Goal: Task Accomplishment & Management: Manage account settings

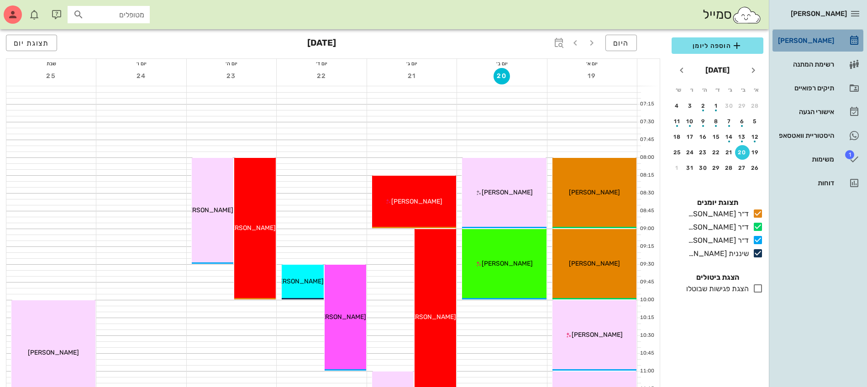
click at [805, 34] on div "[PERSON_NAME]" at bounding box center [805, 40] width 58 height 15
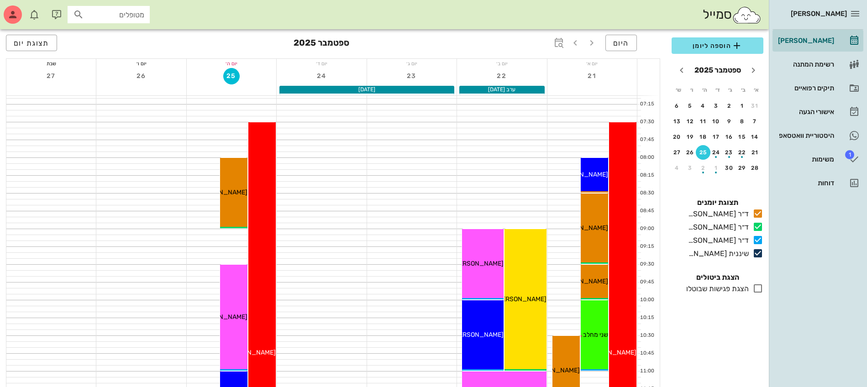
scroll to position [57, 0]
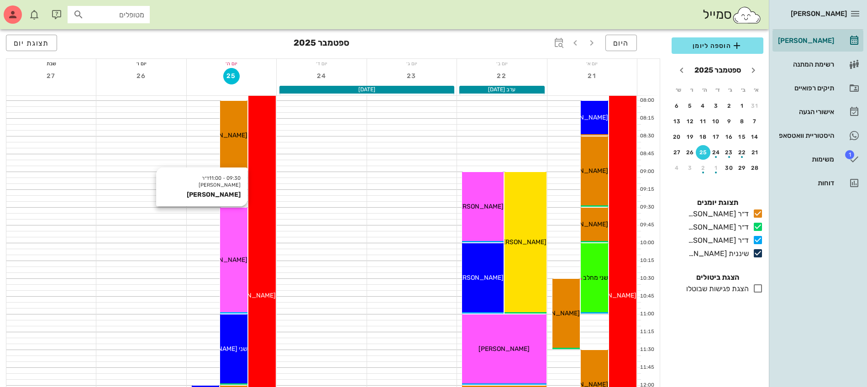
click at [224, 270] on div "09:30 - 11:00 ד״ר [PERSON_NAME] [PERSON_NAME] [PERSON_NAME]" at bounding box center [233, 261] width 27 height 106
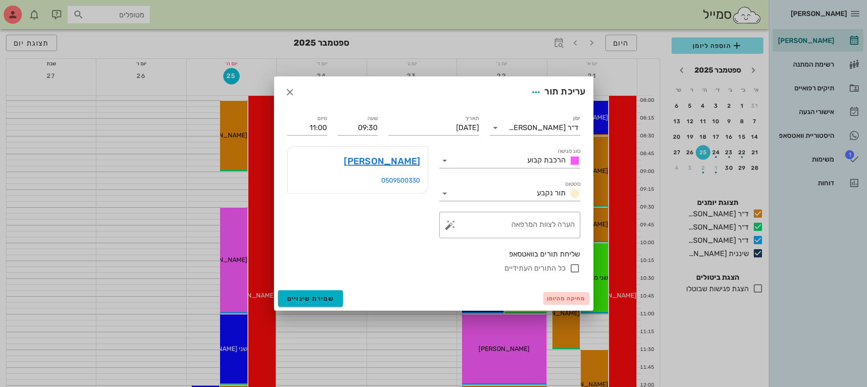
click at [556, 297] on span "מחיקה מהיומן" at bounding box center [566, 298] width 39 height 6
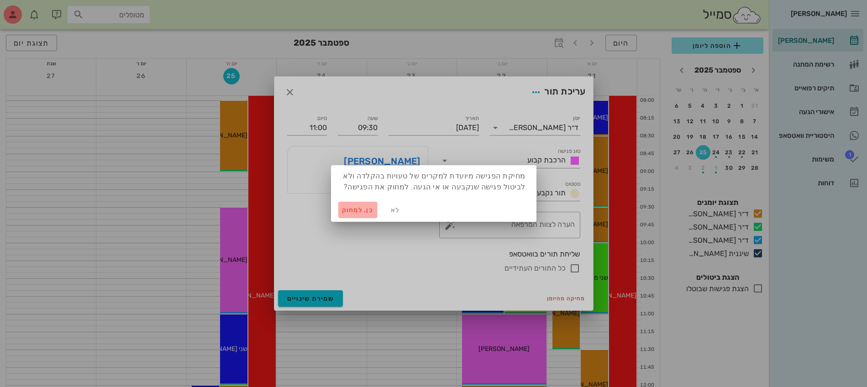
click at [359, 207] on span "כן. למחוק" at bounding box center [358, 210] width 32 height 8
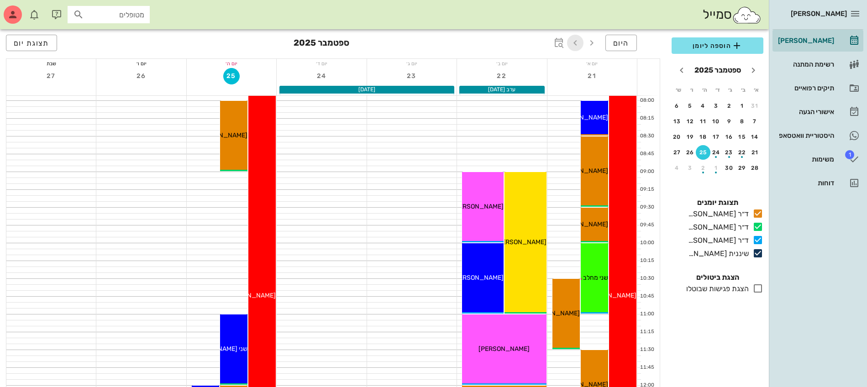
click at [574, 44] on icon "button" at bounding box center [575, 42] width 11 height 11
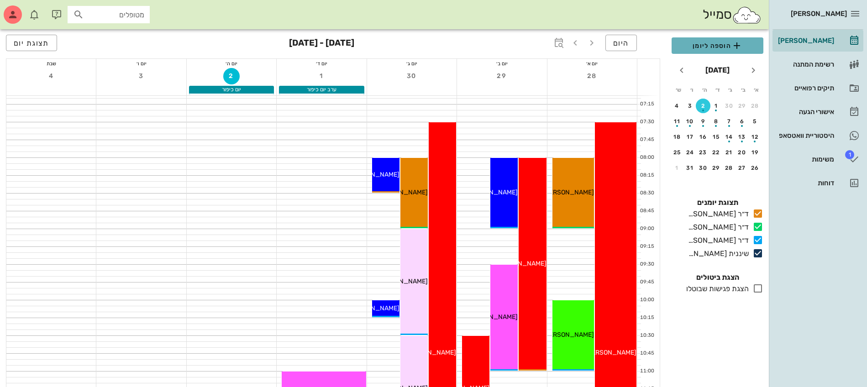
click at [723, 51] on span "הוספה ליומן" at bounding box center [717, 45] width 77 height 11
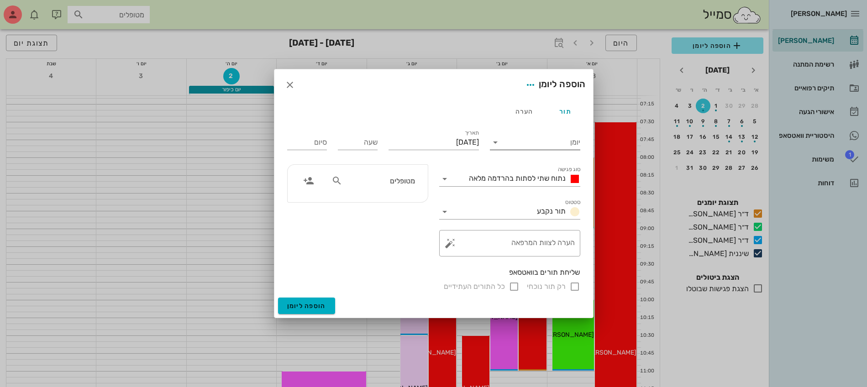
click at [514, 145] on input "יומן" at bounding box center [542, 142] width 78 height 15
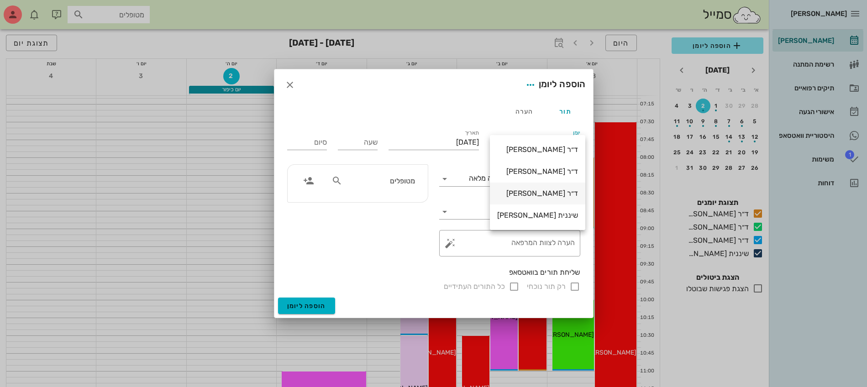
click at [517, 190] on div "ד״ר [PERSON_NAME]" at bounding box center [537, 193] width 81 height 9
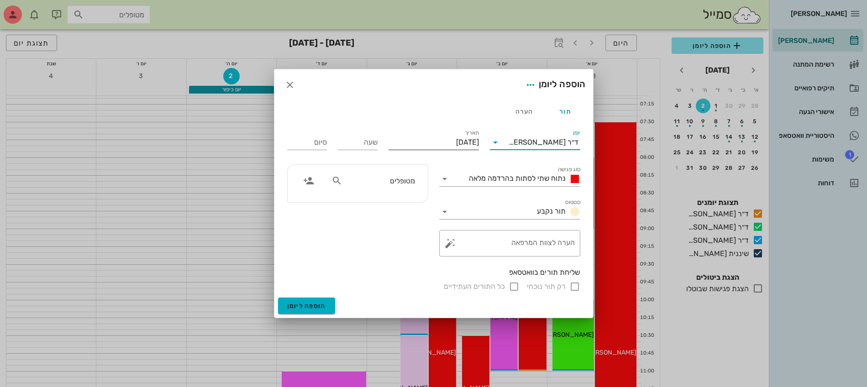
click at [422, 143] on input "[DATE]" at bounding box center [433, 142] width 90 height 15
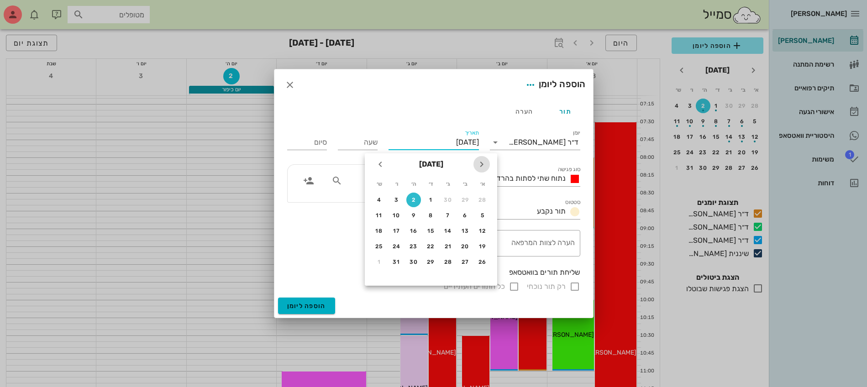
click at [483, 165] on icon "חודש שעבר" at bounding box center [481, 164] width 11 height 11
click at [483, 259] on div "28" at bounding box center [482, 262] width 15 height 6
type input "[DATE]"
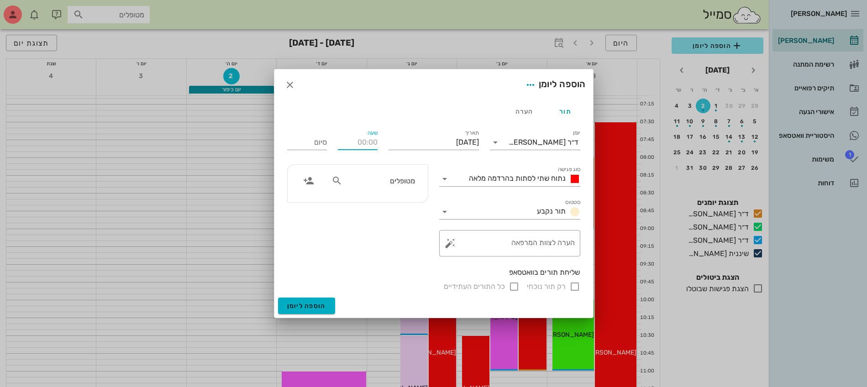
click at [371, 138] on input "שעה" at bounding box center [358, 142] width 40 height 15
click at [359, 141] on input "שעה" at bounding box center [358, 142] width 40 height 15
click at [378, 142] on div "שעה" at bounding box center [357, 140] width 51 height 37
click at [370, 142] on input "שעה" at bounding box center [358, 142] width 40 height 15
click at [481, 178] on span "נתוח שתי לסתות בהרדמה מלאה" at bounding box center [517, 178] width 97 height 9
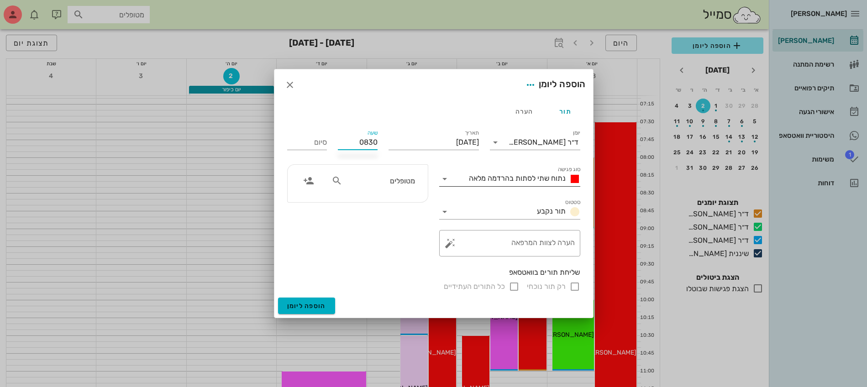
type input "08:30"
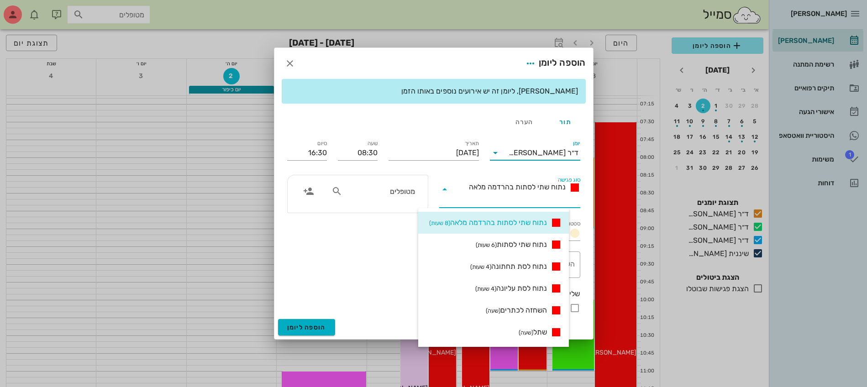
click at [509, 148] on input "יומן" at bounding box center [506, 153] width 6 height 15
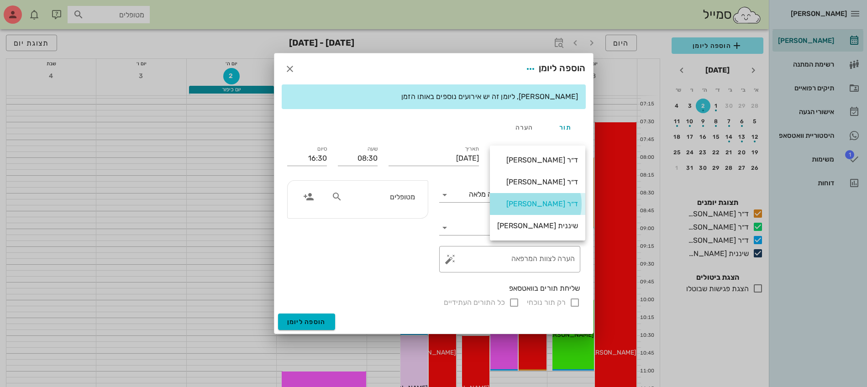
click at [522, 209] on div "ד״ר [PERSON_NAME]" at bounding box center [537, 204] width 81 height 20
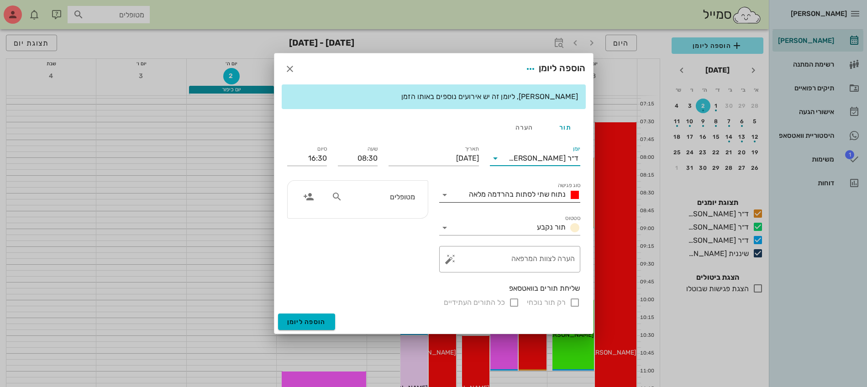
click at [487, 194] on span "נתוח שתי לסתות בהרדמה מלאה" at bounding box center [517, 194] width 97 height 9
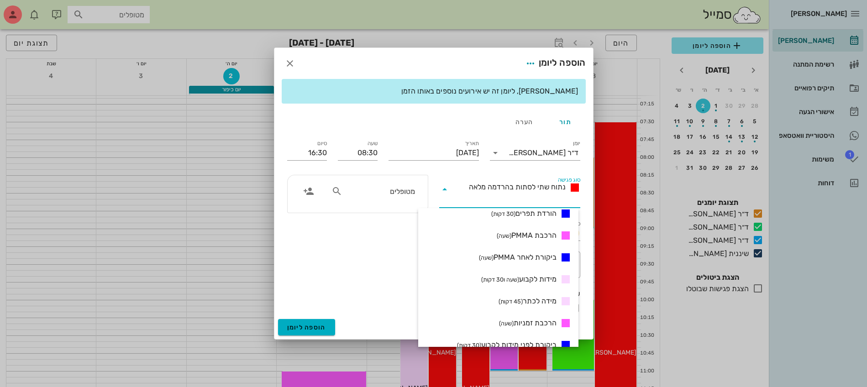
scroll to position [285, 0]
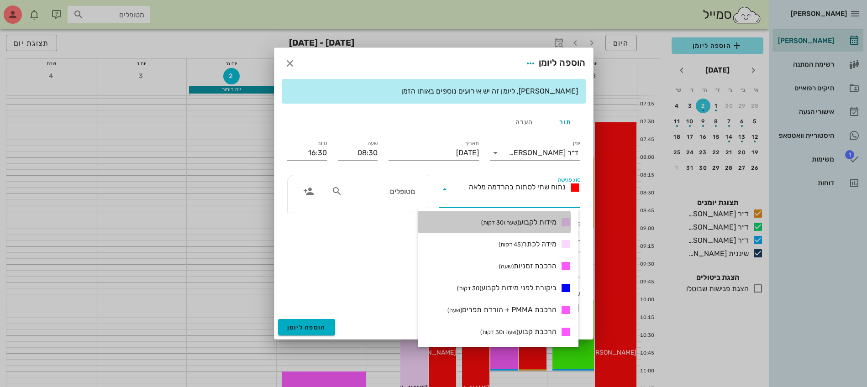
click at [530, 219] on span "מידות לקבוע (שעה ו30 דקות)" at bounding box center [518, 222] width 75 height 11
type input "10:00"
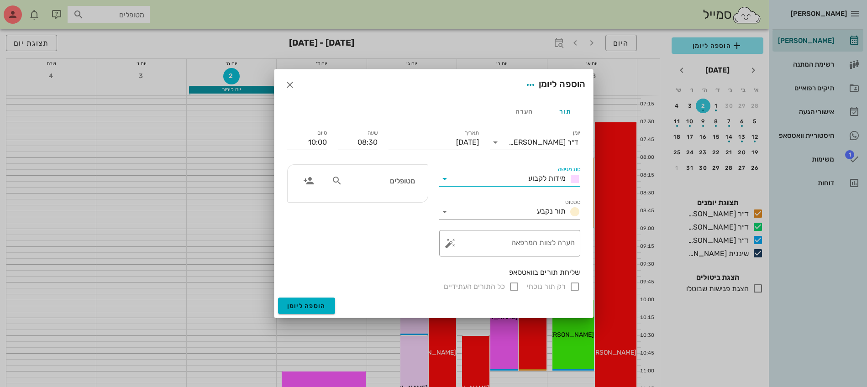
click at [217, 142] on div at bounding box center [433, 193] width 867 height 387
click at [396, 185] on input "text" at bounding box center [379, 181] width 70 height 12
type input "פני אוח"
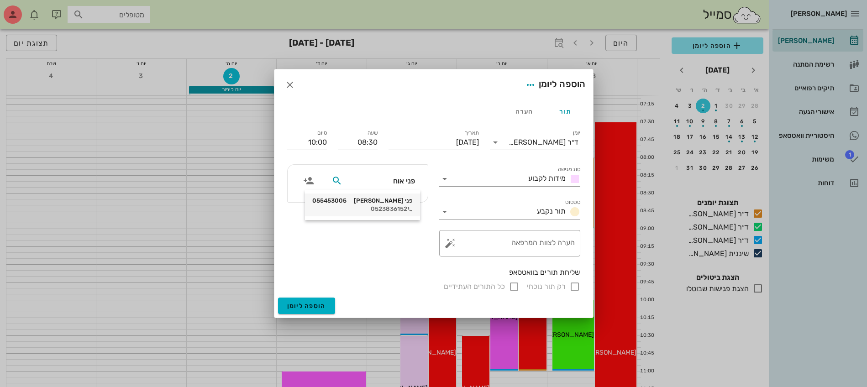
click at [396, 205] on div "פני [PERSON_NAME] 055453005 0523836152" at bounding box center [362, 205] width 100 height 23
click at [304, 307] on span "הוספה ליומן" at bounding box center [306, 306] width 39 height 8
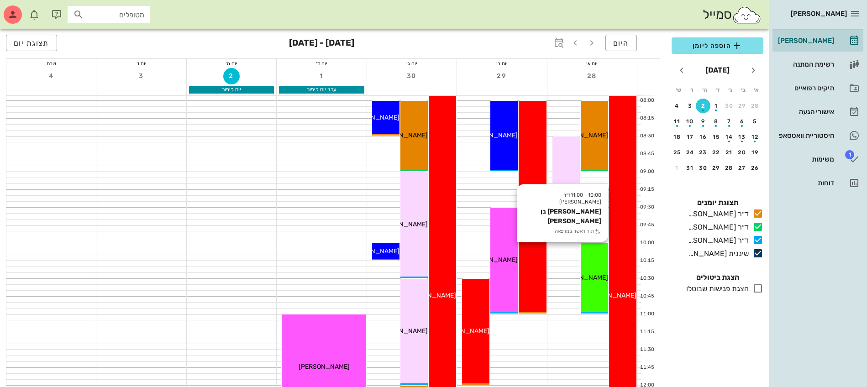
scroll to position [171, 0]
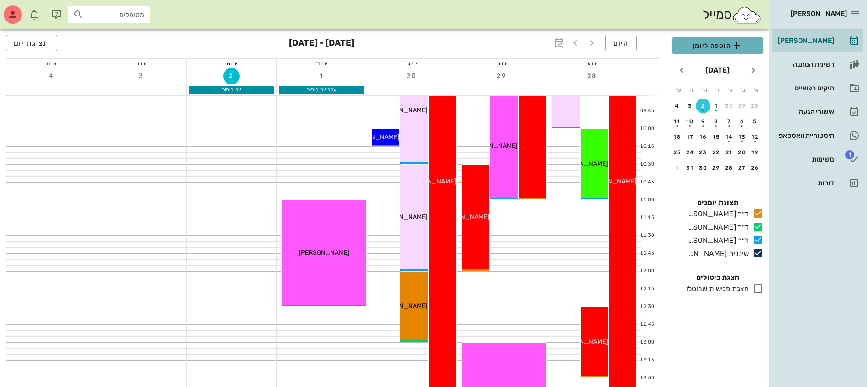
click at [712, 49] on span "הוספה ליומן" at bounding box center [717, 45] width 77 height 11
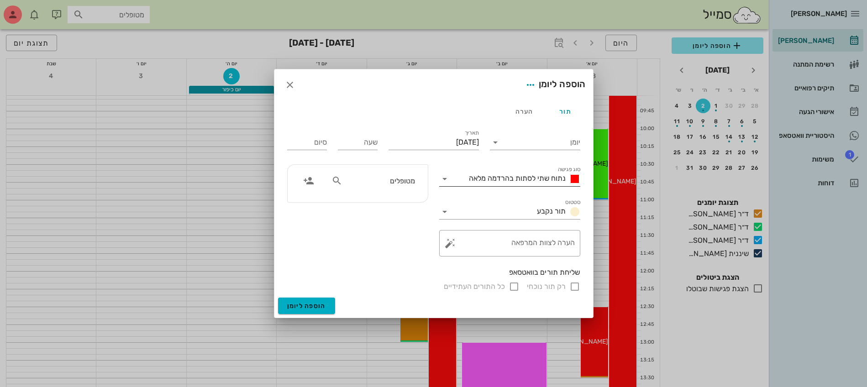
click at [504, 180] on span "נתוח שתי לסתות בהרדמה מלאה" at bounding box center [517, 178] width 97 height 9
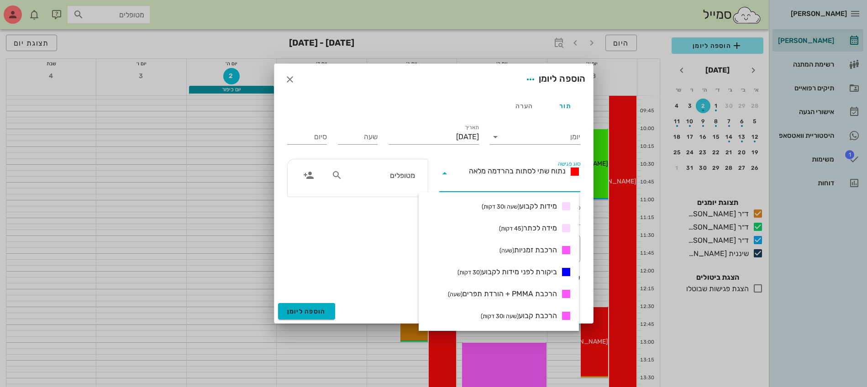
scroll to position [228, 0]
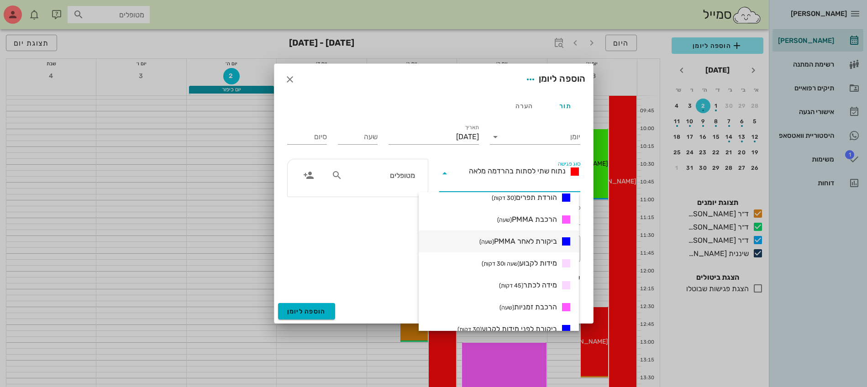
click at [534, 242] on span "ביקורת לאחר PMMA (שעה)" at bounding box center [518, 241] width 78 height 11
type input "01:00"
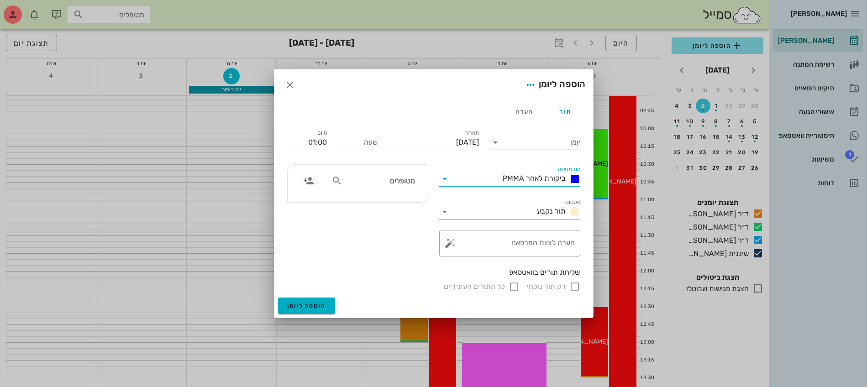
click at [530, 149] on div "יומן" at bounding box center [535, 142] width 90 height 15
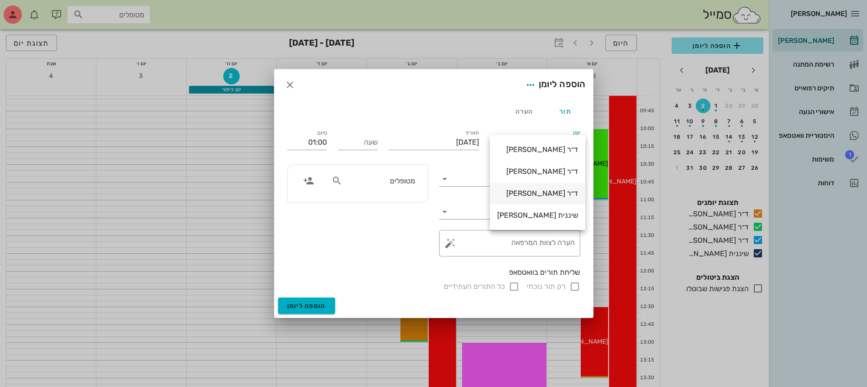
click at [545, 192] on div "ד״ר [PERSON_NAME]" at bounding box center [537, 193] width 81 height 9
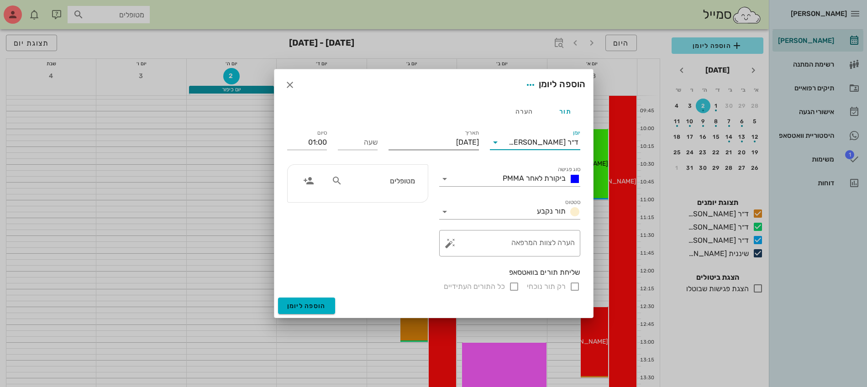
click at [436, 146] on input "[DATE]" at bounding box center [433, 142] width 90 height 15
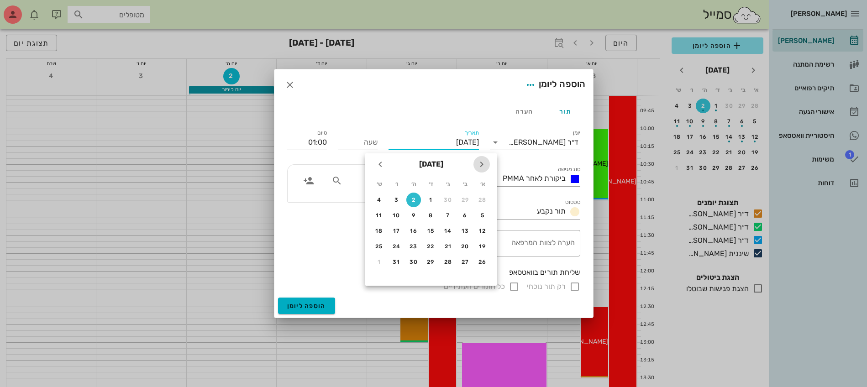
click at [485, 163] on icon "חודש שעבר" at bounding box center [481, 164] width 11 height 11
drag, startPoint x: 483, startPoint y: 264, endPoint x: 473, endPoint y: 248, distance: 18.2
click at [482, 264] on div "28" at bounding box center [482, 262] width 15 height 6
type input "[DATE]"
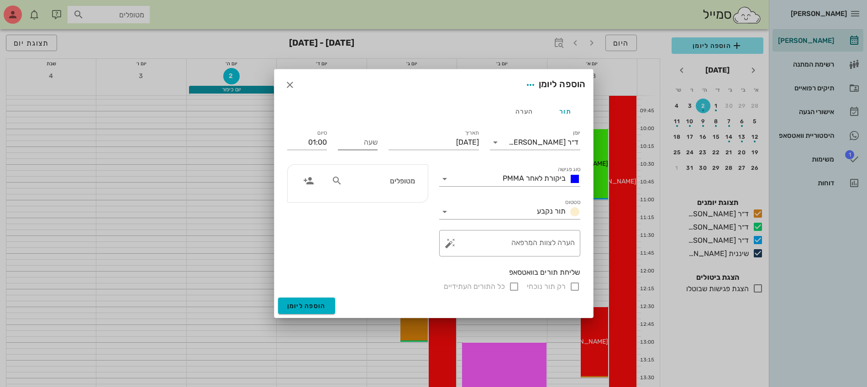
click at [355, 143] on input "שעה" at bounding box center [358, 142] width 40 height 15
type input "11:00"
type input "12:00"
click at [320, 141] on input "12:00" at bounding box center [307, 142] width 40 height 15
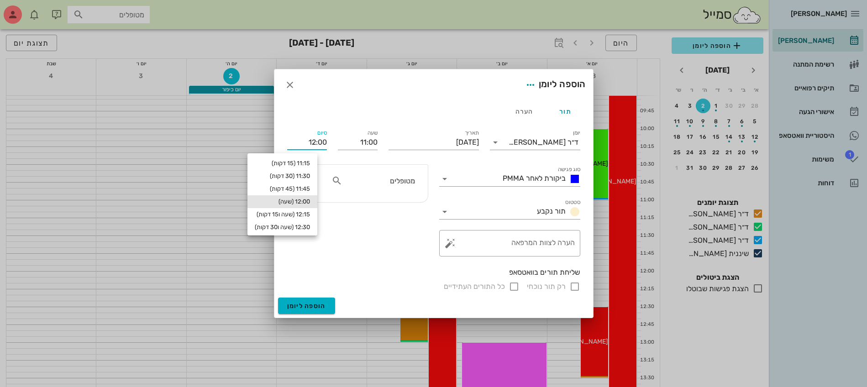
click at [380, 185] on input "מטופלים" at bounding box center [379, 181] width 70 height 12
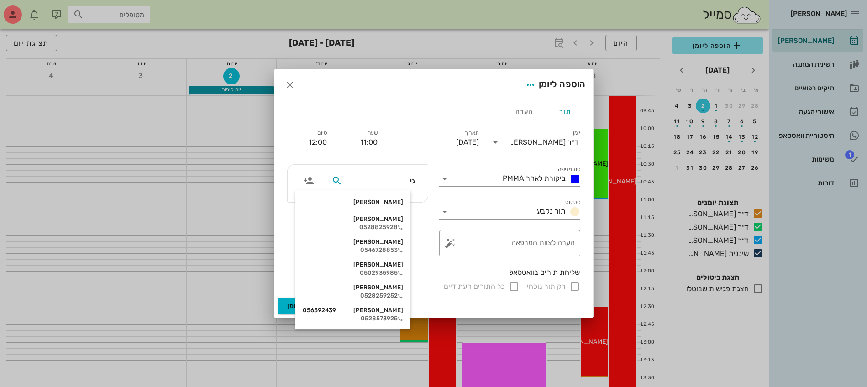
type input "גיל"
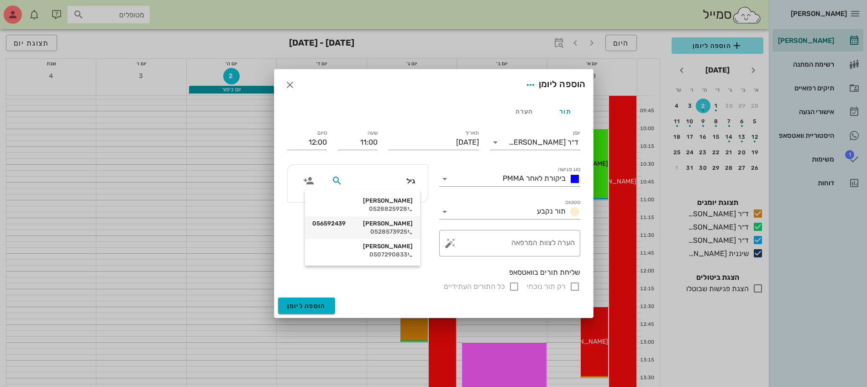
click at [392, 226] on div "[PERSON_NAME] 056592439" at bounding box center [362, 223] width 100 height 7
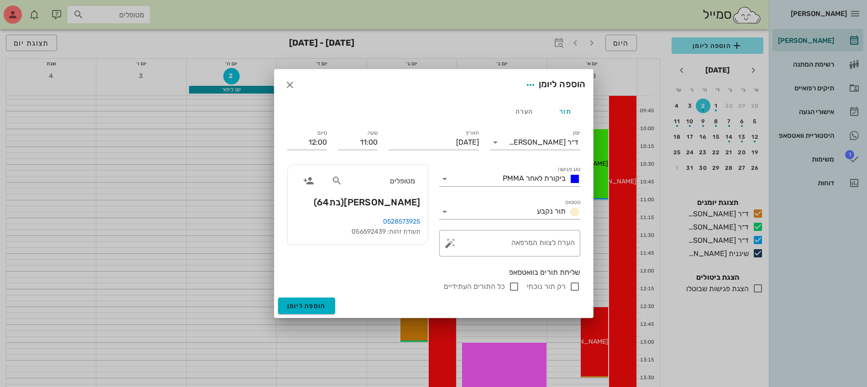
click at [526, 222] on div "סטטוס תור נקבע" at bounding box center [510, 208] width 152 height 33
click at [297, 308] on span "הוספה ליומן" at bounding box center [306, 306] width 39 height 8
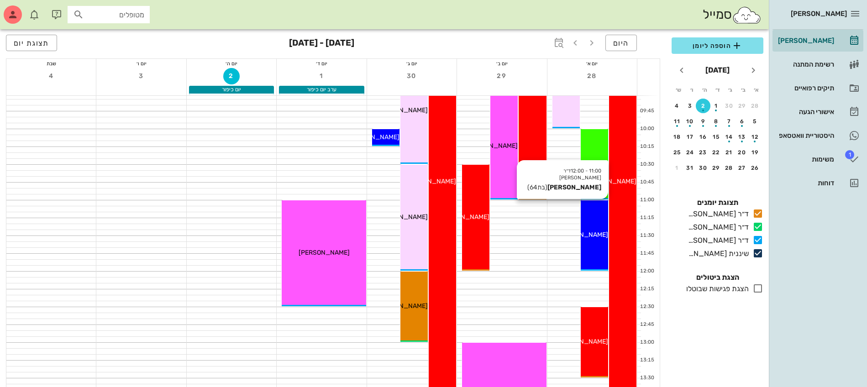
click at [594, 232] on span "[PERSON_NAME]" at bounding box center [582, 235] width 51 height 8
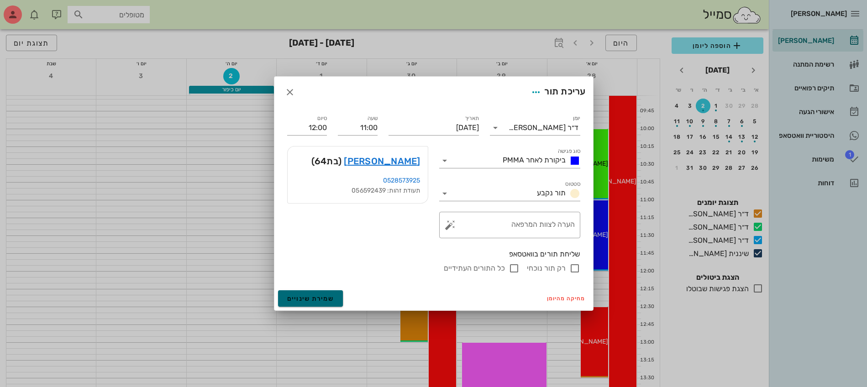
click at [294, 297] on span "שמירת שינויים" at bounding box center [310, 299] width 47 height 8
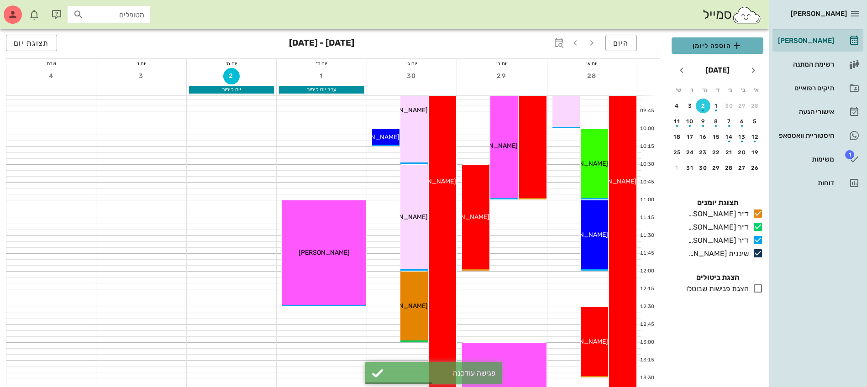
click at [711, 42] on span "הוספה ליומן" at bounding box center [717, 45] width 77 height 11
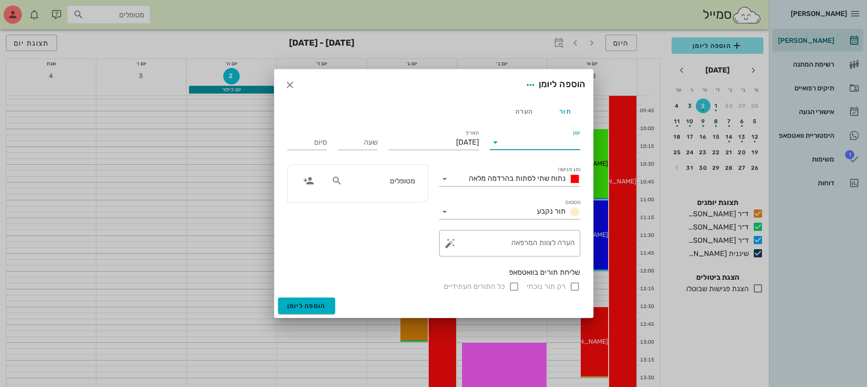
click at [546, 146] on input "יומן" at bounding box center [542, 142] width 78 height 15
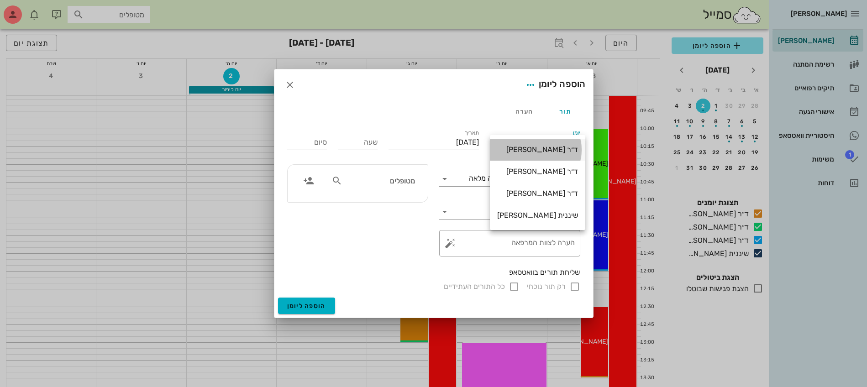
click at [552, 149] on div "ד״ר [PERSON_NAME]" at bounding box center [537, 149] width 81 height 9
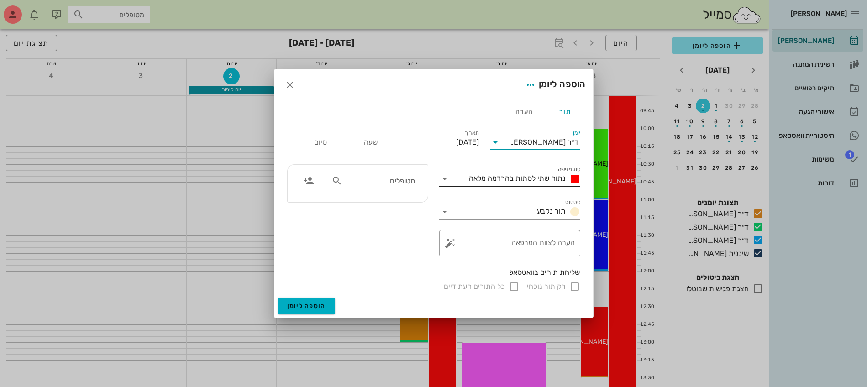
click at [547, 177] on span "נתוח שתי לסתות בהרדמה מלאה" at bounding box center [517, 178] width 97 height 9
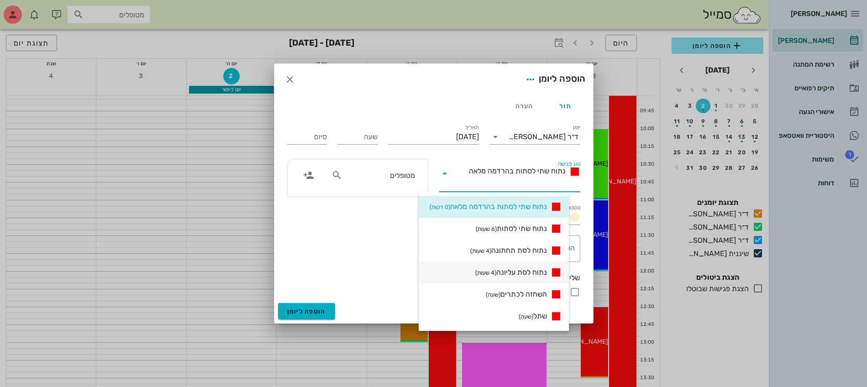
scroll to position [57, 0]
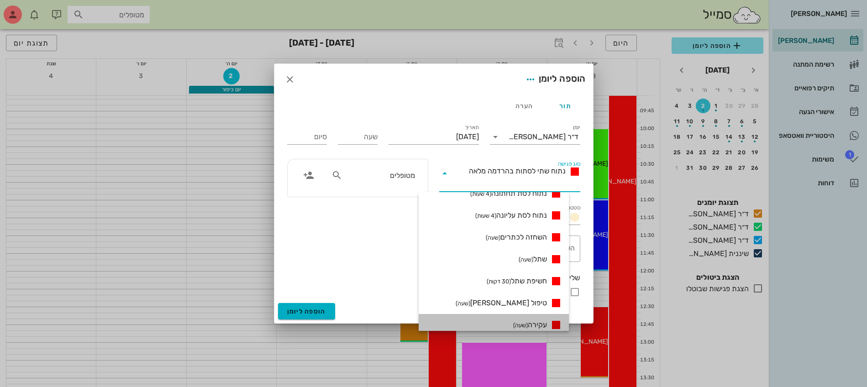
click at [544, 323] on span "עקירה (שעה)" at bounding box center [530, 325] width 34 height 11
type input "01:00"
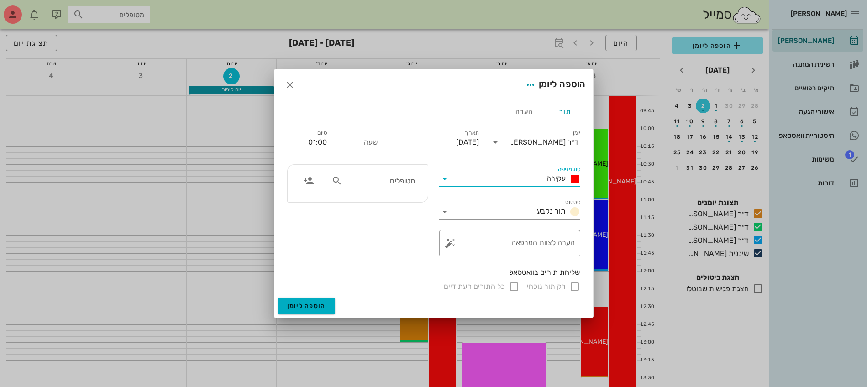
click at [445, 172] on div "סוג פגישה עקירה" at bounding box center [509, 179] width 141 height 15
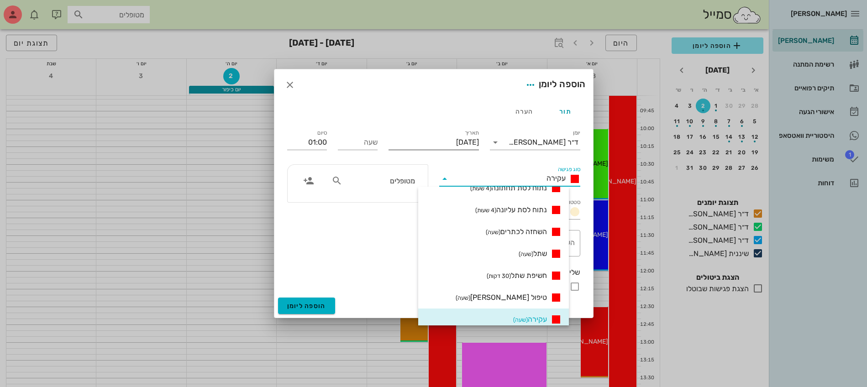
click at [443, 139] on input "[DATE]" at bounding box center [433, 142] width 90 height 15
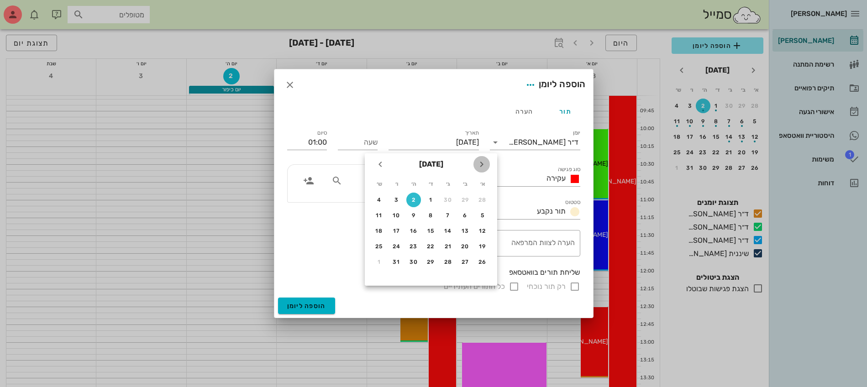
click at [481, 161] on icon "חודש שעבר" at bounding box center [481, 164] width 11 height 11
click at [480, 262] on div "28" at bounding box center [482, 262] width 15 height 6
type input "[DATE]"
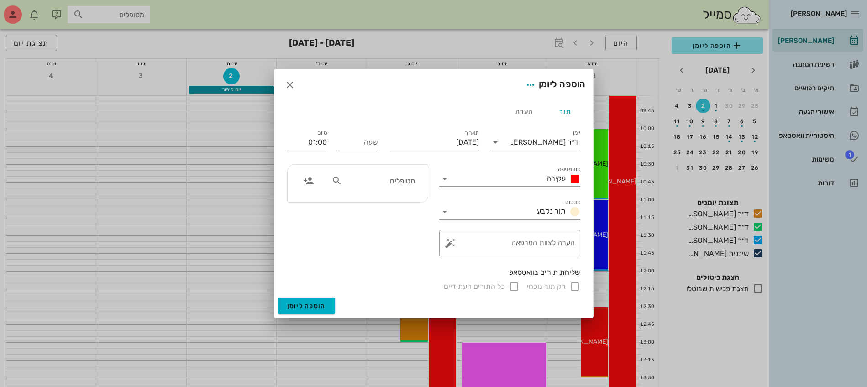
click at [348, 140] on input "שעה" at bounding box center [358, 142] width 40 height 15
click at [348, 140] on input "12" at bounding box center [358, 142] width 40 height 15
type input "12:00"
type input "13:00"
click at [336, 140] on div "שעה 12:00" at bounding box center [357, 140] width 51 height 37
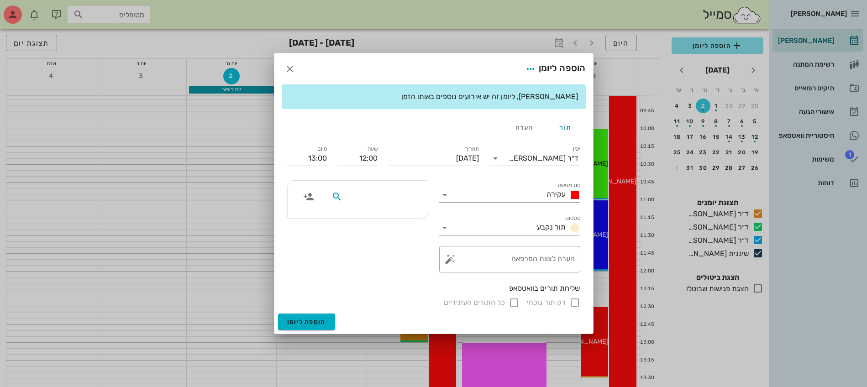
click at [404, 198] on input "text" at bounding box center [379, 197] width 70 height 12
type input "[PERSON_NAME]"
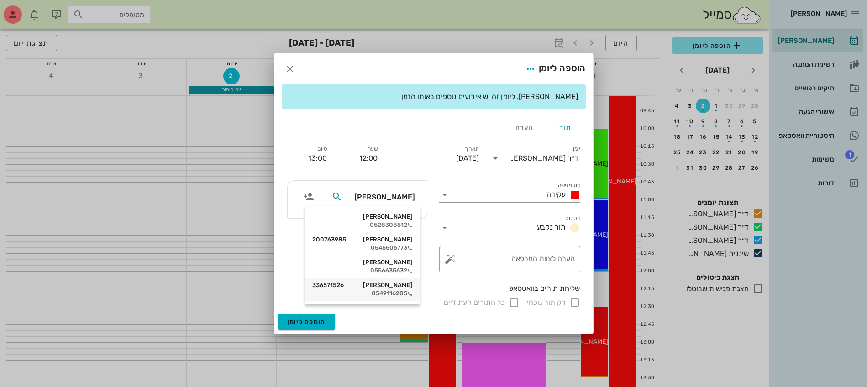
click at [401, 291] on div "0549116205" at bounding box center [362, 293] width 100 height 7
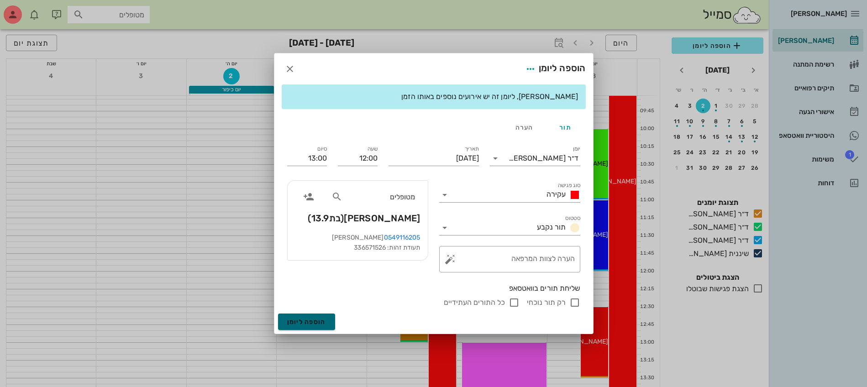
click at [312, 320] on span "הוספה ליומן" at bounding box center [306, 322] width 39 height 8
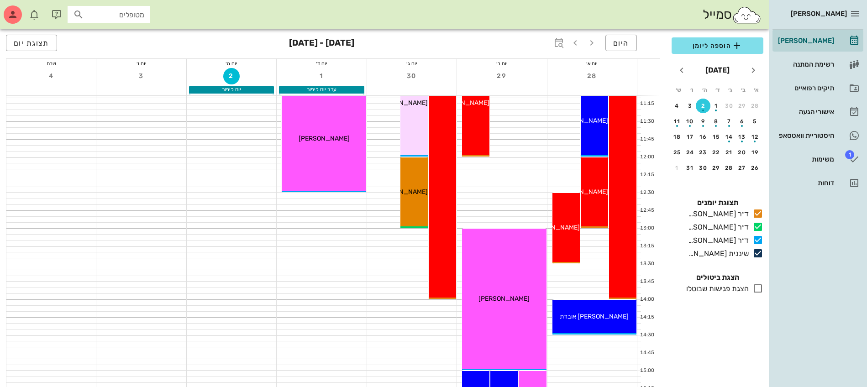
scroll to position [342, 0]
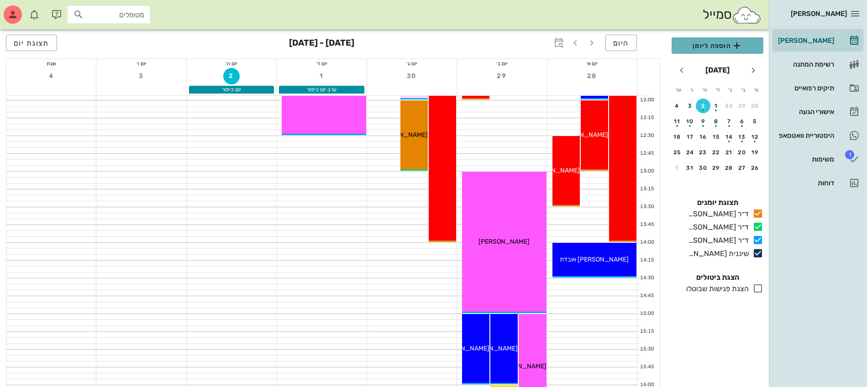
click at [714, 45] on span "הוספה ליומן" at bounding box center [717, 45] width 77 height 11
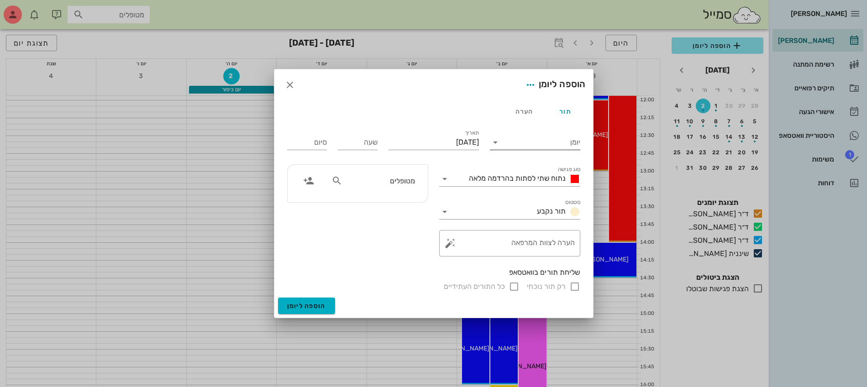
click at [535, 144] on input "יומן" at bounding box center [542, 142] width 78 height 15
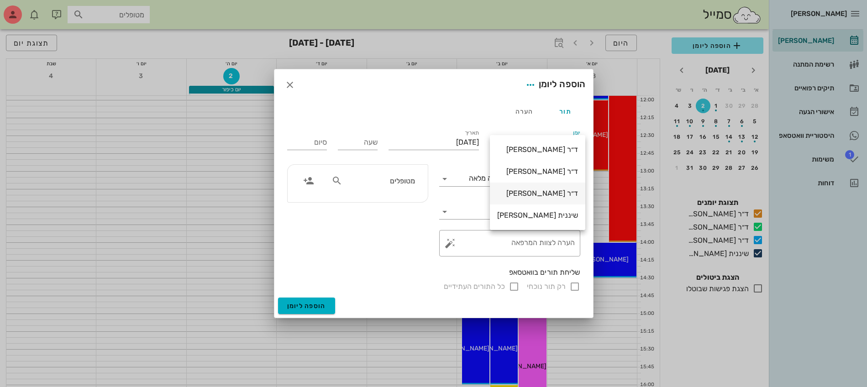
click at [541, 192] on div "ד״ר [PERSON_NAME]" at bounding box center [537, 193] width 81 height 9
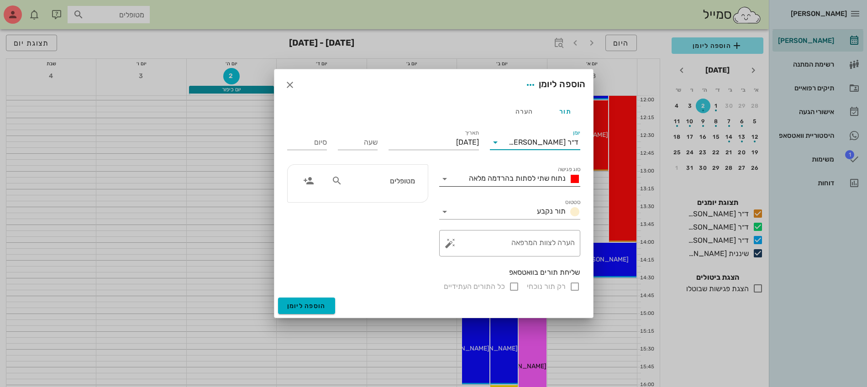
click at [534, 181] on span "נתוח שתי לסתות בהרדמה מלאה" at bounding box center [517, 178] width 97 height 9
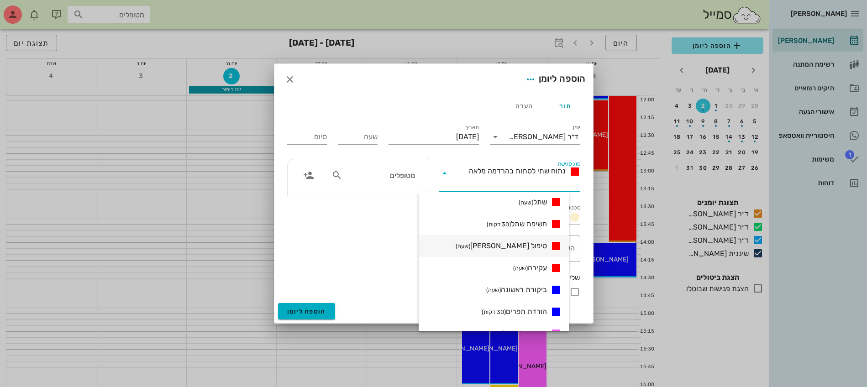
scroll to position [171, 0]
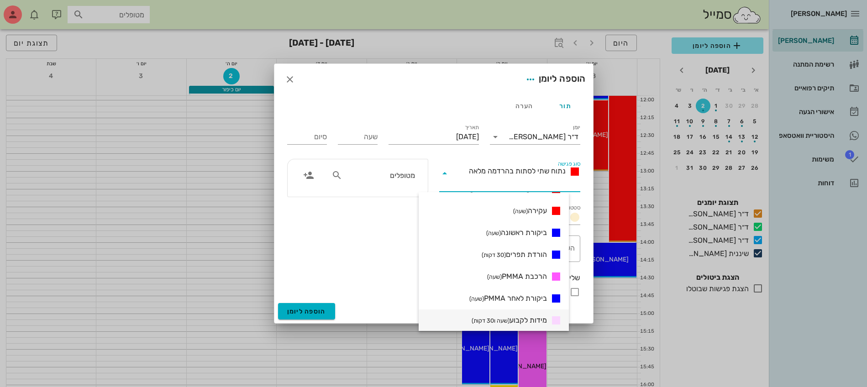
click at [527, 320] on span "מידות לקבוע (שעה ו30 דקות)" at bounding box center [509, 320] width 75 height 11
type input "01:30"
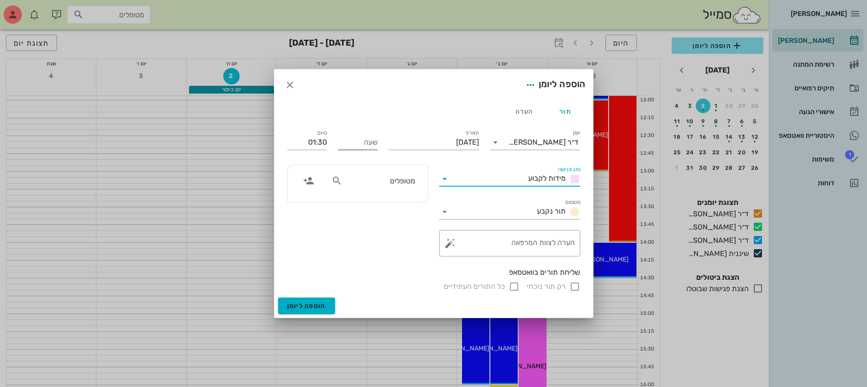
click at [366, 146] on input "שעה" at bounding box center [358, 142] width 40 height 15
type input "15:00"
click at [304, 142] on input "16:30" at bounding box center [307, 142] width 40 height 15
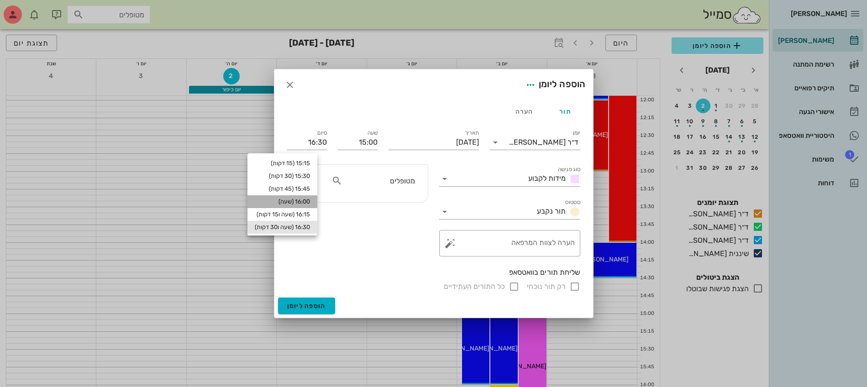
click at [310, 200] on div "16:00 (שעה)" at bounding box center [282, 201] width 55 height 7
type input "16:00"
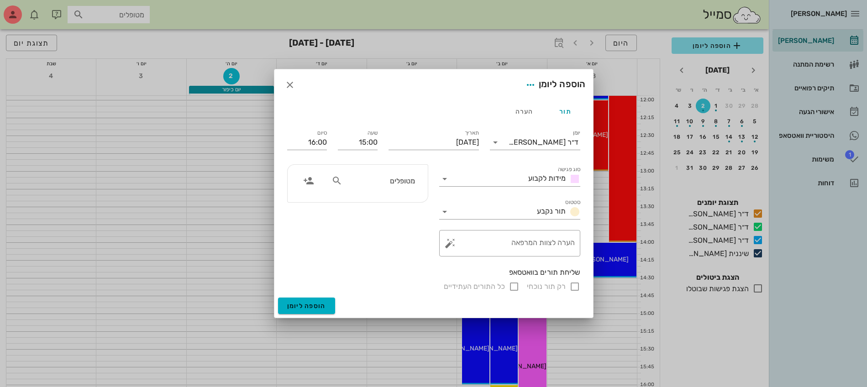
click at [408, 185] on input "מטופלים" at bounding box center [379, 181] width 70 height 12
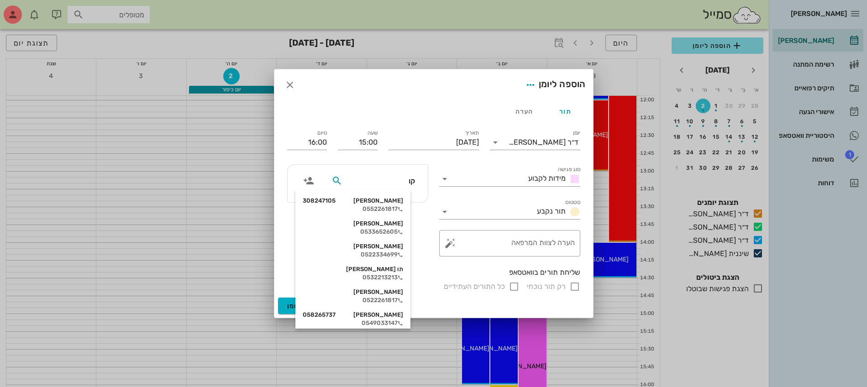
type input "קוב"
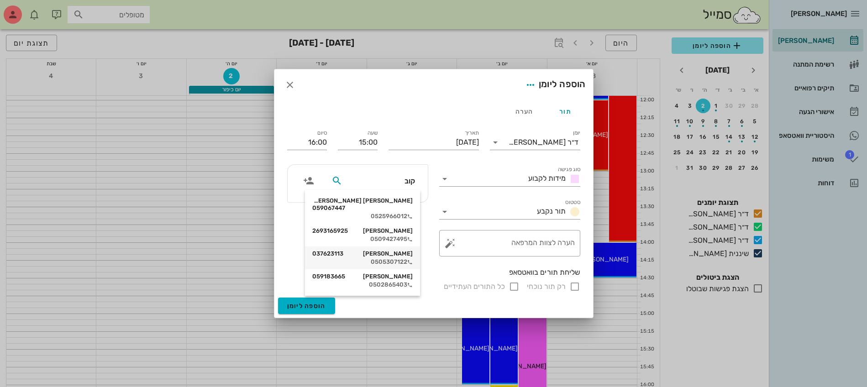
click at [388, 258] on div "0505307122" at bounding box center [362, 261] width 100 height 7
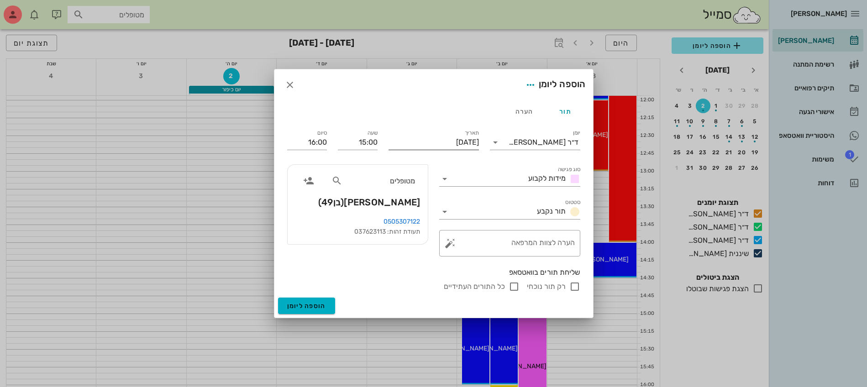
click at [430, 145] on input "[DATE]" at bounding box center [433, 142] width 90 height 15
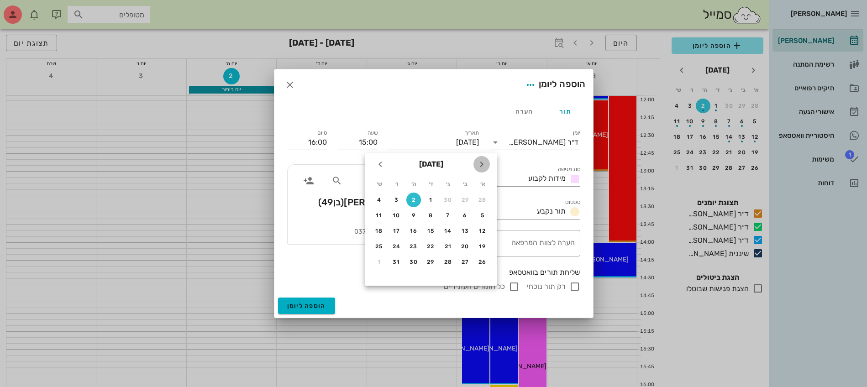
click at [483, 165] on icon "חודש שעבר" at bounding box center [481, 164] width 11 height 11
click at [482, 263] on div "28" at bounding box center [482, 262] width 15 height 6
type input "[DATE]"
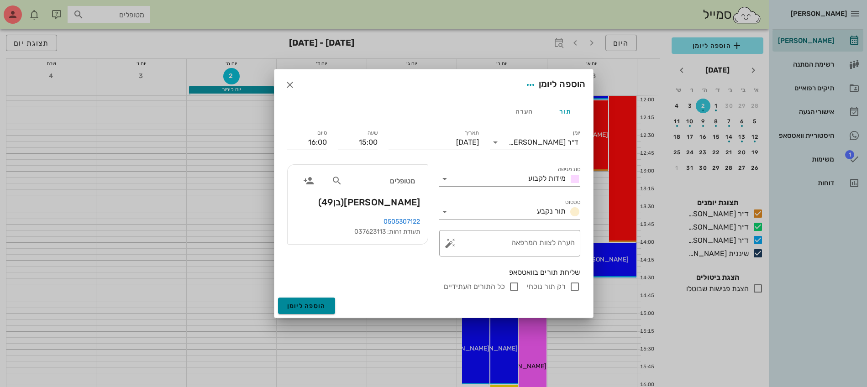
click at [298, 301] on button "הוספה ליומן" at bounding box center [306, 306] width 57 height 16
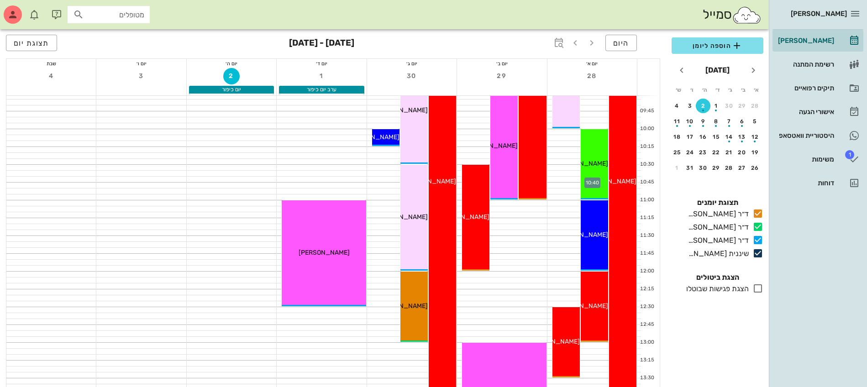
scroll to position [114, 0]
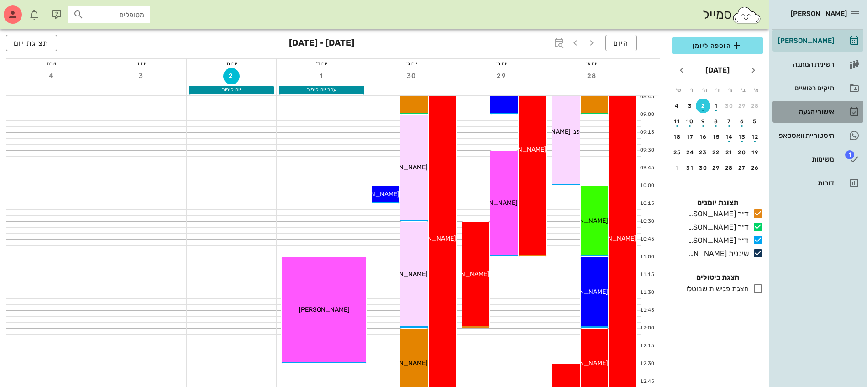
click at [812, 106] on div "אישורי הגעה" at bounding box center [805, 112] width 58 height 15
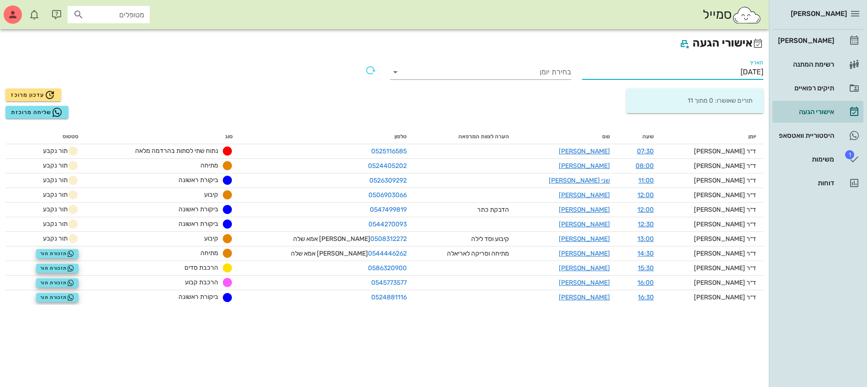
click at [733, 75] on input "[DATE]" at bounding box center [672, 72] width 181 height 15
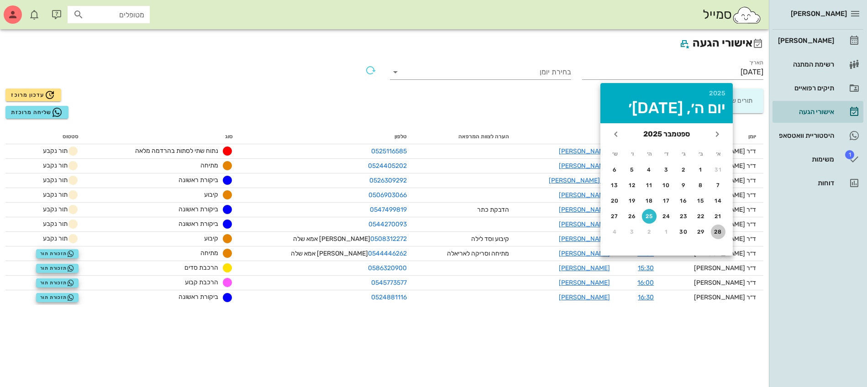
click at [720, 229] on div "28" at bounding box center [718, 232] width 15 height 6
type input "[DATE]"
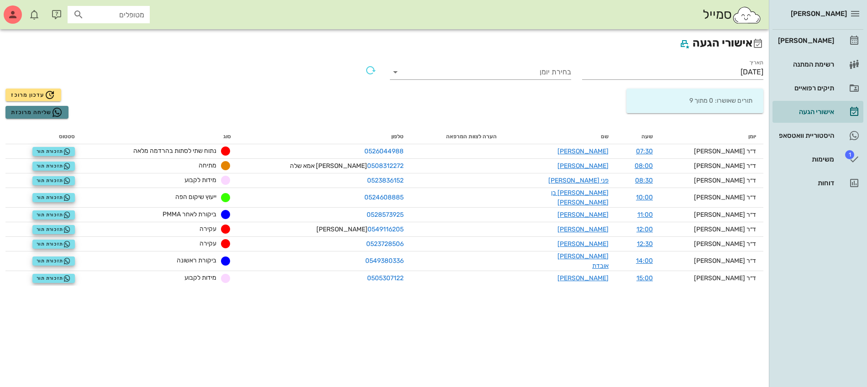
click at [20, 110] on span "שליחה מרוכזת" at bounding box center [37, 112] width 52 height 11
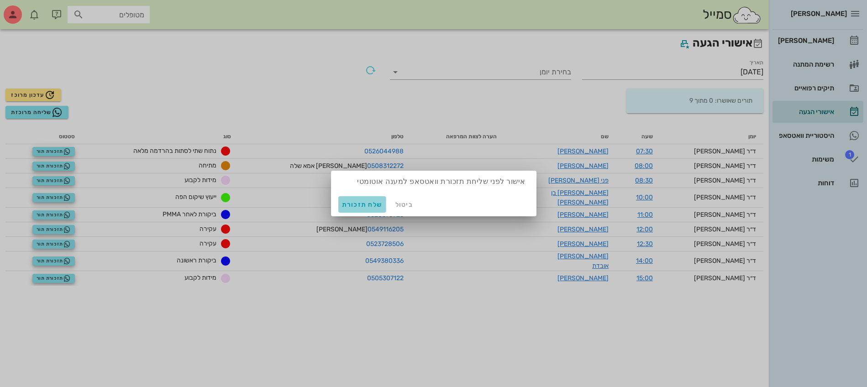
click at [360, 205] on span "שלח תזכורת" at bounding box center [362, 205] width 41 height 8
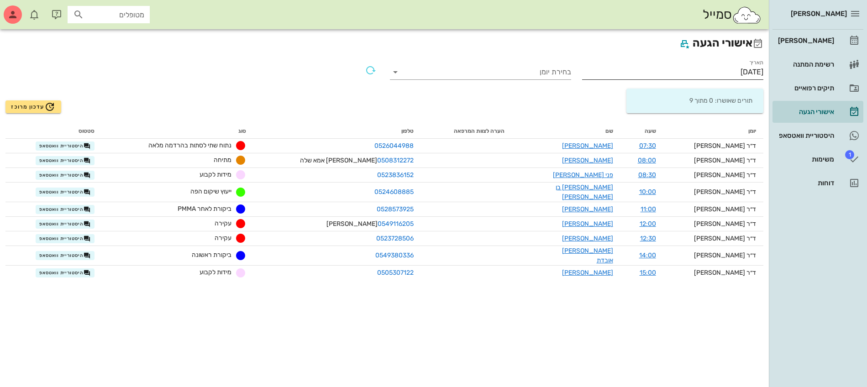
click at [627, 67] on input "[DATE]" at bounding box center [672, 72] width 181 height 15
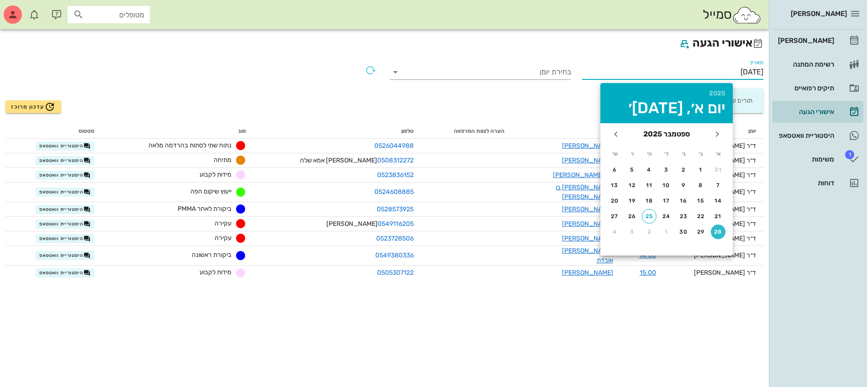
click at [633, 55] on div "תאריך [DATE]" at bounding box center [673, 67] width 192 height 31
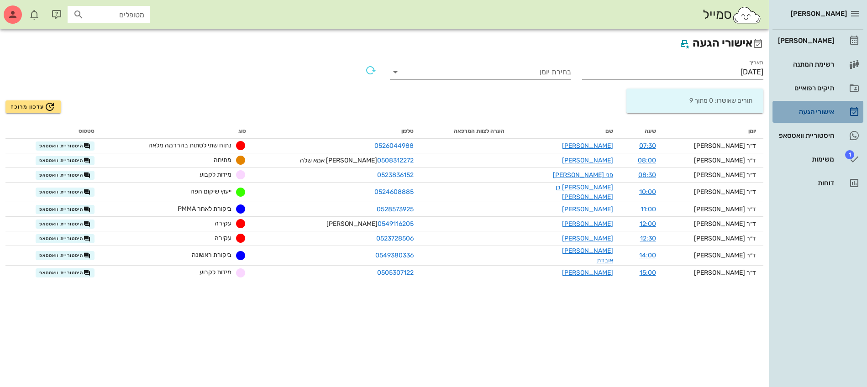
click at [815, 115] on div "אישורי הגעה" at bounding box center [805, 111] width 58 height 7
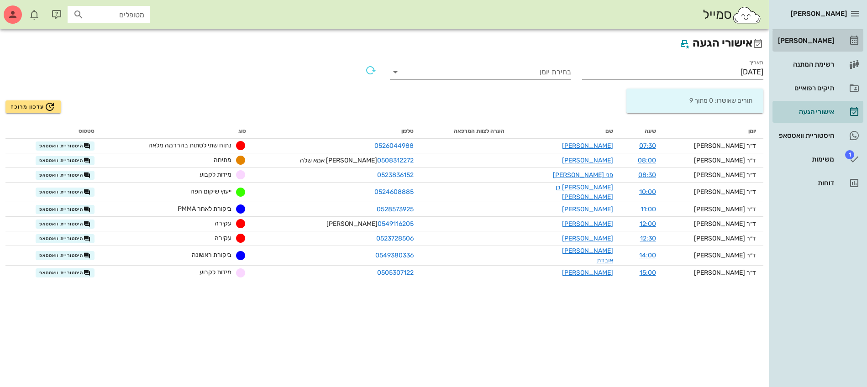
click at [804, 43] on div "[PERSON_NAME]" at bounding box center [805, 40] width 58 height 7
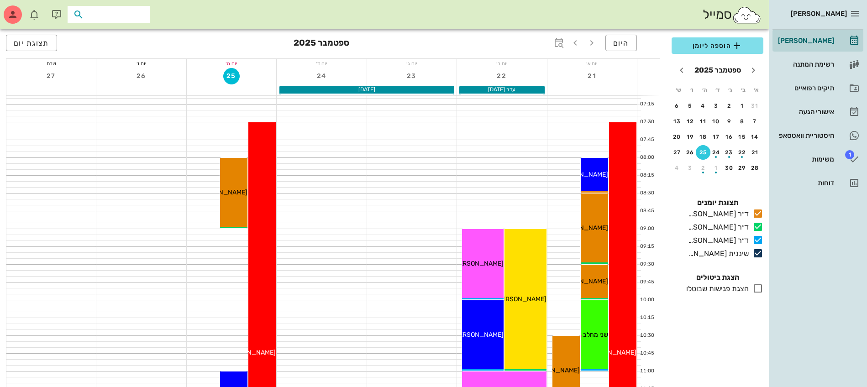
click at [134, 15] on input "text" at bounding box center [115, 15] width 58 height 12
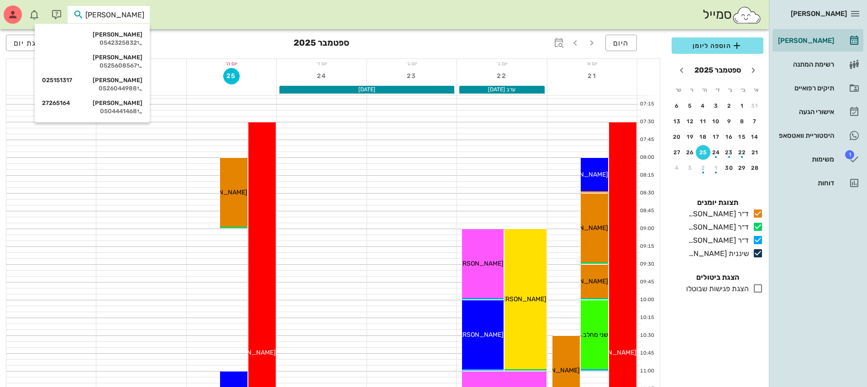
type input "[PERSON_NAME]"
click at [125, 82] on div "[PERSON_NAME] 025151317" at bounding box center [92, 80] width 100 height 7
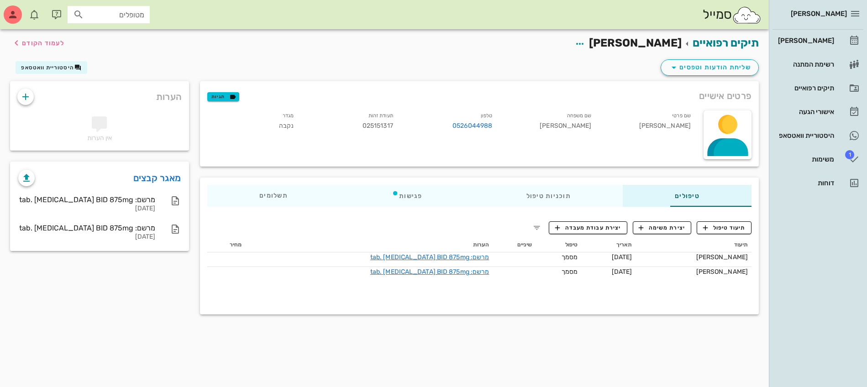
click at [708, 77] on div "פרטים אישיים תגיות שם פרטי [PERSON_NAME] שם משפחה [PERSON_NAME] טלפון 052604498…" at bounding box center [479, 124] width 570 height 96
click at [709, 64] on span "שליחת הודעות וטפסים" at bounding box center [709, 67] width 83 height 11
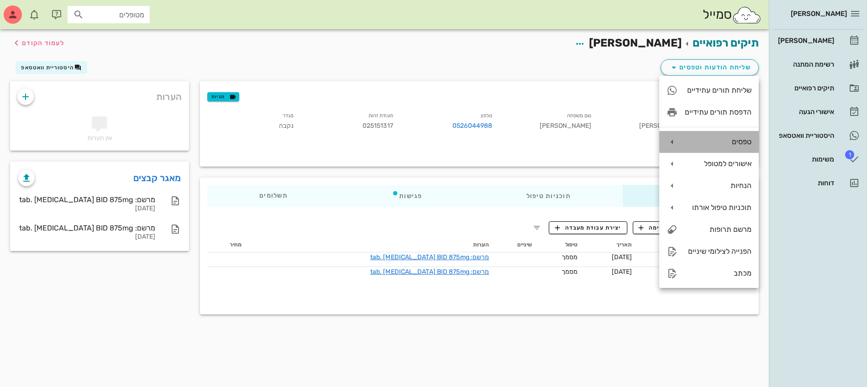
click at [723, 141] on div "טפסים" at bounding box center [718, 141] width 67 height 9
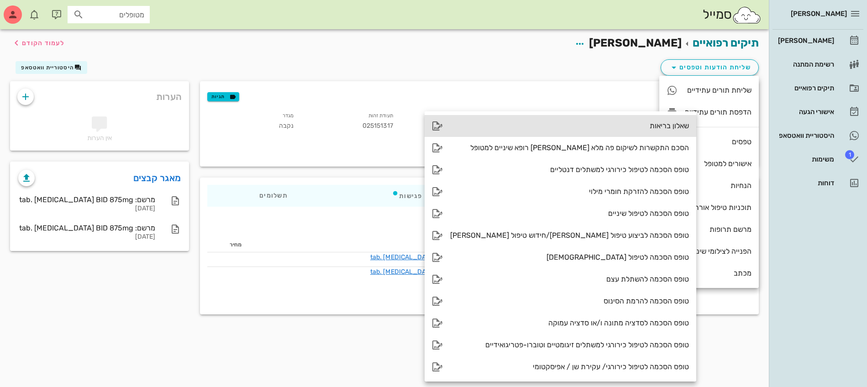
click at [621, 130] on div "שאלון בריאות" at bounding box center [569, 125] width 239 height 9
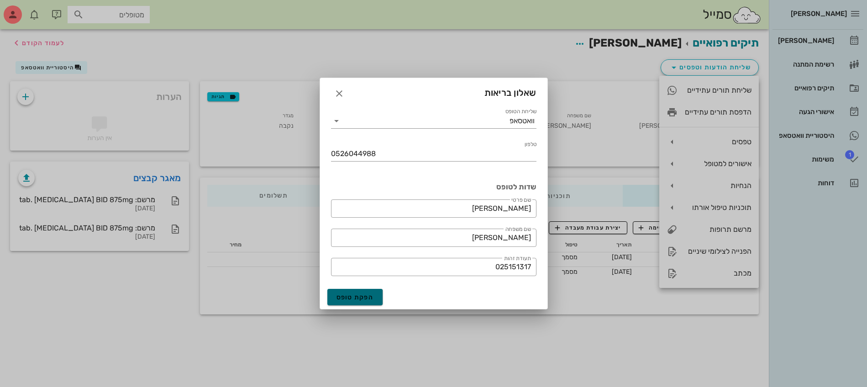
click at [346, 299] on span "הפקת טופס" at bounding box center [354, 298] width 37 height 8
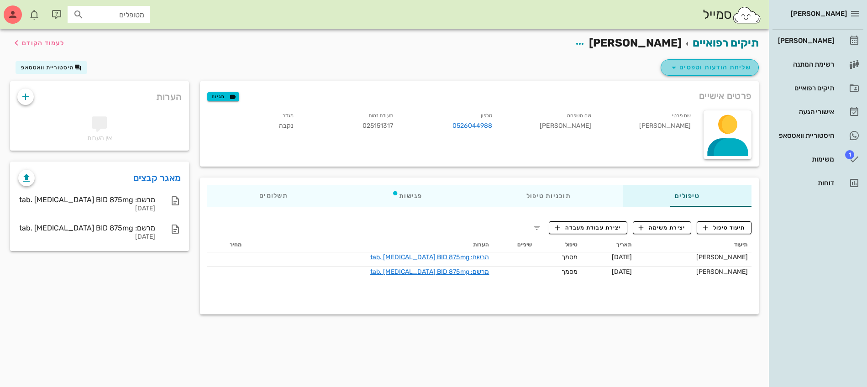
click at [704, 64] on span "שליחת הודעות וטפסים" at bounding box center [709, 67] width 83 height 11
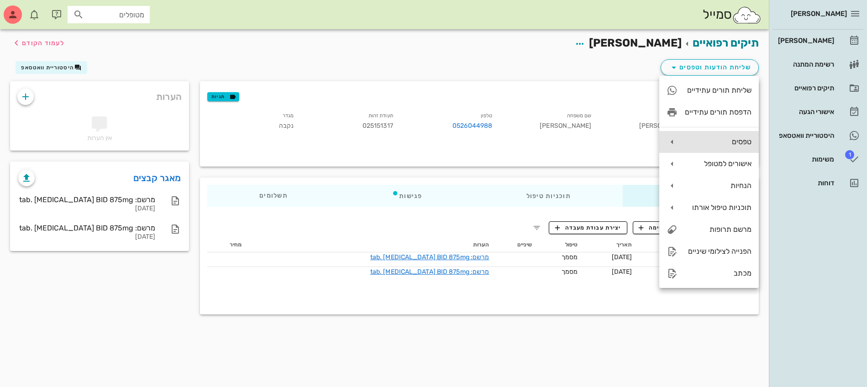
click at [711, 142] on div "טפסים" at bounding box center [718, 141] width 67 height 9
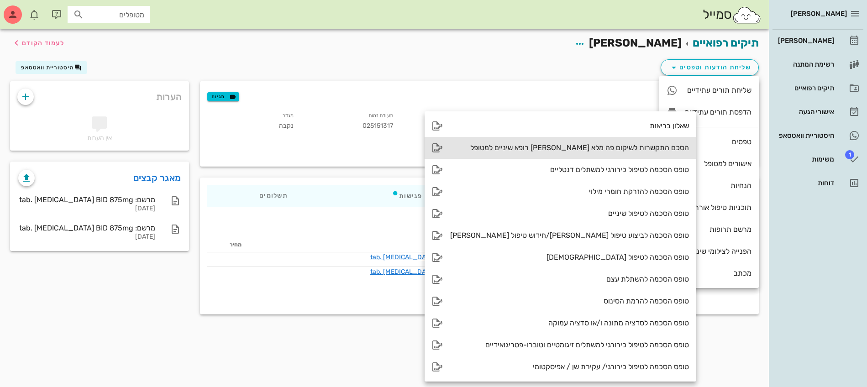
click at [610, 146] on div "הסכם התקשרות לשיקום פה מלא [PERSON_NAME] רופא שיניים למטופל" at bounding box center [569, 147] width 239 height 9
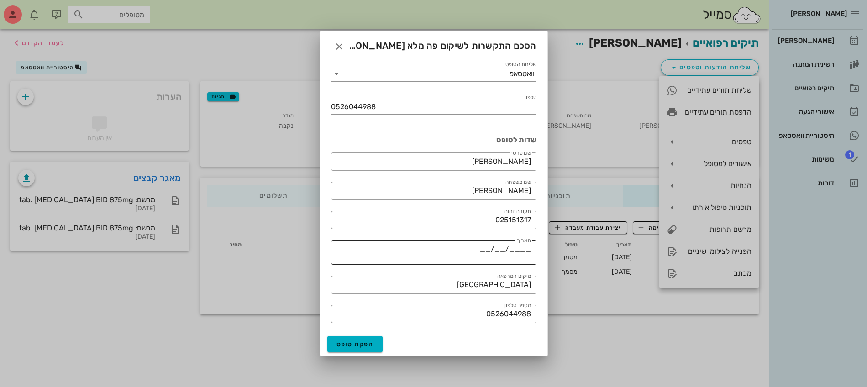
click at [489, 251] on textarea "____/__/__" at bounding box center [431, 254] width 200 height 22
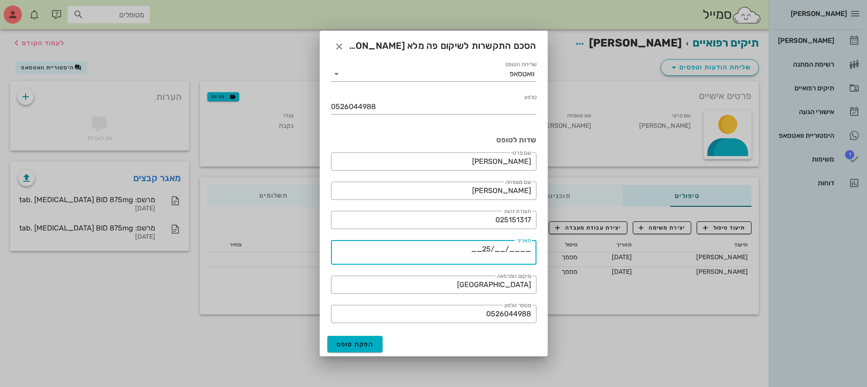
click at [503, 246] on textarea "____/__/25__" at bounding box center [431, 254] width 200 height 22
click at [523, 252] on textarea "____/09__/25__" at bounding box center [431, 254] width 200 height 22
click at [462, 252] on textarea "_2025___/09__/25__" at bounding box center [431, 254] width 200 height 22
type textarea "_2025___/09__/28"
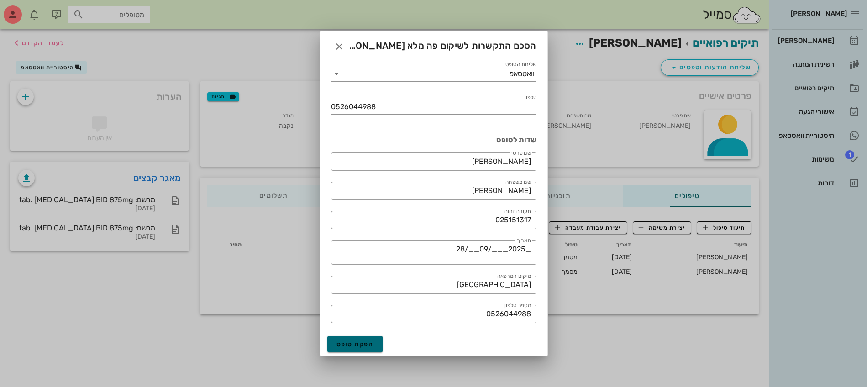
click at [356, 341] on span "הפקת טופס" at bounding box center [354, 345] width 37 height 8
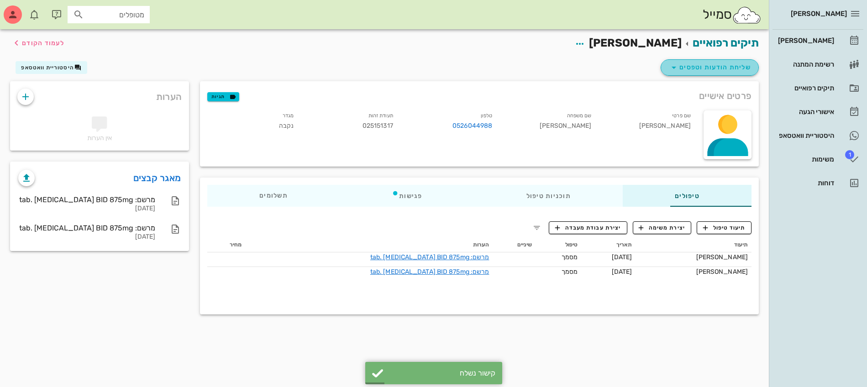
click at [698, 68] on span "שליחת הודעות וטפסים" at bounding box center [709, 67] width 83 height 11
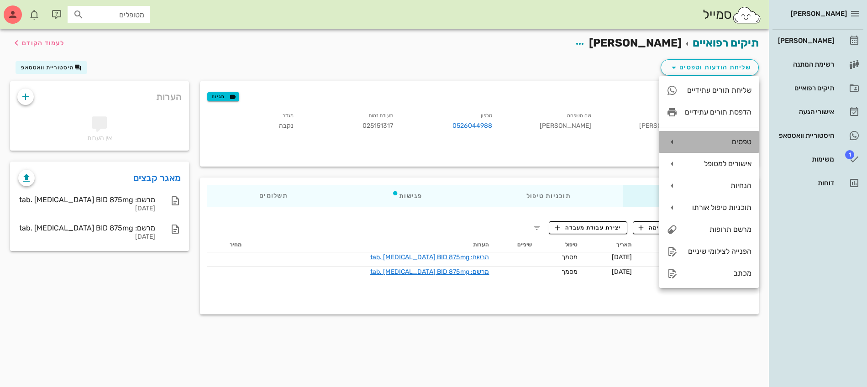
click at [725, 142] on div "טפסים" at bounding box center [718, 141] width 67 height 9
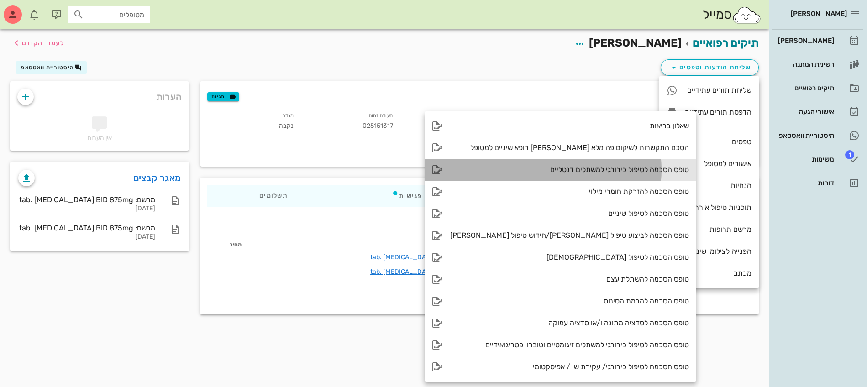
click at [602, 168] on div "טופס הסכמה לטיפול כירורגי למשתלים דנטליים" at bounding box center [569, 169] width 239 height 9
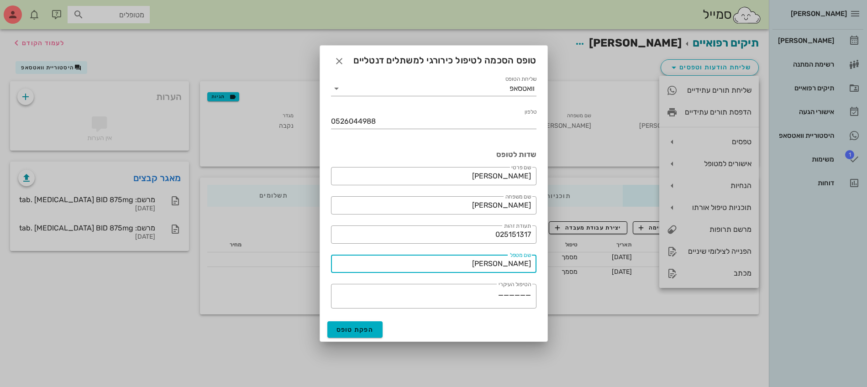
drag, startPoint x: 498, startPoint y: 262, endPoint x: 570, endPoint y: 259, distance: 71.8
click at [570, 259] on div "[PERSON_NAME] רשימת המתנה תיקים רפואיים אישורי הגעה היסטוריית וואטסאפ 1 משימות …" at bounding box center [433, 193] width 867 height 387
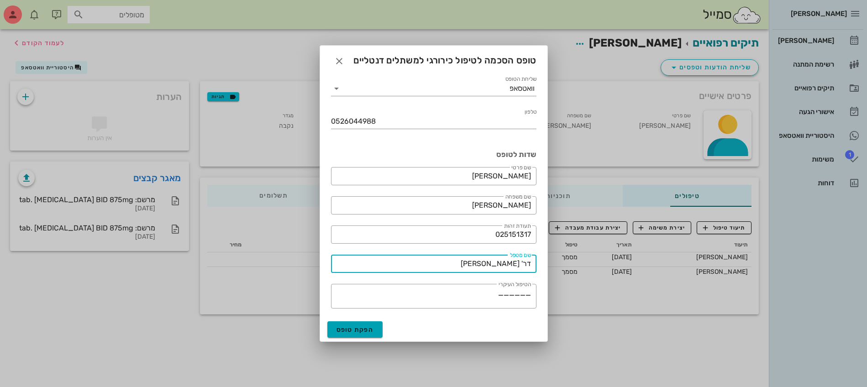
type input "דר' [PERSON_NAME]"
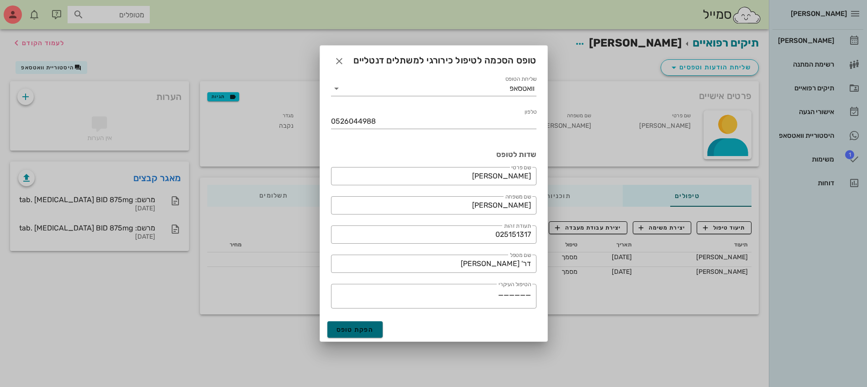
click at [355, 332] on span "הפקת טופס" at bounding box center [354, 330] width 37 height 8
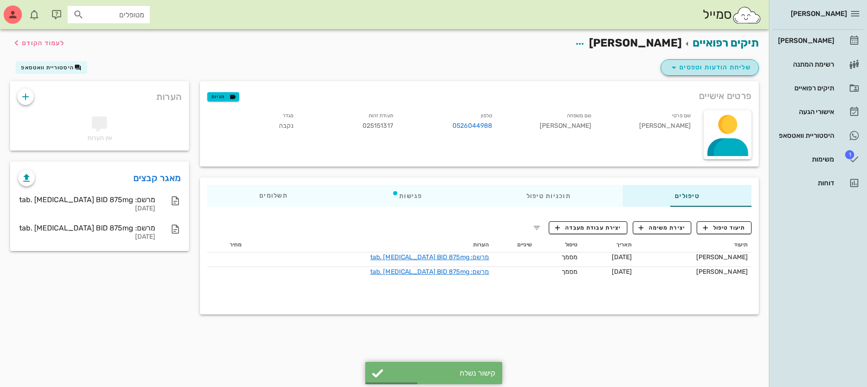
click at [726, 64] on span "שליחת הודעות וטפסים" at bounding box center [709, 67] width 83 height 11
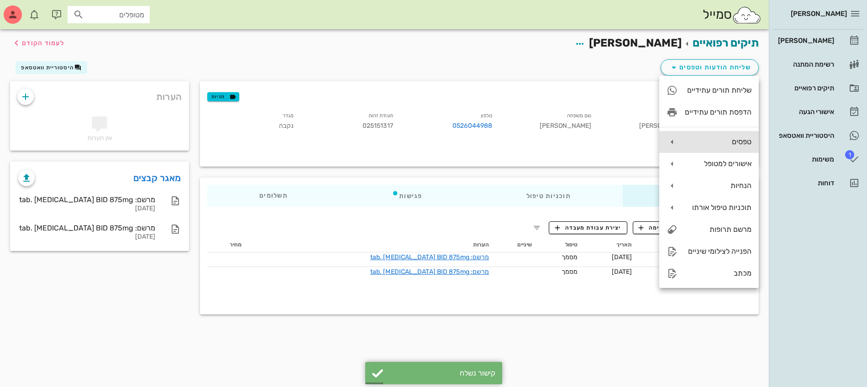
click at [709, 140] on div "טפסים" at bounding box center [718, 141] width 67 height 9
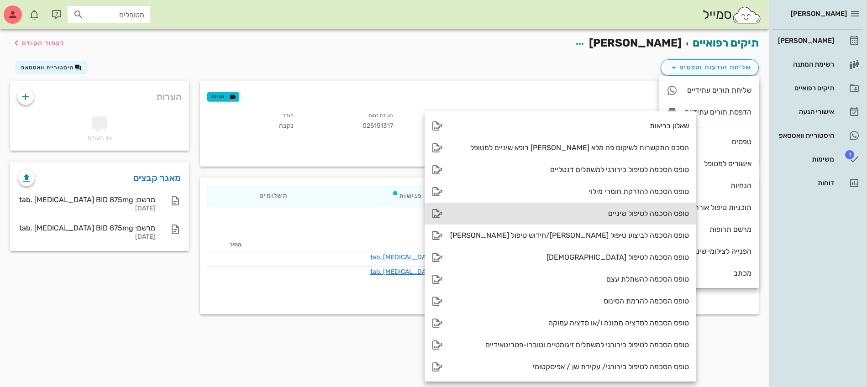
click at [607, 215] on div "טופס הסכמה לטיפול שיניים" at bounding box center [569, 213] width 239 height 9
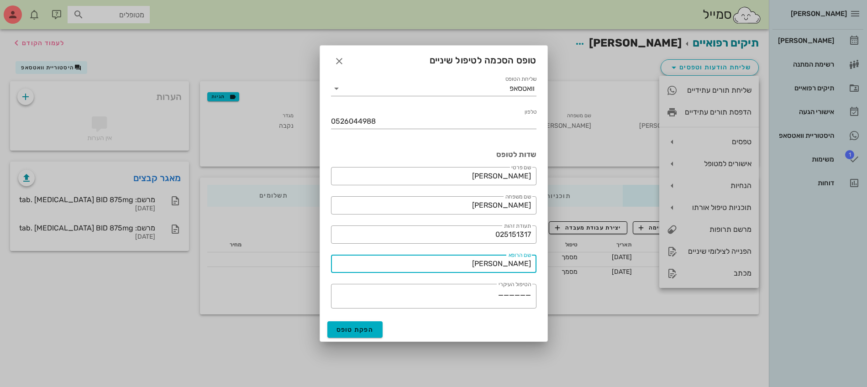
drag, startPoint x: 497, startPoint y: 260, endPoint x: 577, endPoint y: 262, distance: 79.9
click at [577, 262] on div "[PERSON_NAME] רשימת המתנה תיקים רפואיים אישורי הגעה היסטוריית וואטסאפ 1 משימות …" at bounding box center [433, 193] width 867 height 387
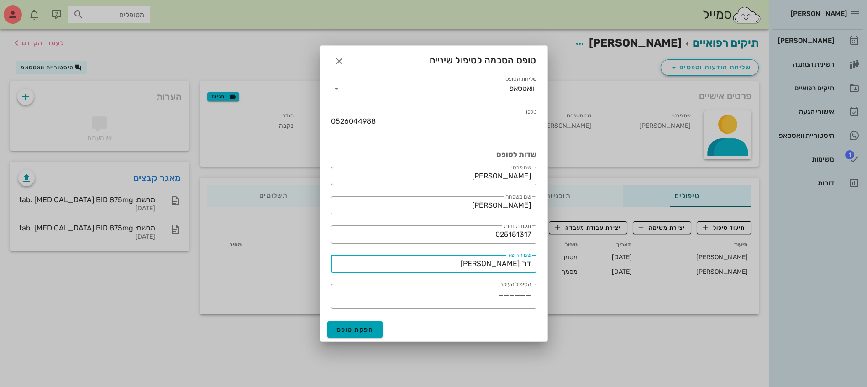
type input "דר' [PERSON_NAME]"
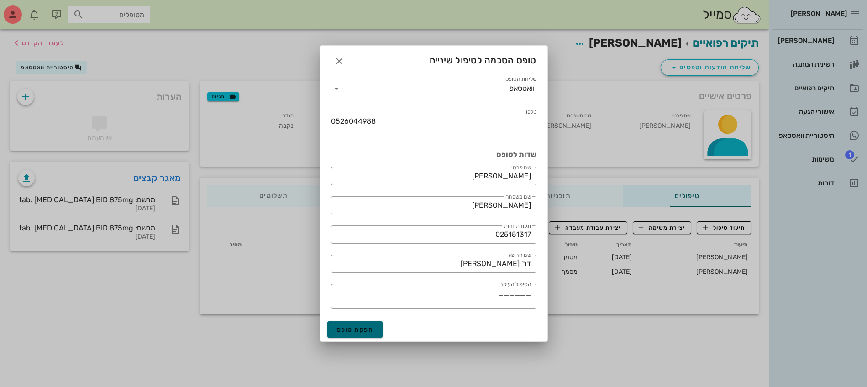
click at [352, 331] on span "הפקת טופס" at bounding box center [354, 330] width 37 height 8
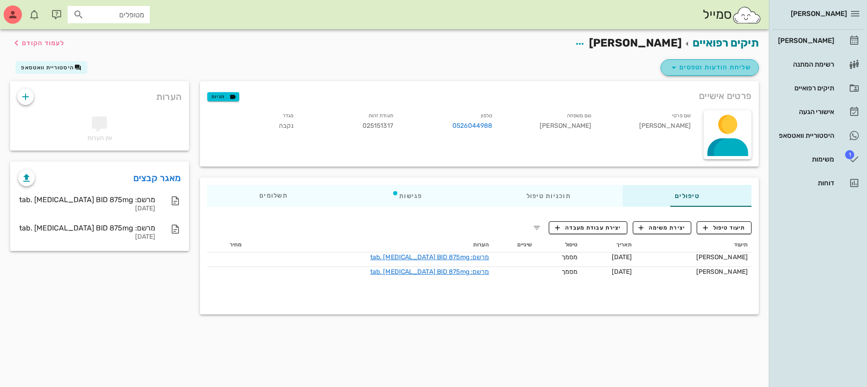
click at [705, 70] on span "שליחת הודעות וטפסים" at bounding box center [709, 67] width 83 height 11
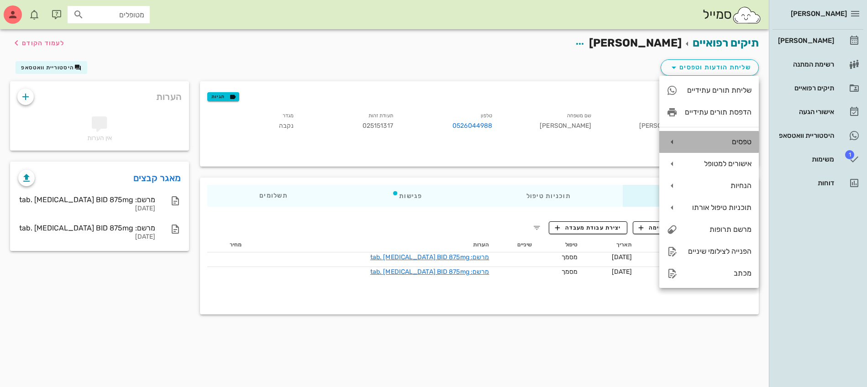
click at [728, 139] on div "טפסים" at bounding box center [718, 141] width 67 height 9
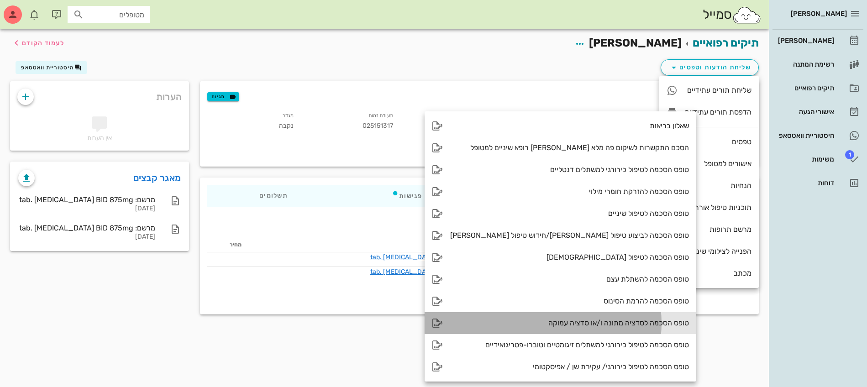
click at [583, 324] on div "טופס הסכמה לסדציה מתונה ו/או סדציה עמוקה" at bounding box center [569, 323] width 239 height 9
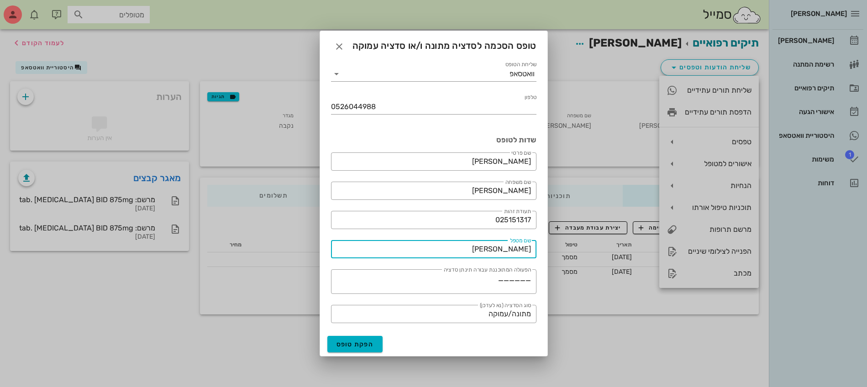
drag, startPoint x: 494, startPoint y: 250, endPoint x: 619, endPoint y: 260, distance: 125.9
click at [619, 260] on div "[PERSON_NAME] רשימת המתנה תיקים רפואיים אישורי הגעה היסטוריית וואטסאפ 1 משימות …" at bounding box center [433, 193] width 867 height 387
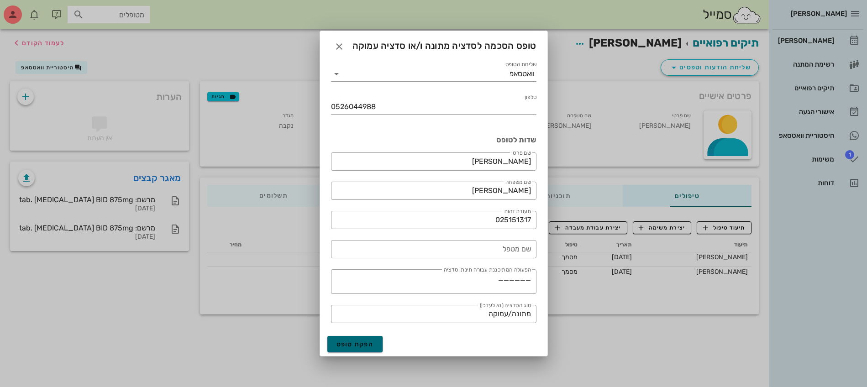
click at [352, 346] on span "הפקת טופס" at bounding box center [354, 345] width 37 height 8
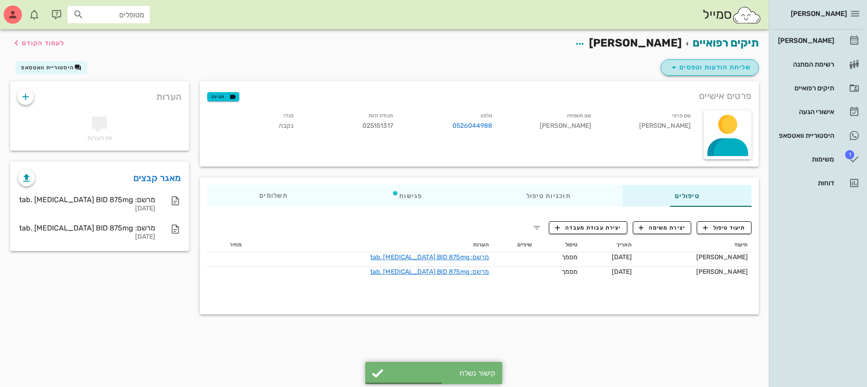
click at [709, 72] on span "שליחת הודעות וטפסים" at bounding box center [709, 67] width 83 height 11
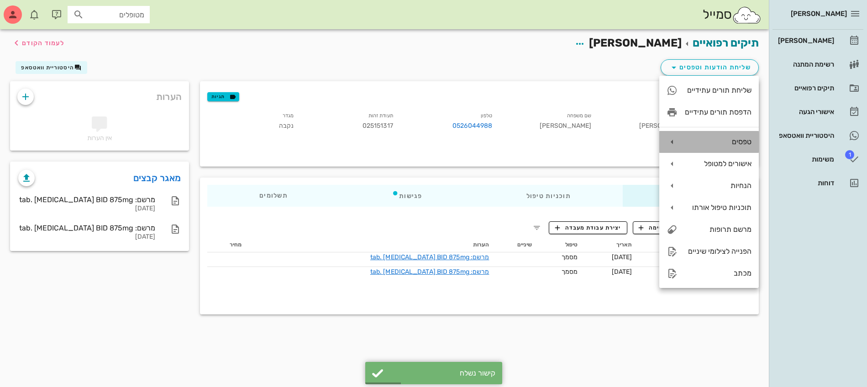
click at [694, 137] on div "טפסים" at bounding box center [718, 141] width 67 height 9
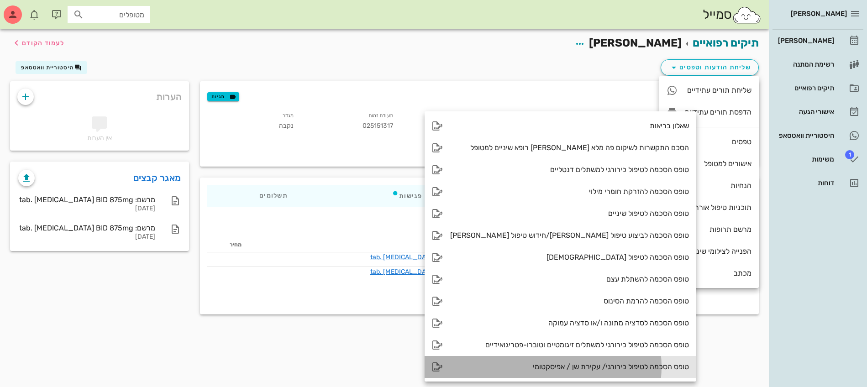
click at [586, 367] on div "טופס הסכמה לטיפול כירורגי/ עקירת שן / אפיסקטומי" at bounding box center [569, 366] width 239 height 9
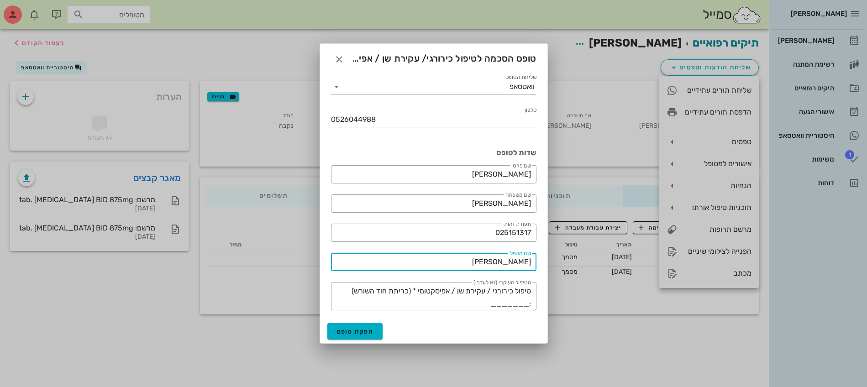
drag, startPoint x: 489, startPoint y: 264, endPoint x: 609, endPoint y: 247, distance: 121.2
click at [609, 247] on div "[PERSON_NAME] רשימת המתנה תיקים רפואיים אישורי הגעה היסטוריית וואטסאפ 1 משימות …" at bounding box center [433, 193] width 867 height 387
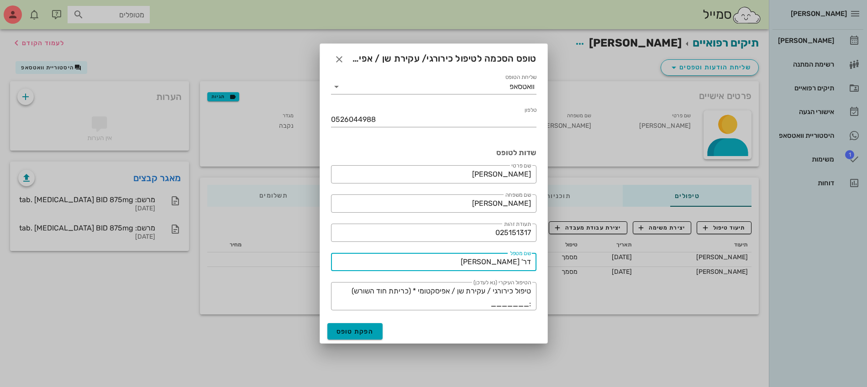
type input "דר' [PERSON_NAME]"
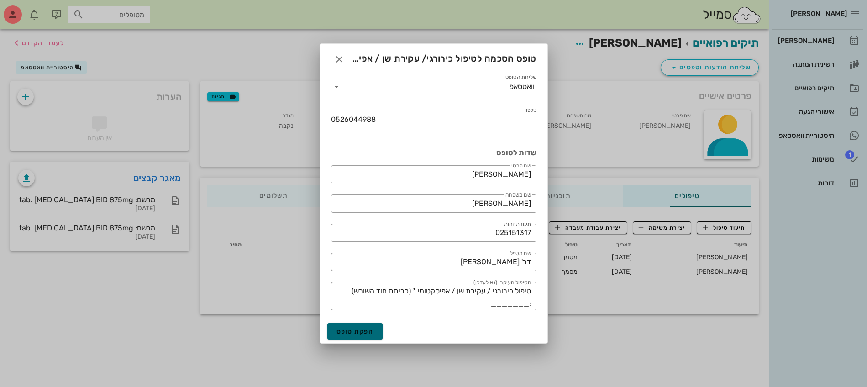
click at [346, 331] on span "הפקת טופס" at bounding box center [354, 332] width 37 height 8
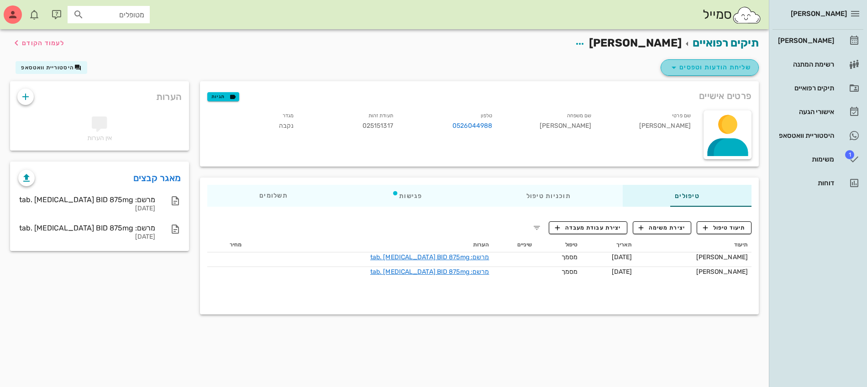
click at [700, 64] on span "שליחת הודעות וטפסים" at bounding box center [709, 67] width 83 height 11
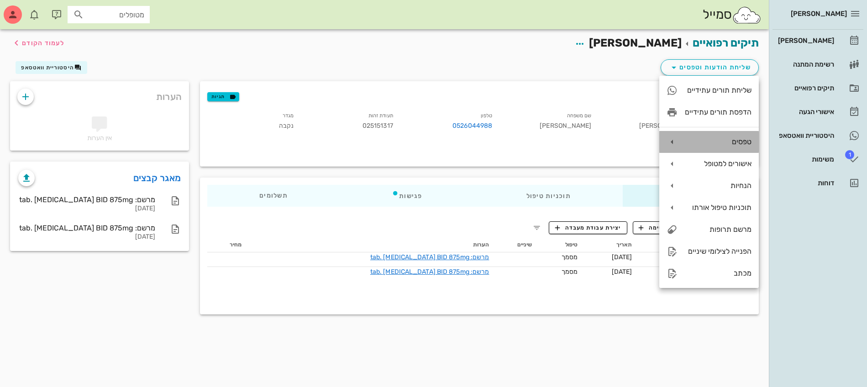
click at [722, 142] on div "טפסים" at bounding box center [718, 141] width 67 height 9
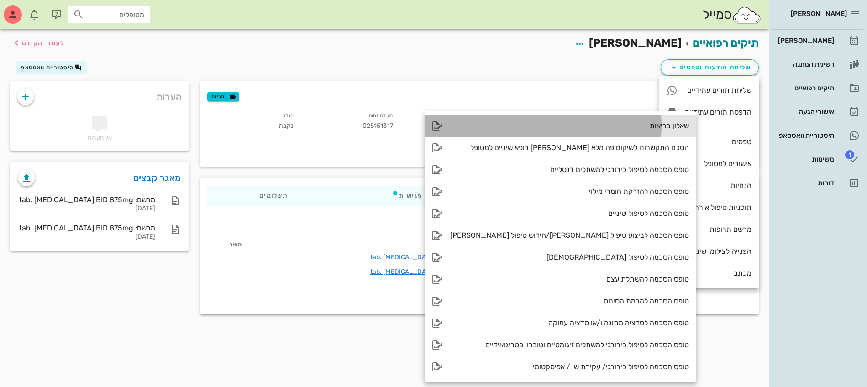
click at [641, 122] on div "שאלון בריאות" at bounding box center [569, 125] width 239 height 9
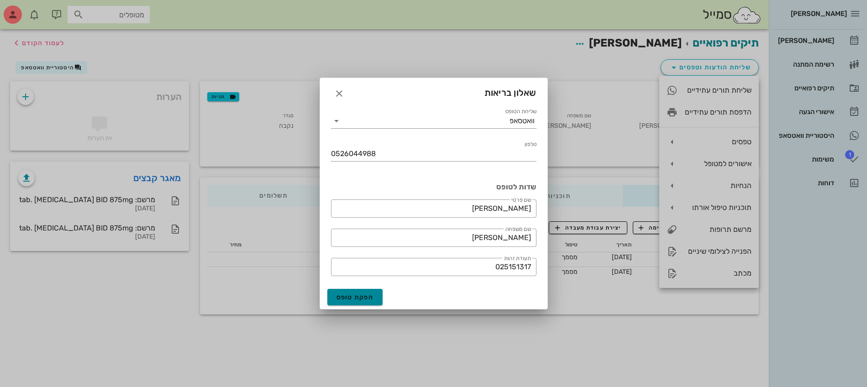
click at [349, 296] on span "הפקת טופס" at bounding box center [354, 298] width 37 height 8
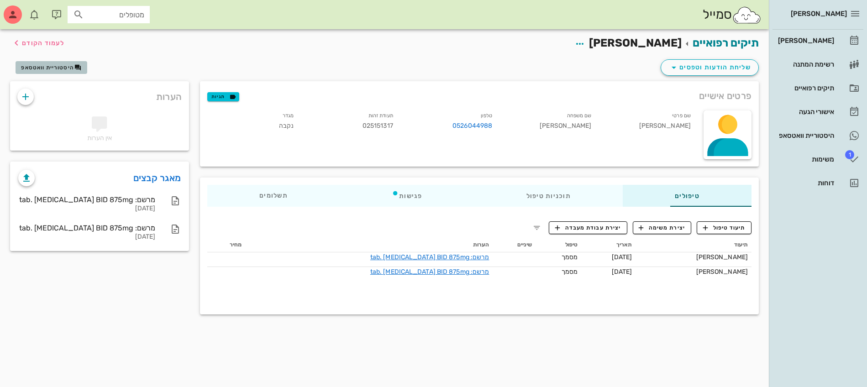
click at [49, 71] on button "היסטוריית וואטסאפ" at bounding box center [52, 67] width 72 height 13
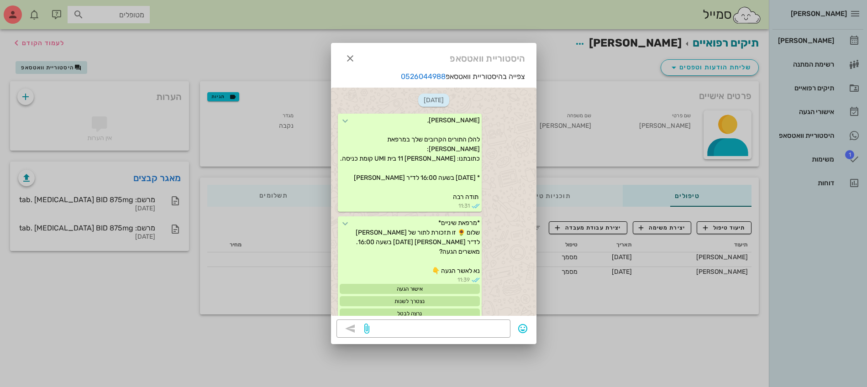
scroll to position [930, 0]
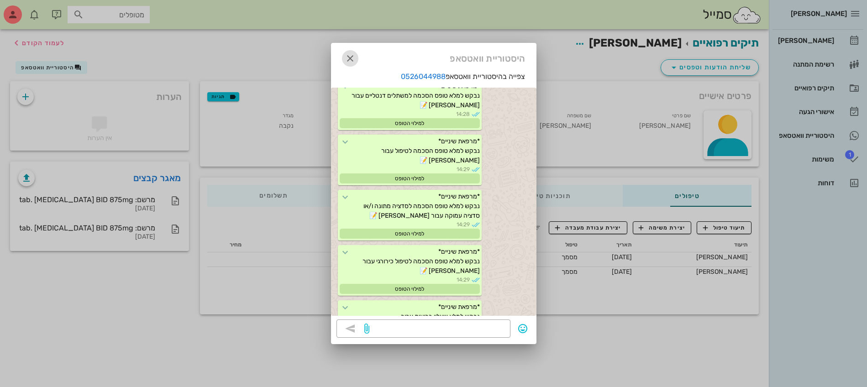
click at [352, 58] on icon "button" at bounding box center [350, 58] width 11 height 11
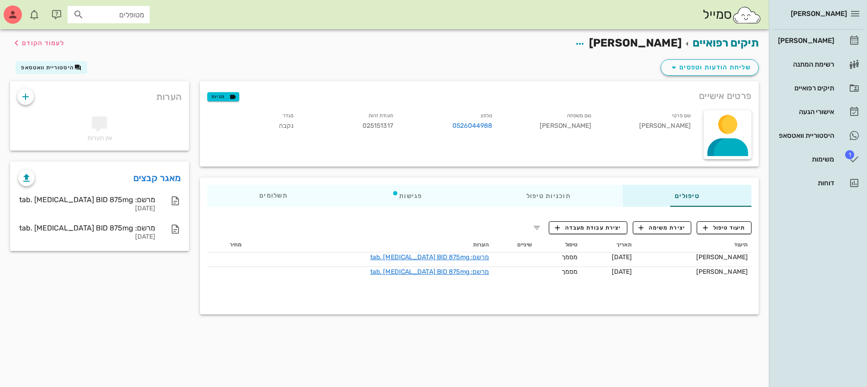
click at [351, 227] on div "תיעוד טיפול יצירת משימה יצירת עבודת מעבדה תיעוד תאריך טיפול שיניים הערות מחיר […" at bounding box center [479, 261] width 559 height 95
click at [818, 88] on div "תיקים רפואיים" at bounding box center [805, 87] width 58 height 7
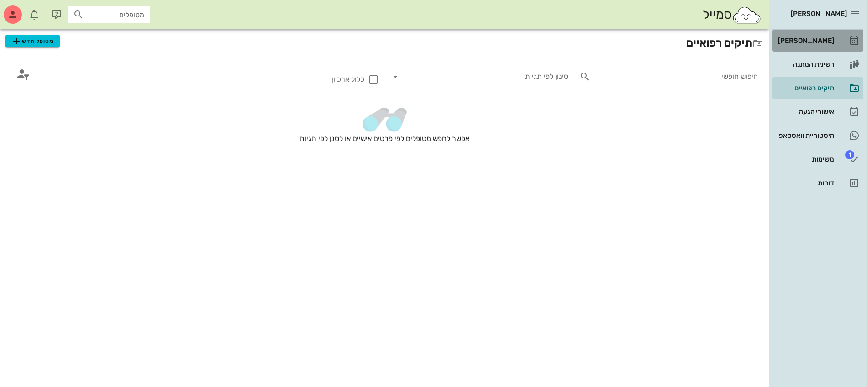
click at [811, 39] on div "[PERSON_NAME]" at bounding box center [805, 40] width 58 height 7
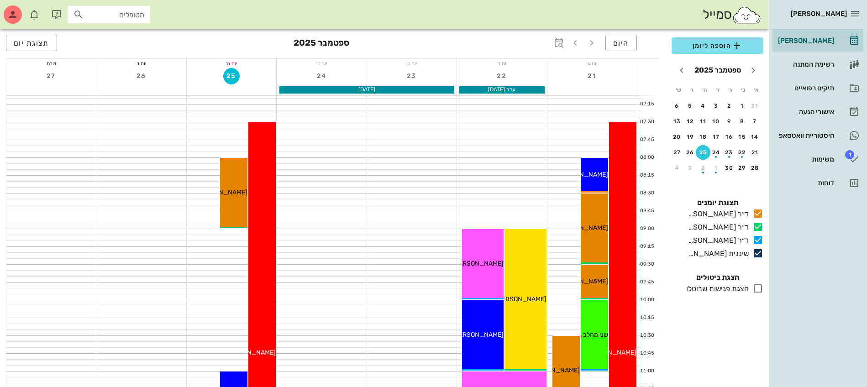
scroll to position [57, 0]
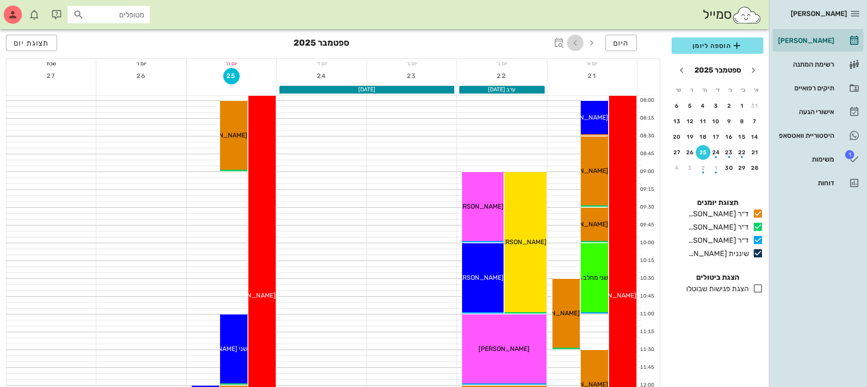
click at [577, 39] on icon "button" at bounding box center [575, 42] width 11 height 11
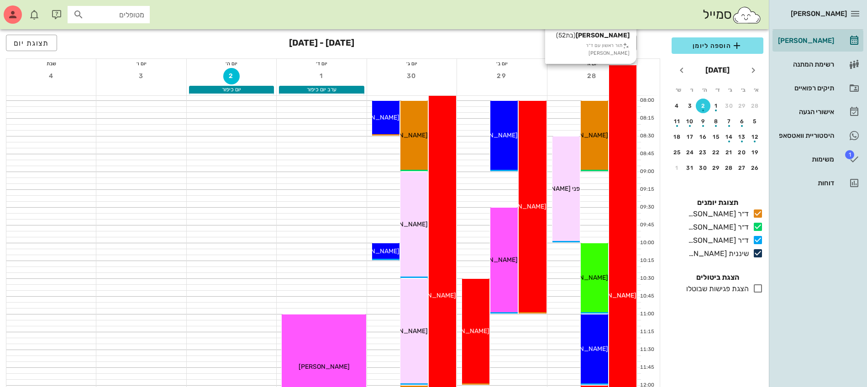
click at [633, 129] on div "07:30 - 14:00 ד״ר ג׳[PERSON_NAME] [PERSON_NAME] (בת 52 ) תור ראשון עם ד״ר ג׳[PE…" at bounding box center [622, 296] width 27 height 462
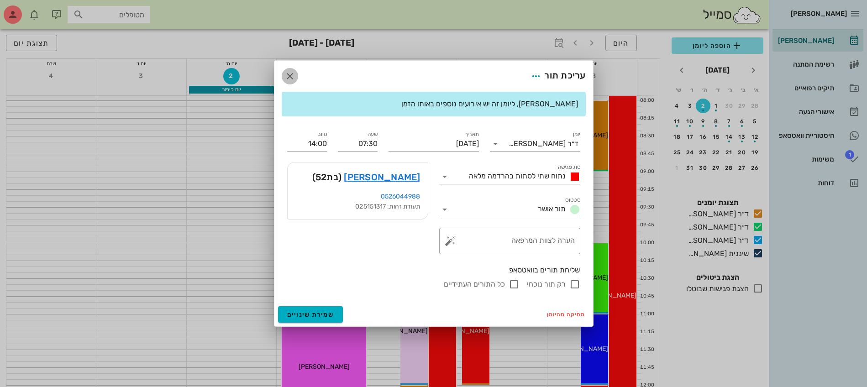
click at [285, 75] on icon "button" at bounding box center [289, 76] width 11 height 11
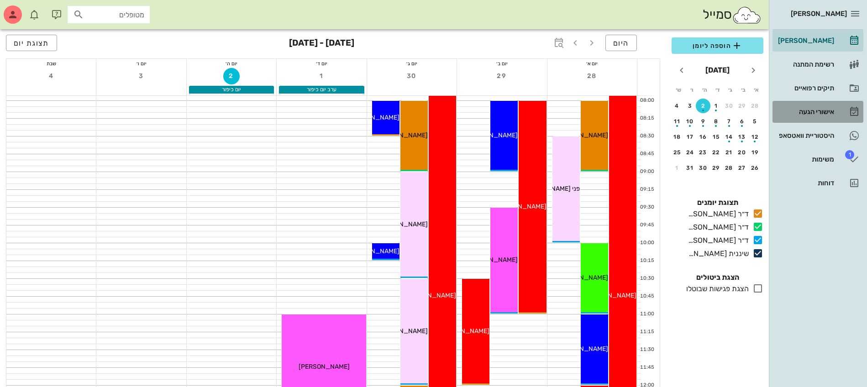
click at [814, 110] on div "אישורי הגעה" at bounding box center [805, 111] width 58 height 7
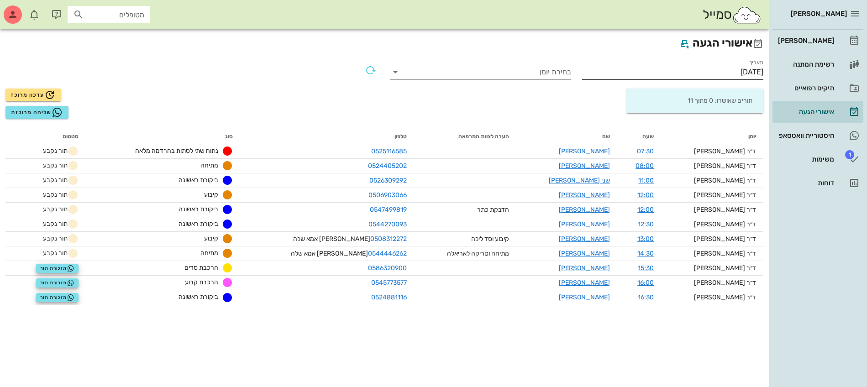
click at [726, 70] on input "[DATE]" at bounding box center [672, 72] width 181 height 15
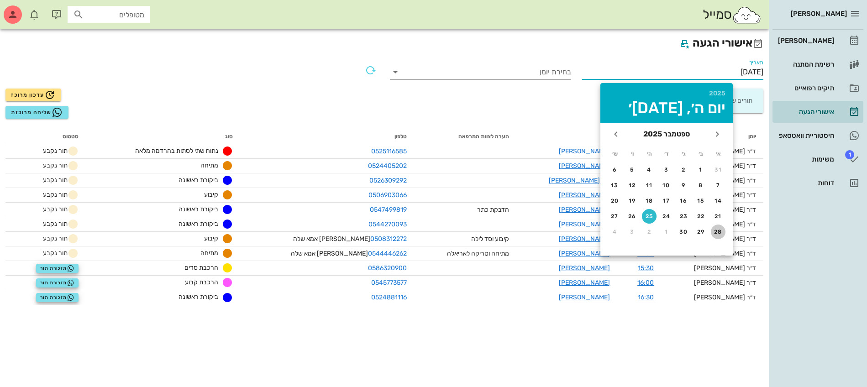
click at [717, 232] on div "28" at bounding box center [718, 232] width 15 height 6
type input "[DATE]"
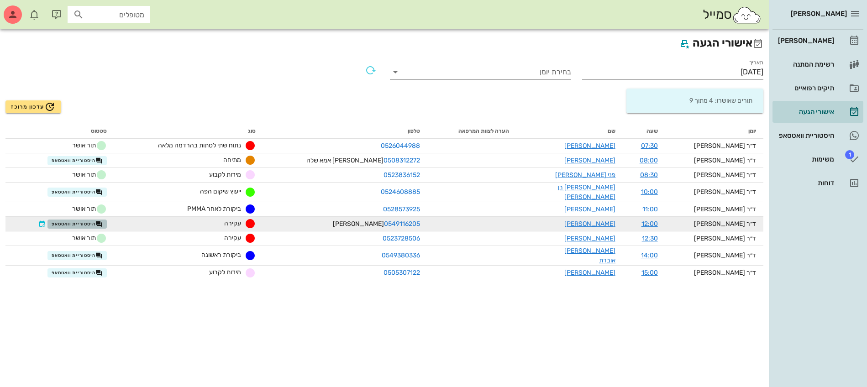
click at [100, 220] on span "היסטוריית וואטסאפ" at bounding box center [77, 223] width 51 height 7
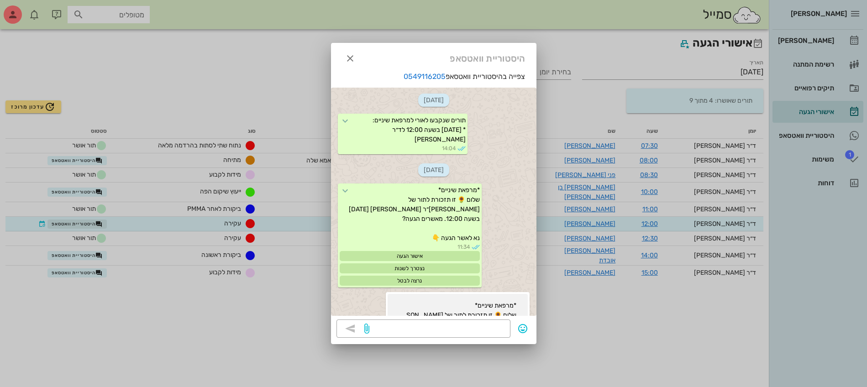
scroll to position [725, 0]
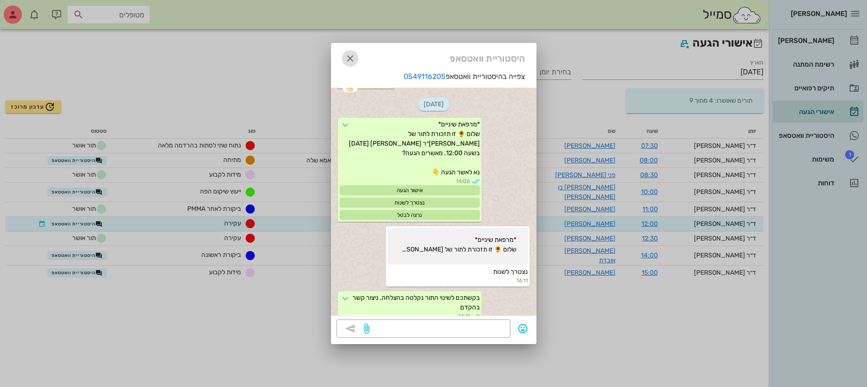
click at [347, 57] on icon "button" at bounding box center [350, 58] width 11 height 11
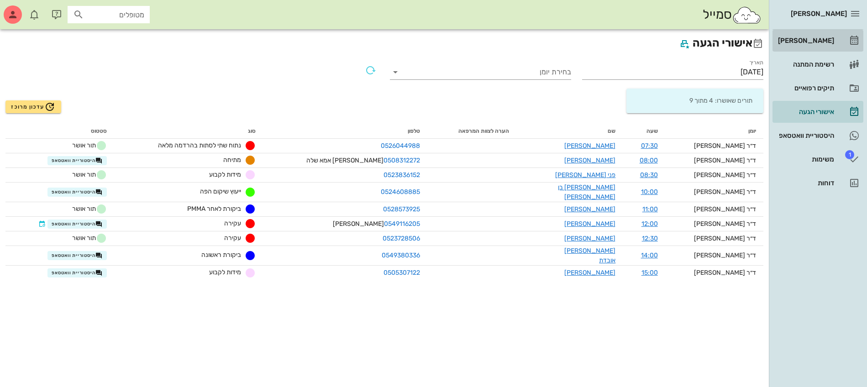
click at [817, 37] on div "[PERSON_NAME]" at bounding box center [805, 40] width 58 height 7
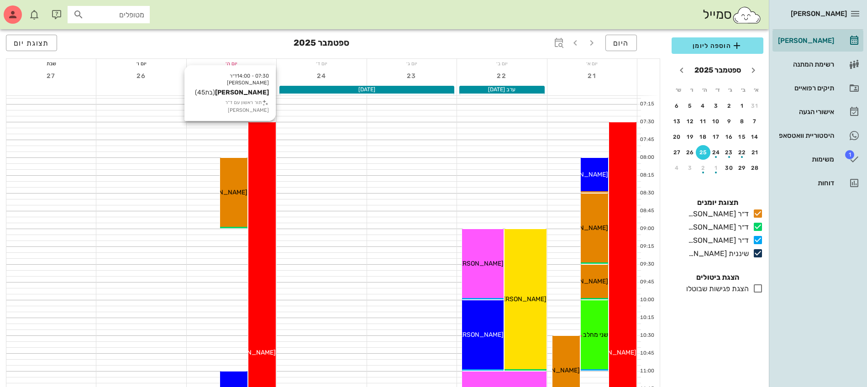
click at [263, 215] on div "07:30 - 14:00 ד״ר ג׳[PERSON_NAME] [PERSON_NAME] (בת 45 ) תור ראשון עם ד״ר ג׳[PE…" at bounding box center [261, 353] width 27 height 462
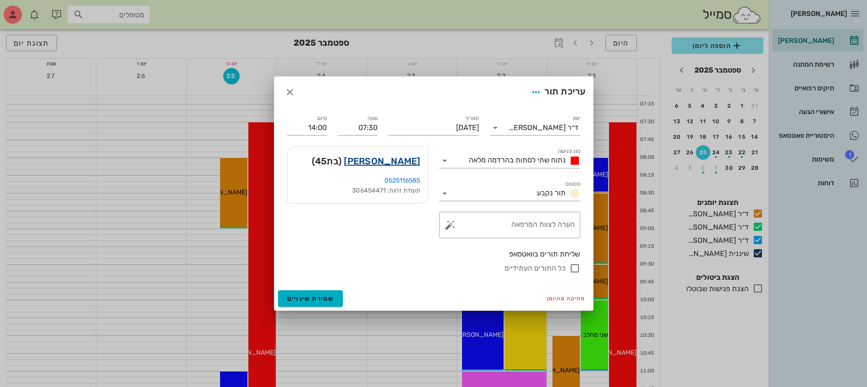
click at [404, 162] on link "[PERSON_NAME]" at bounding box center [382, 161] width 76 height 15
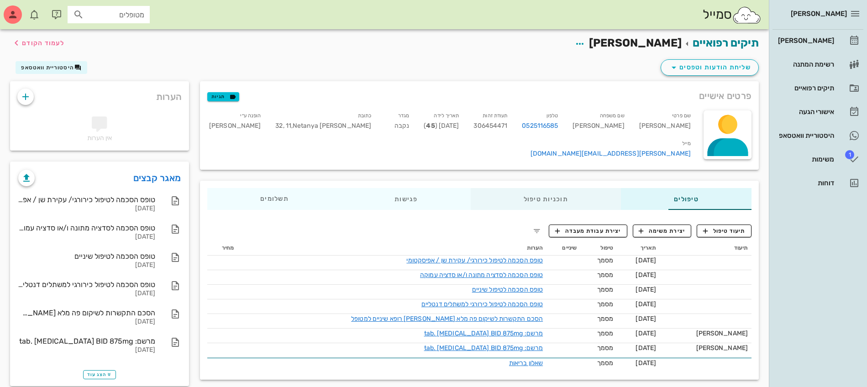
scroll to position [14, 0]
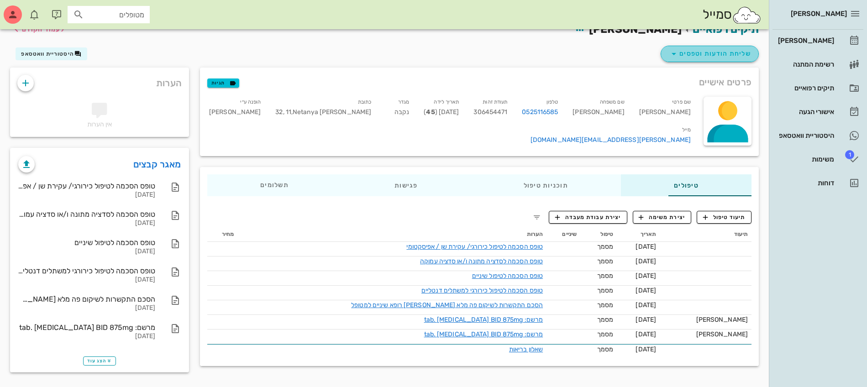
click at [713, 54] on span "שליחת הודעות וטפסים" at bounding box center [709, 53] width 83 height 11
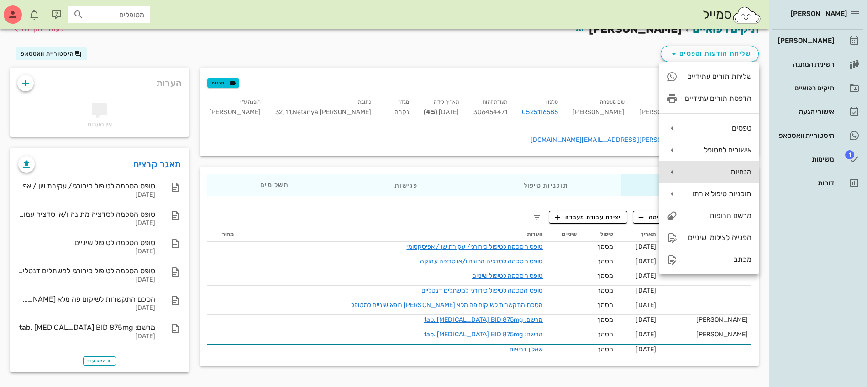
click at [707, 170] on div "הנחיות" at bounding box center [718, 172] width 67 height 9
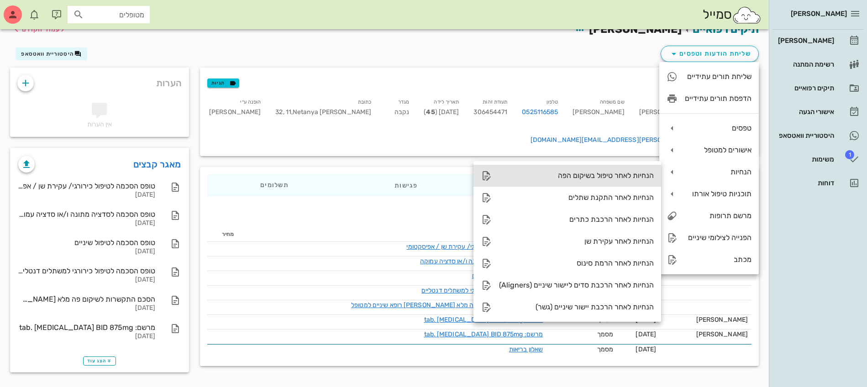
click at [609, 174] on div "הנחיות לאחר טיפול בשיקום הפה" at bounding box center [576, 175] width 155 height 9
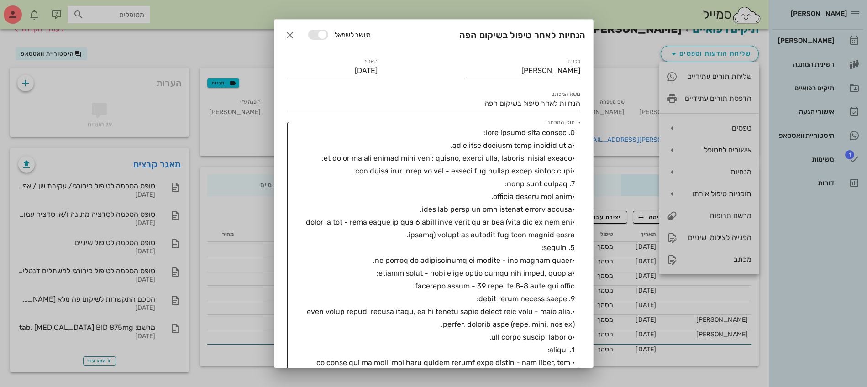
scroll to position [342, 0]
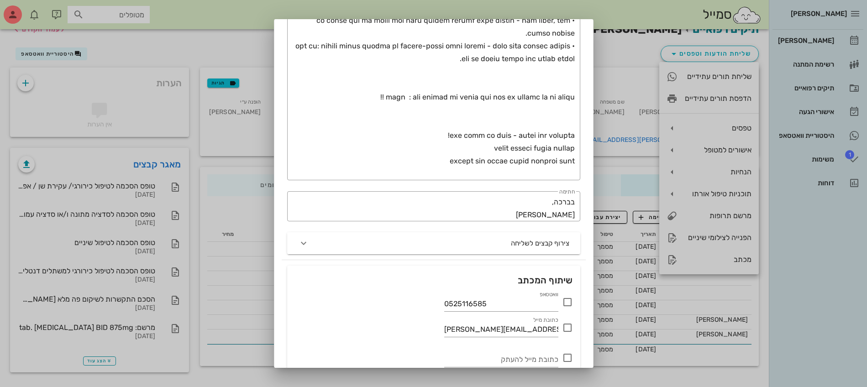
click at [567, 303] on icon at bounding box center [567, 302] width 11 height 11
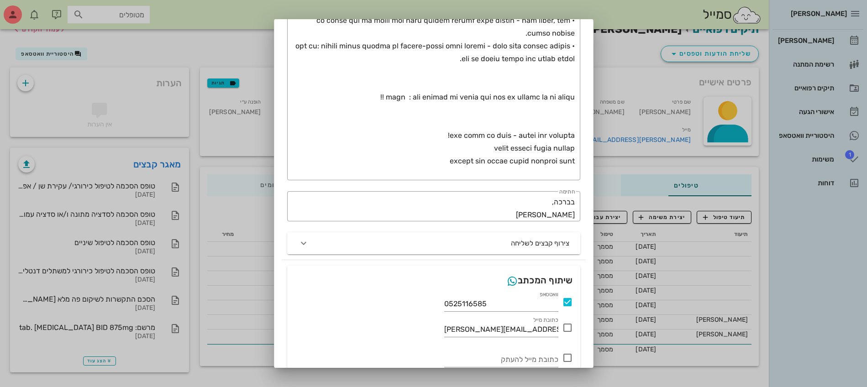
scroll to position [386, 0]
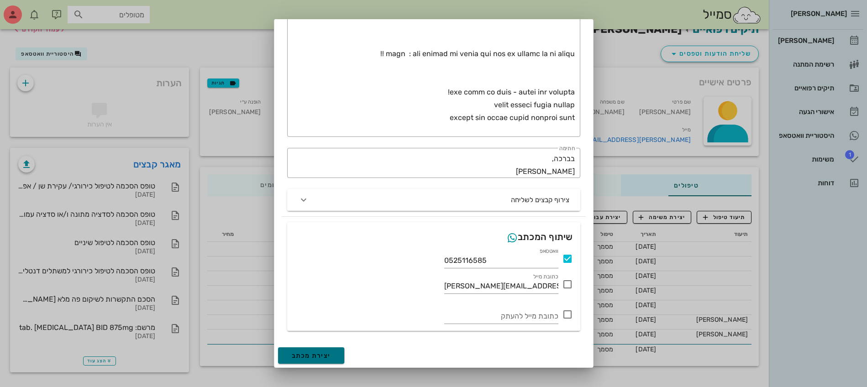
click at [316, 356] on span "יצירת מכתב" at bounding box center [311, 356] width 39 height 8
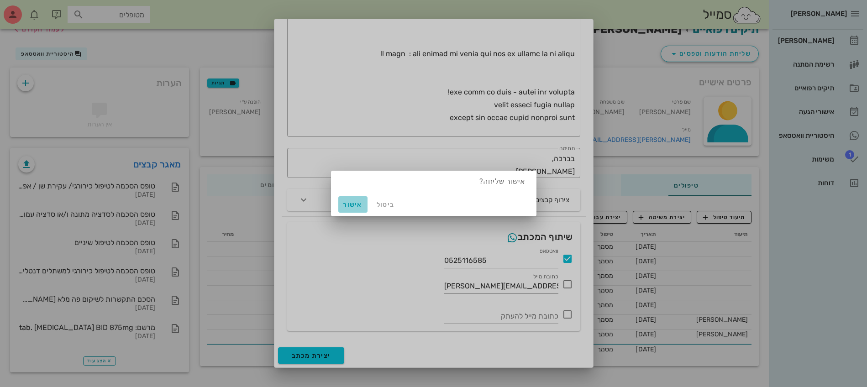
click at [345, 205] on span "אישור" at bounding box center [353, 205] width 22 height 8
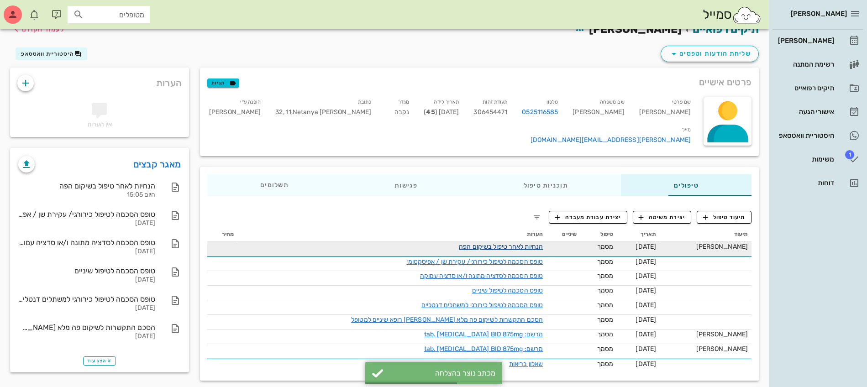
click at [459, 244] on link "הנחיות לאחר טיפול בשיקום הפה" at bounding box center [501, 247] width 84 height 8
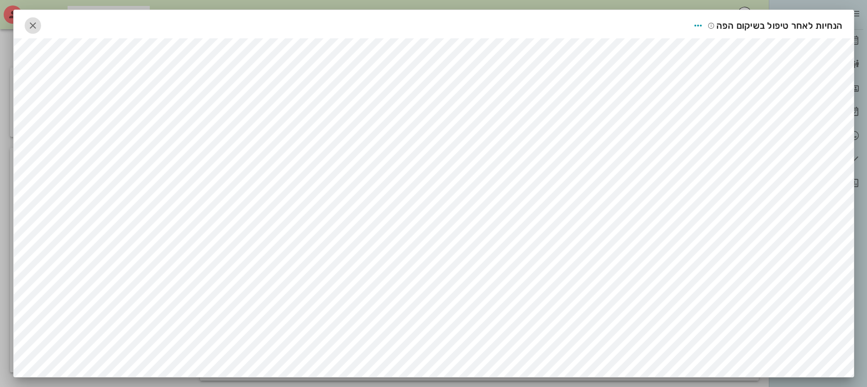
click at [37, 31] on icon "button" at bounding box center [32, 25] width 11 height 11
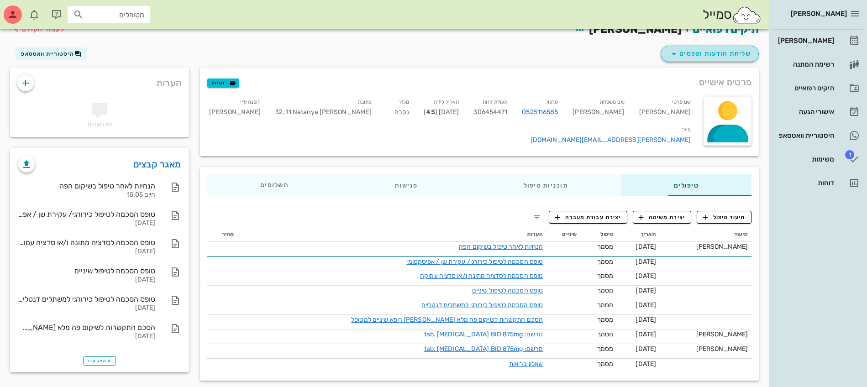
click at [713, 55] on span "שליחת הודעות וטפסים" at bounding box center [709, 53] width 83 height 11
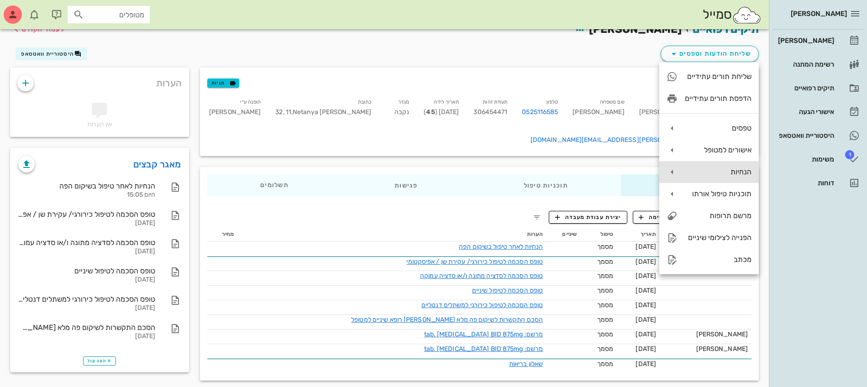
click at [708, 175] on div "הנחיות" at bounding box center [718, 172] width 67 height 9
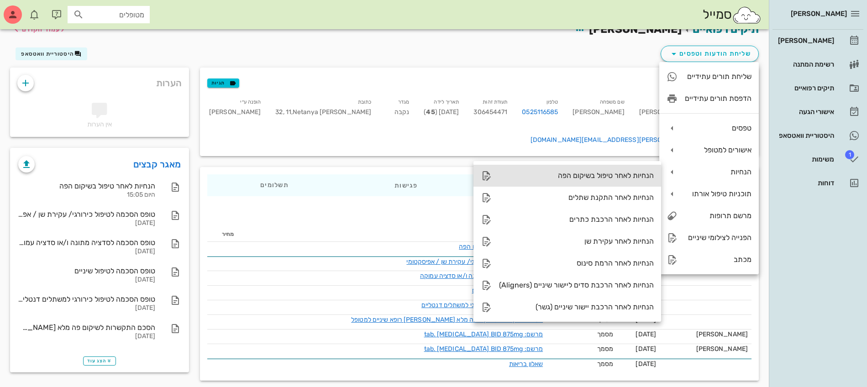
click at [607, 178] on div "הנחיות לאחר טיפול בשיקום הפה" at bounding box center [576, 175] width 155 height 9
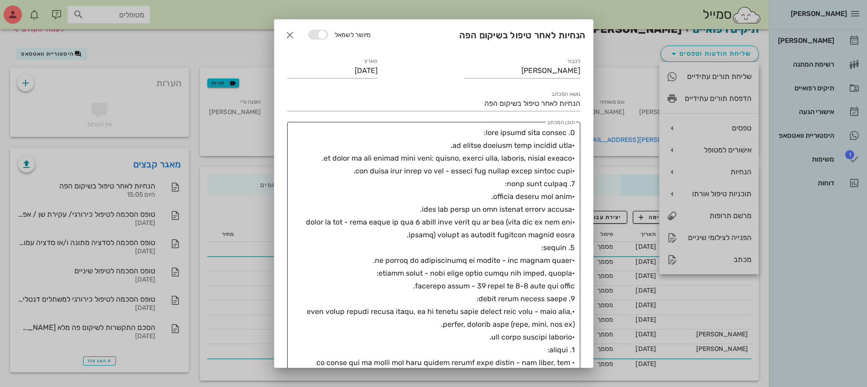
scroll to position [342, 0]
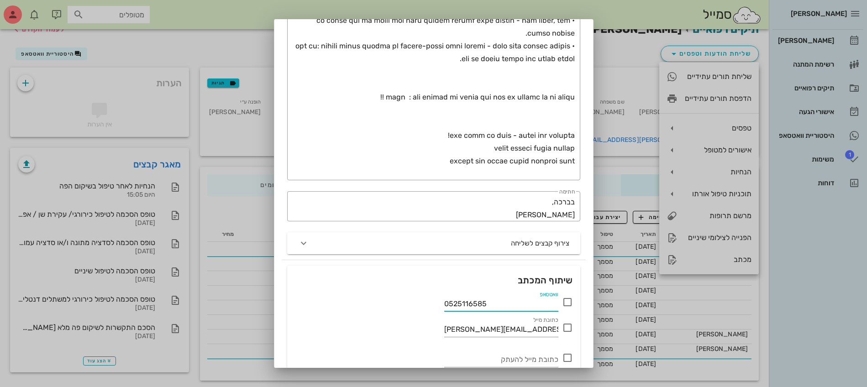
drag, startPoint x: 493, startPoint y: 304, endPoint x: 150, endPoint y: 318, distance: 344.0
click at [264, 293] on div "[PERSON_NAME] רשימת המתנה תיקים רפואיים אישורי הגעה היסטוריית וואטסאפ 1 משימות …" at bounding box center [433, 190] width 867 height 409
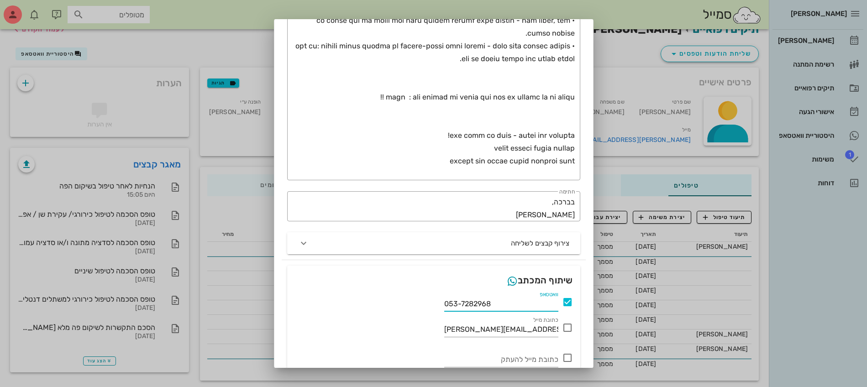
scroll to position [386, 0]
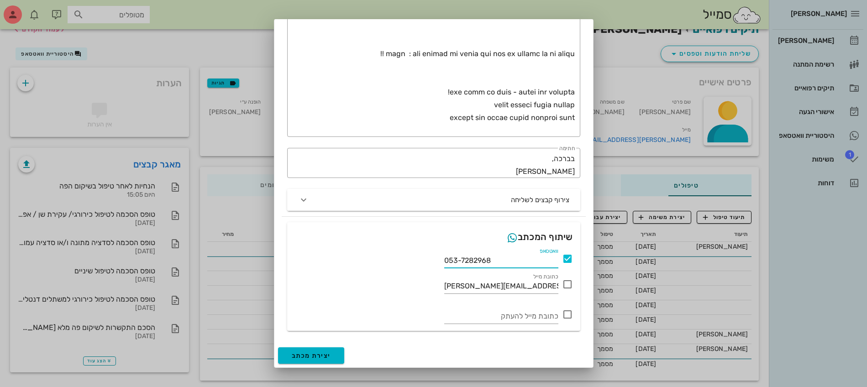
type input "053-7282968"
click at [315, 354] on span "יצירת מכתב" at bounding box center [311, 356] width 39 height 8
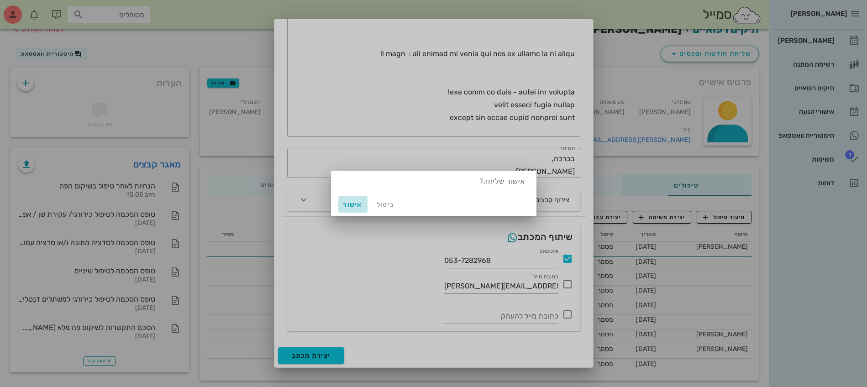
click at [351, 207] on span "אישור" at bounding box center [353, 205] width 22 height 8
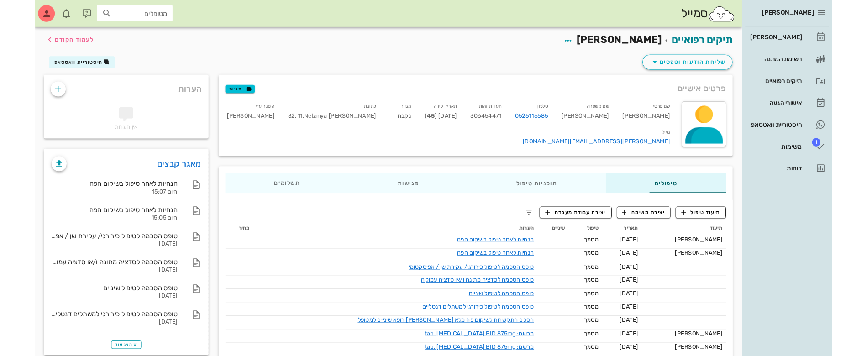
scroll to position [33, 0]
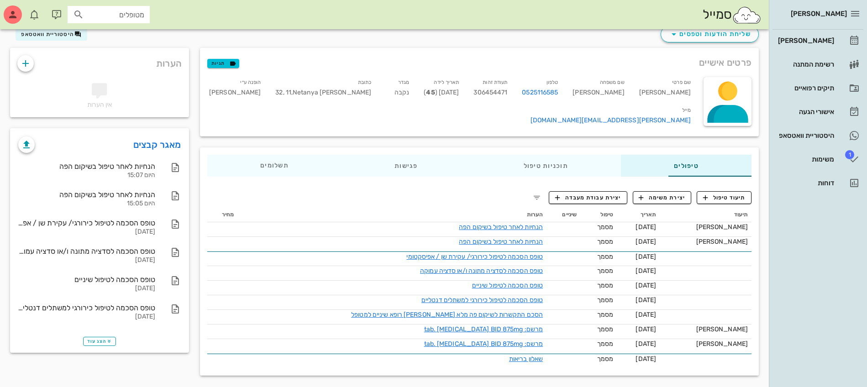
click at [126, 353] on div "מאגר קבצים הנחיות לאחר טיפול בשיקום הפה היום 15:07 הנחיות לאחר טיפול בשיקום הפה…" at bounding box center [100, 241] width 190 height 236
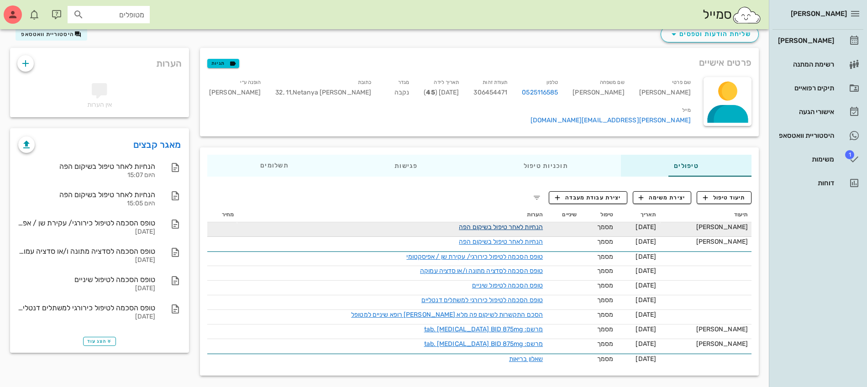
click at [459, 223] on link "הנחיות לאחר טיפול בשיקום הפה" at bounding box center [501, 227] width 84 height 8
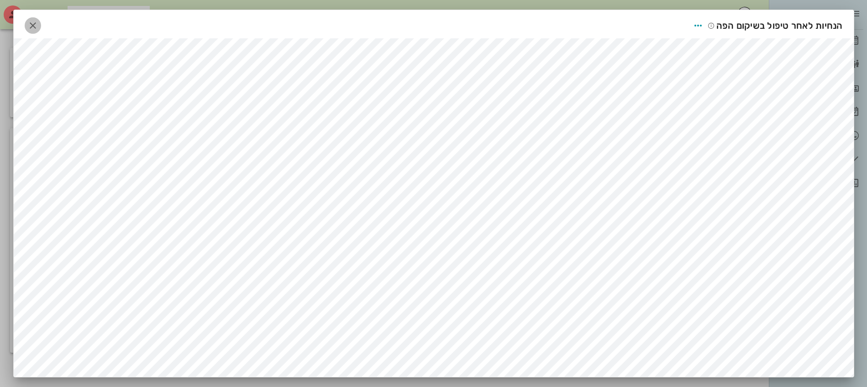
click at [31, 26] on span "button" at bounding box center [33, 25] width 16 height 11
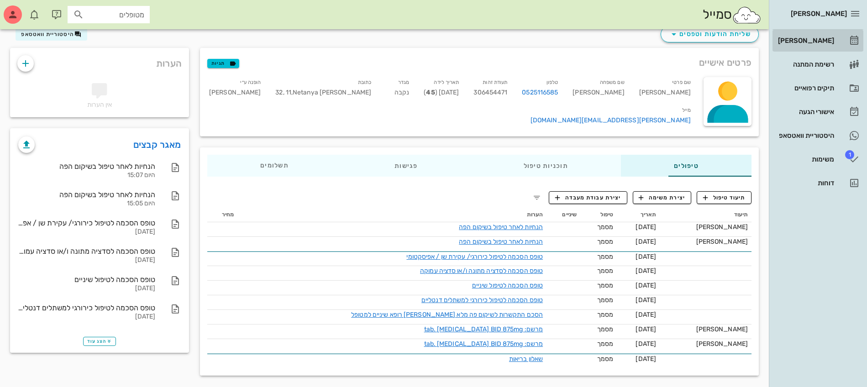
click at [818, 36] on div "[PERSON_NAME]" at bounding box center [805, 40] width 58 height 15
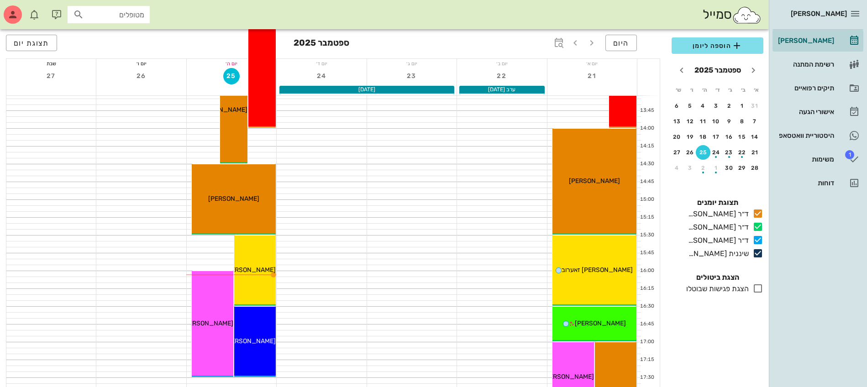
scroll to position [514, 0]
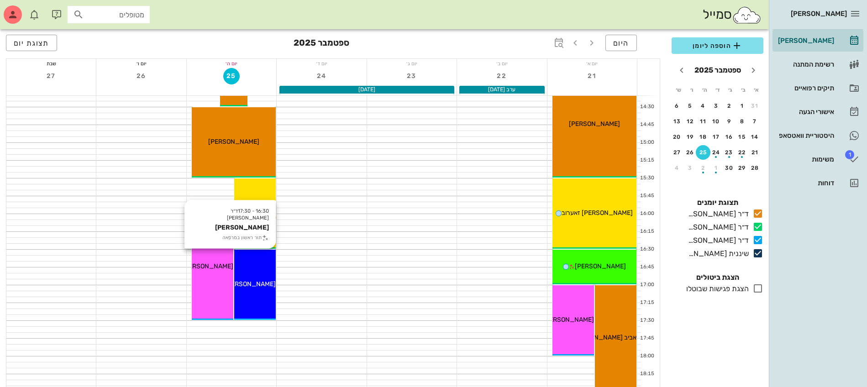
click at [260, 292] on div "16:30 - 17:30 ד״ר [PERSON_NAME] [PERSON_NAME] תור ראשון במרפאה [PERSON_NAME]" at bounding box center [255, 285] width 42 height 70
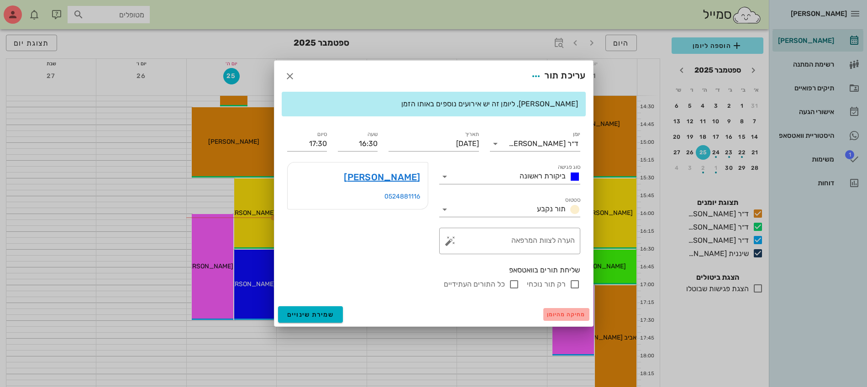
click at [552, 314] on span "מחיקה מהיומן" at bounding box center [566, 314] width 39 height 6
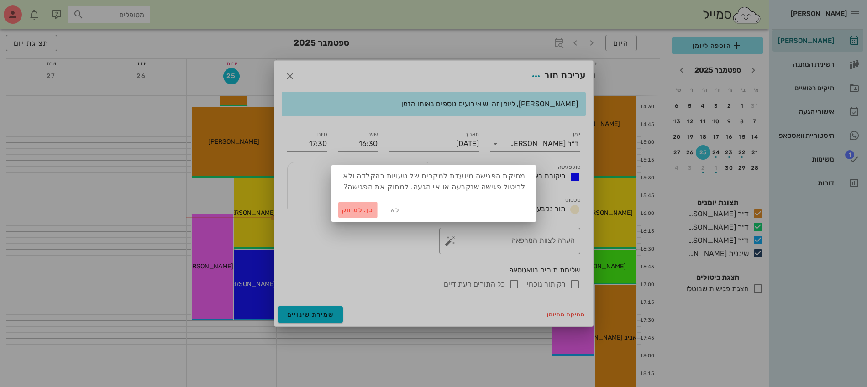
click at [356, 209] on span "כן. למחוק" at bounding box center [358, 210] width 32 height 8
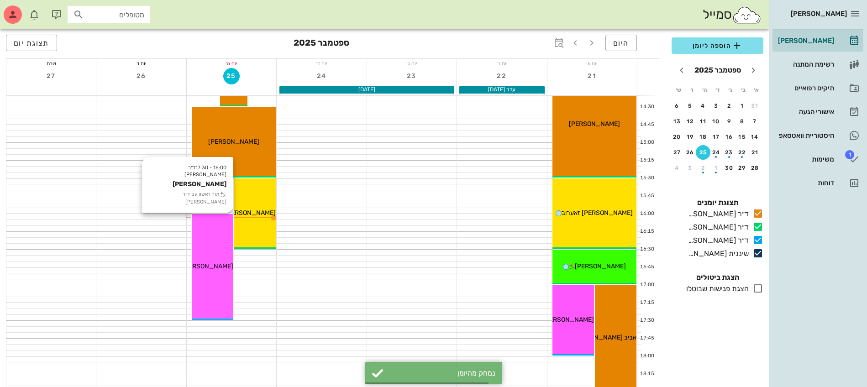
click at [208, 281] on div "16:00 - 17:30 ד״ר [PERSON_NAME] [PERSON_NAME] תור ראשון עם ד״ר [PERSON_NAME] [P…" at bounding box center [213, 267] width 42 height 106
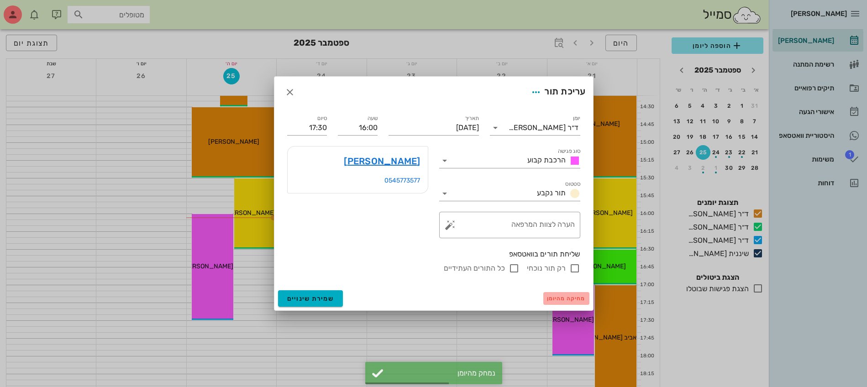
click at [574, 301] on span "מחיקה מהיומן" at bounding box center [566, 298] width 39 height 6
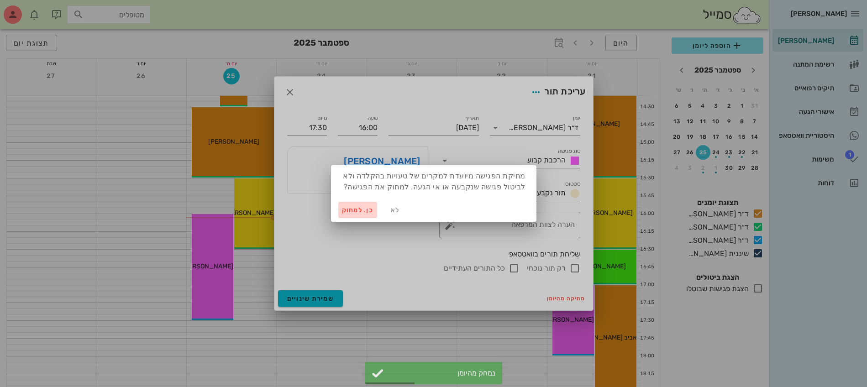
click at [358, 207] on span "כן. למחוק" at bounding box center [358, 210] width 32 height 8
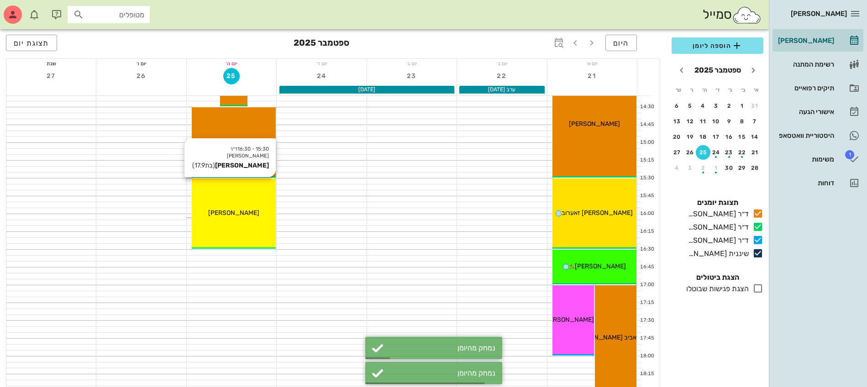
click at [247, 221] on div "15:30 - 16:30 ד״ר [PERSON_NAME] [PERSON_NAME] (בת 17.9 ) [PERSON_NAME]" at bounding box center [234, 213] width 84 height 70
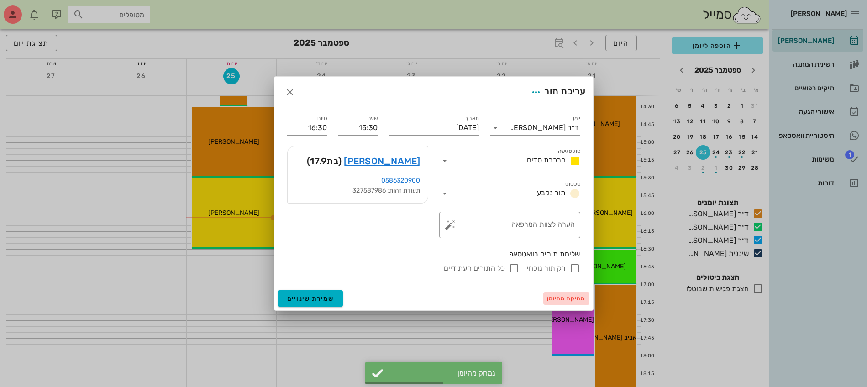
click at [564, 299] on span "מחיקה מהיומן" at bounding box center [566, 298] width 39 height 6
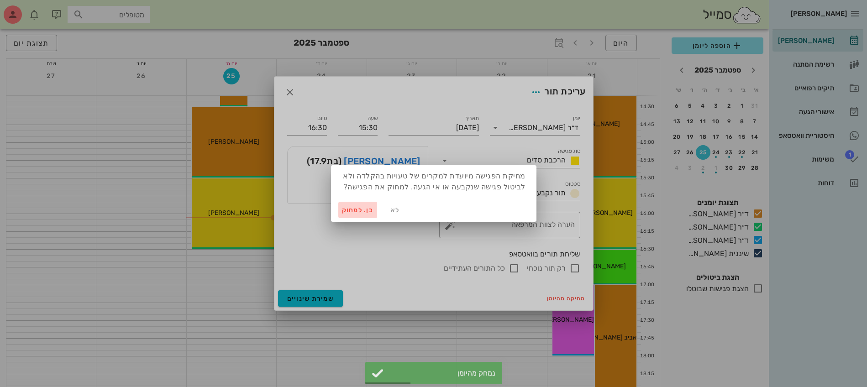
click at [367, 213] on span "כן. למחוק" at bounding box center [358, 210] width 32 height 8
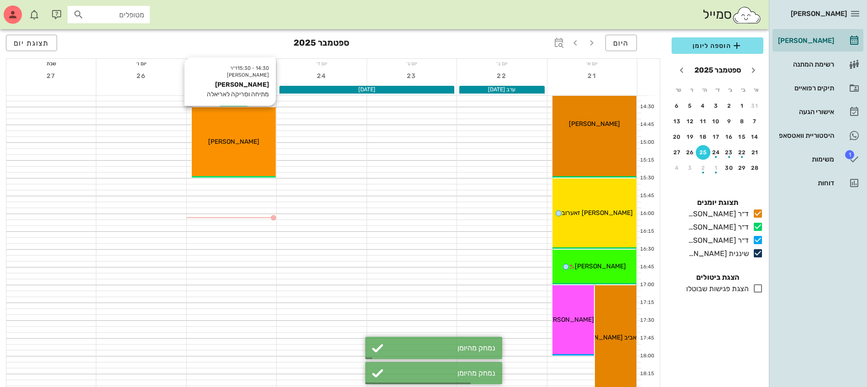
click at [245, 137] on div "[PERSON_NAME]" at bounding box center [234, 142] width 84 height 10
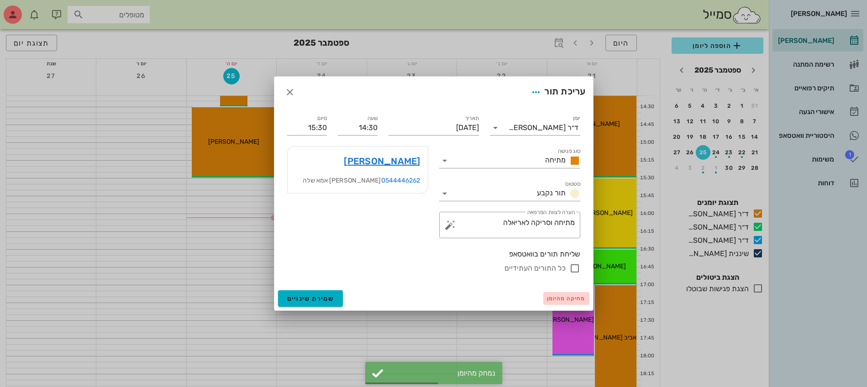
click at [562, 300] on span "מחיקה מהיומן" at bounding box center [566, 298] width 39 height 6
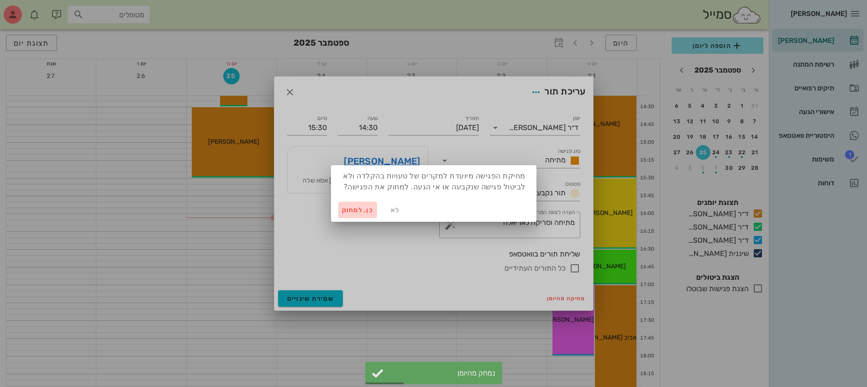
click at [351, 209] on span "כן. למחוק" at bounding box center [358, 210] width 32 height 8
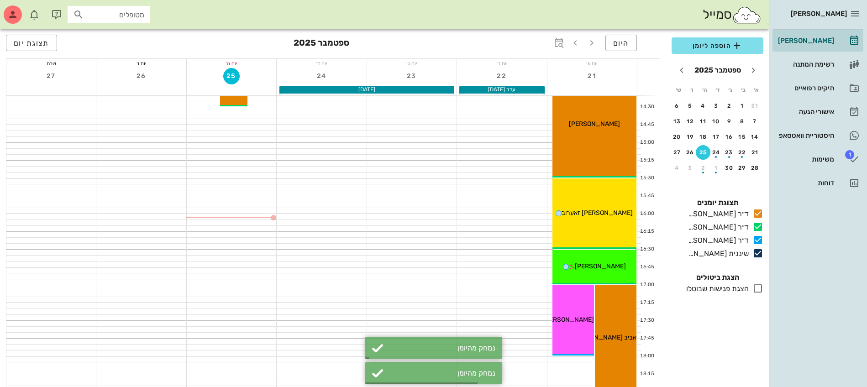
scroll to position [342, 0]
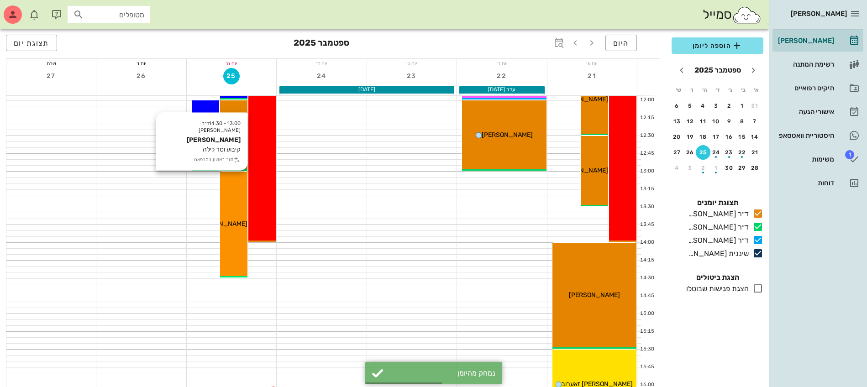
click at [226, 214] on div "13:00 - 14:30 ד״ר [PERSON_NAME] [PERSON_NAME] קיבוע וסד לילה תור ראשון במרפאה […" at bounding box center [233, 225] width 27 height 106
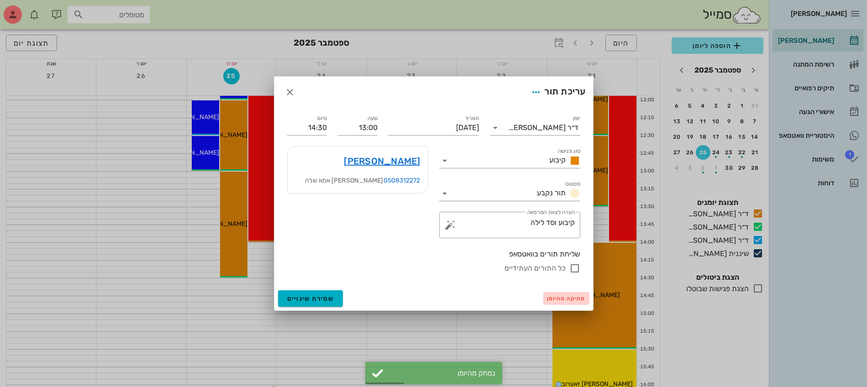
click at [569, 301] on span "מחיקה מהיומן" at bounding box center [566, 298] width 39 height 6
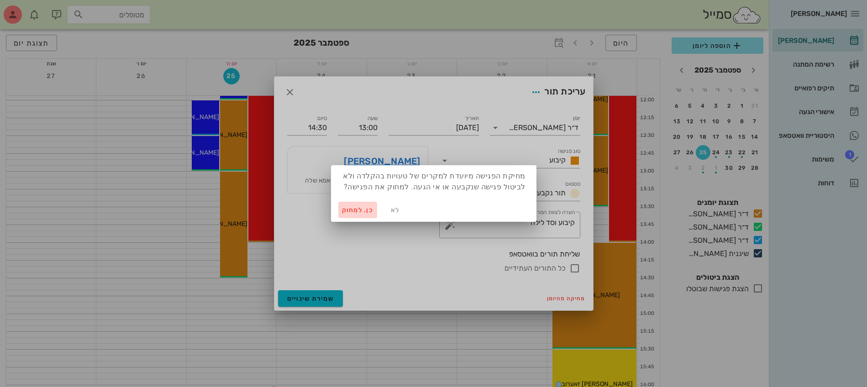
click at [350, 204] on button "כן. למחוק" at bounding box center [357, 210] width 39 height 16
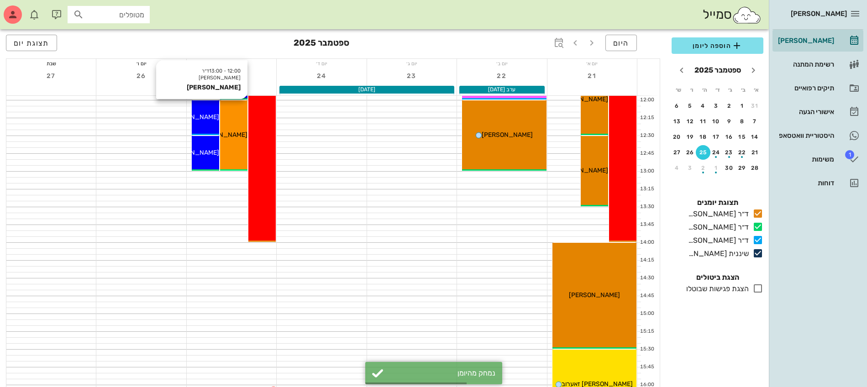
click at [230, 141] on div "12:00 - 13:00 ד״ר [PERSON_NAME] [PERSON_NAME]" at bounding box center [233, 135] width 27 height 70
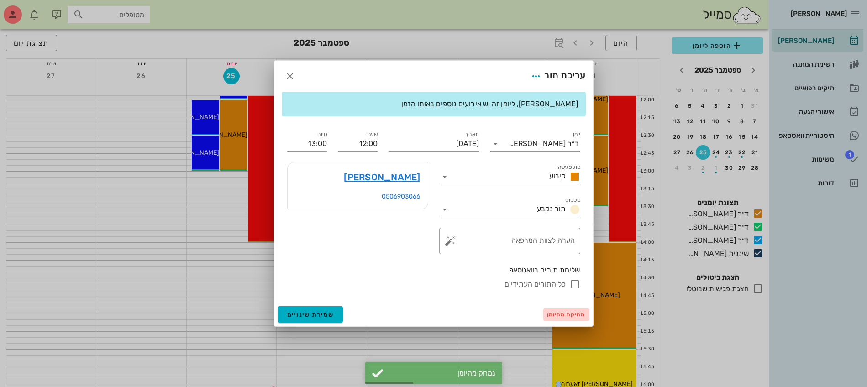
click at [567, 318] on button "מחיקה מהיומן" at bounding box center [566, 314] width 46 height 13
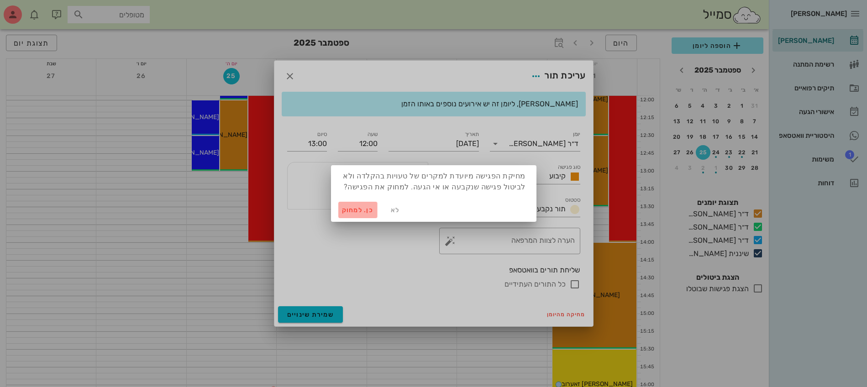
click at [353, 208] on span "כן. למחוק" at bounding box center [358, 210] width 32 height 8
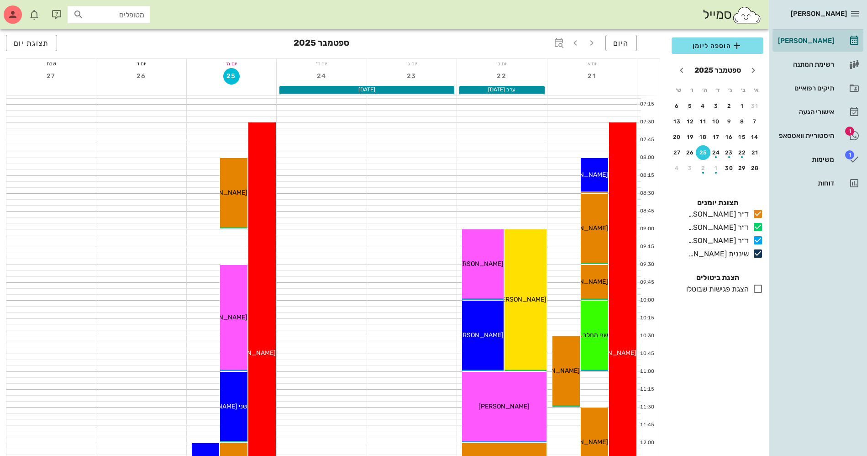
click at [667, 2] on div "סמייל מטופלים" at bounding box center [384, 14] width 769 height 29
click at [803, 133] on div "היסטוריית וואטסאפ" at bounding box center [805, 135] width 58 height 7
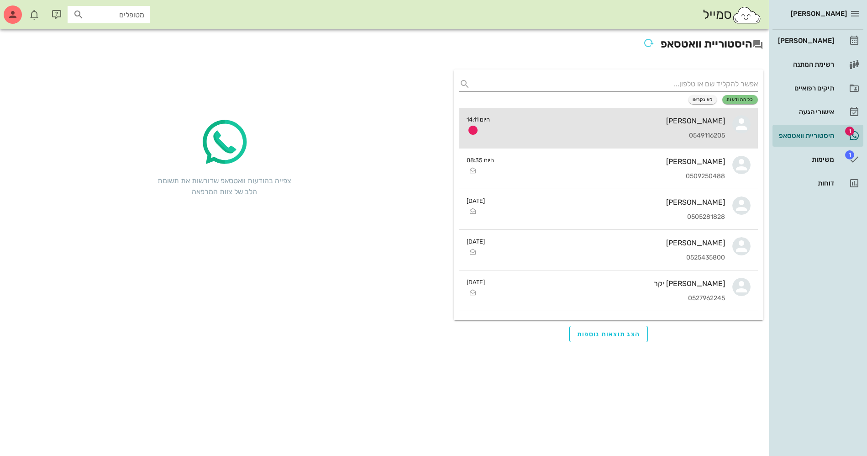
click at [624, 131] on div "אורי אהרוני 0549116205" at bounding box center [611, 128] width 228 height 40
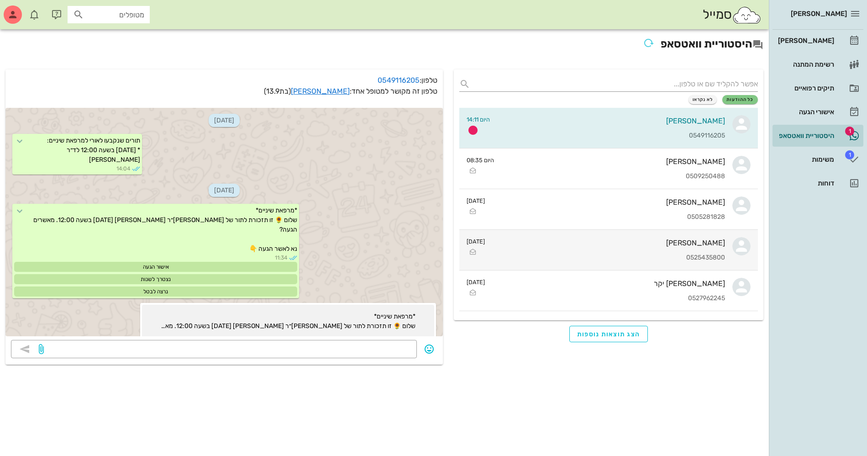
scroll to position [658, 0]
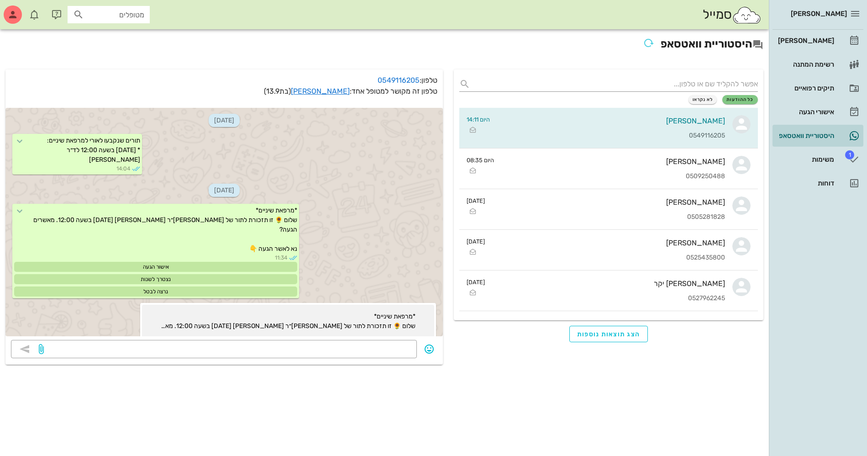
scroll to position [658, 0]
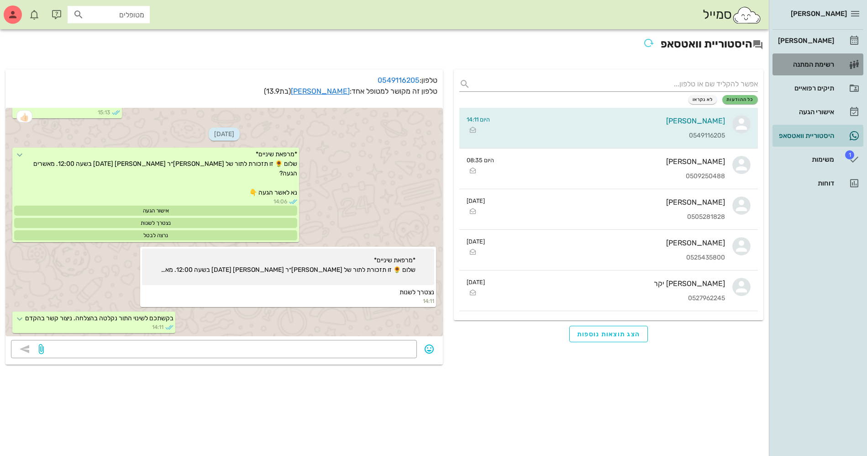
click at [815, 58] on div "רשימת המתנה" at bounding box center [805, 64] width 58 height 15
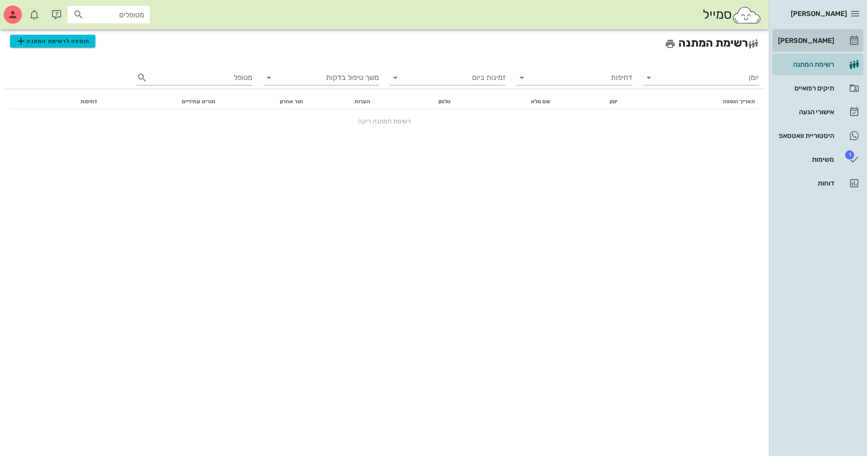
click at [815, 33] on link "[PERSON_NAME]" at bounding box center [817, 41] width 91 height 22
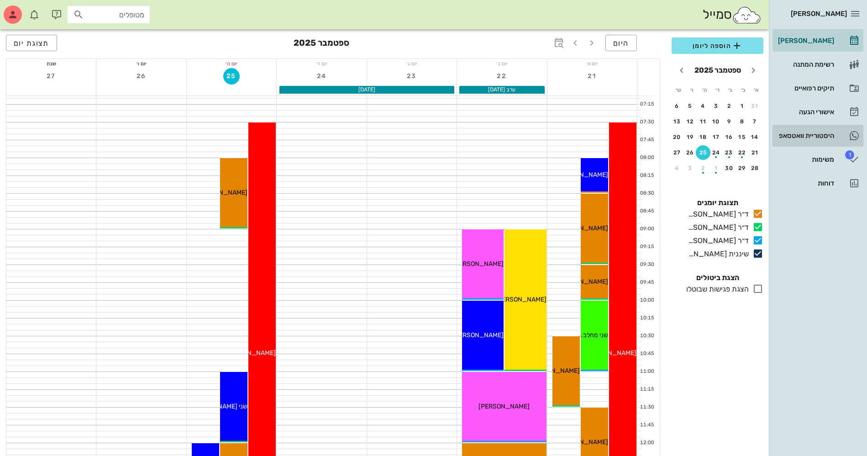
click at [829, 129] on div "היסטוריית וואטסאפ" at bounding box center [805, 135] width 58 height 15
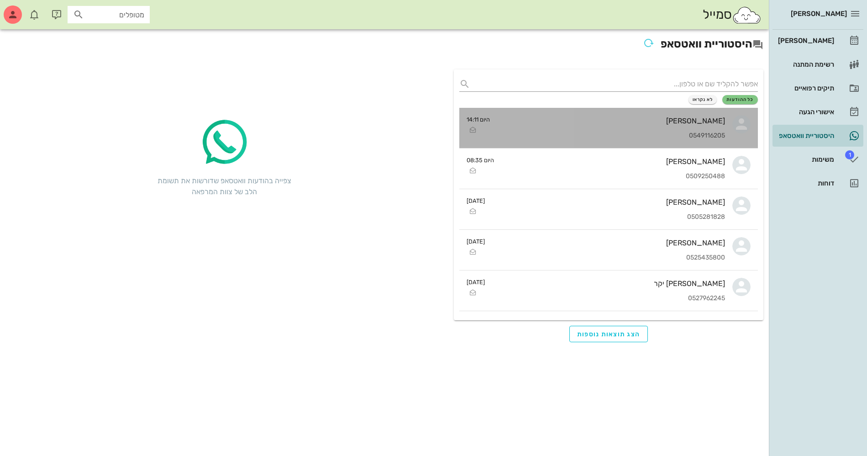
click at [626, 116] on div "[PERSON_NAME]" at bounding box center [611, 120] width 228 height 9
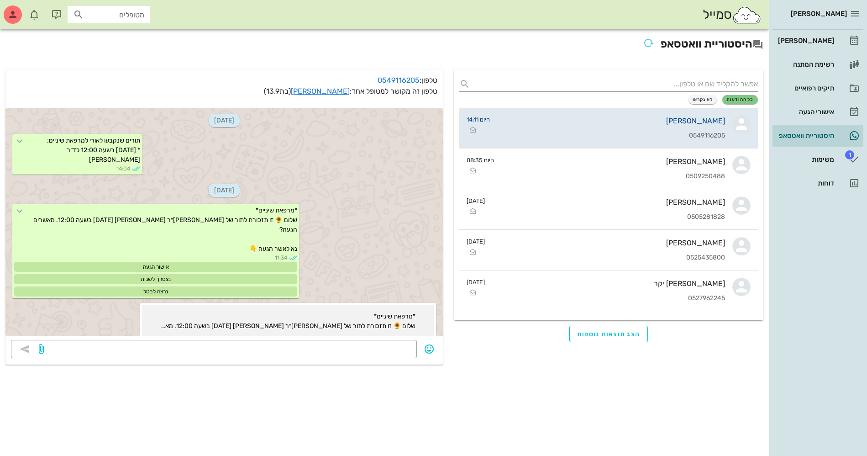
scroll to position [658, 0]
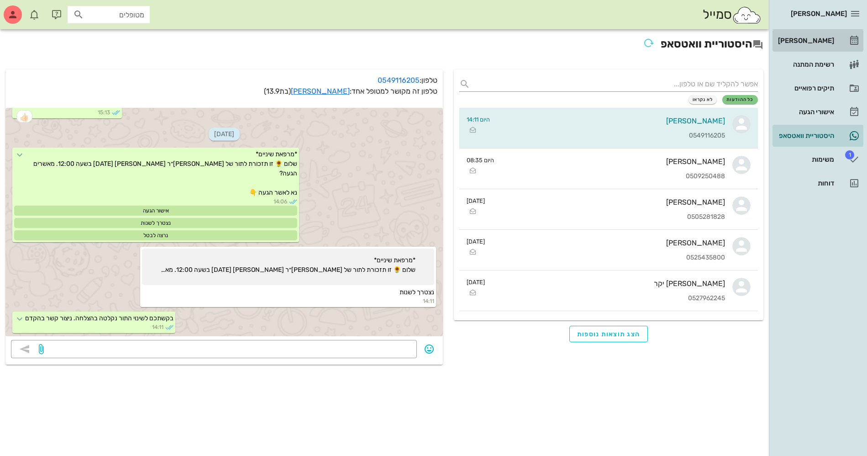
click at [827, 42] on div "[PERSON_NAME]" at bounding box center [805, 40] width 58 height 7
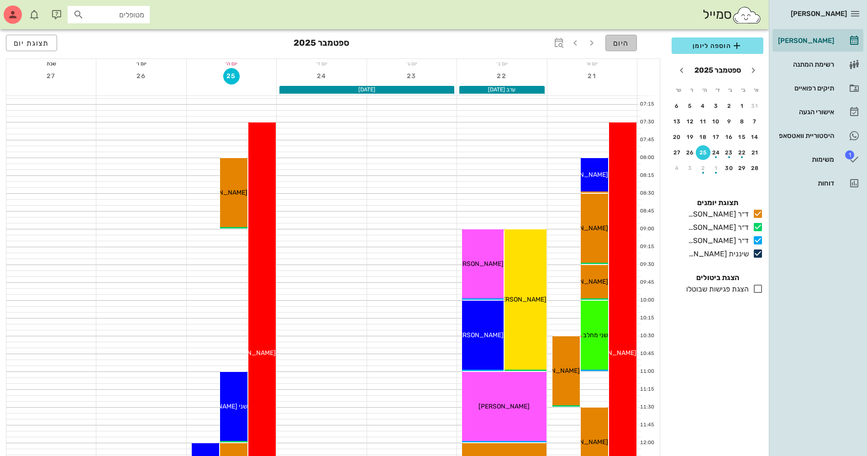
click at [624, 35] on button "היום" at bounding box center [620, 43] width 31 height 16
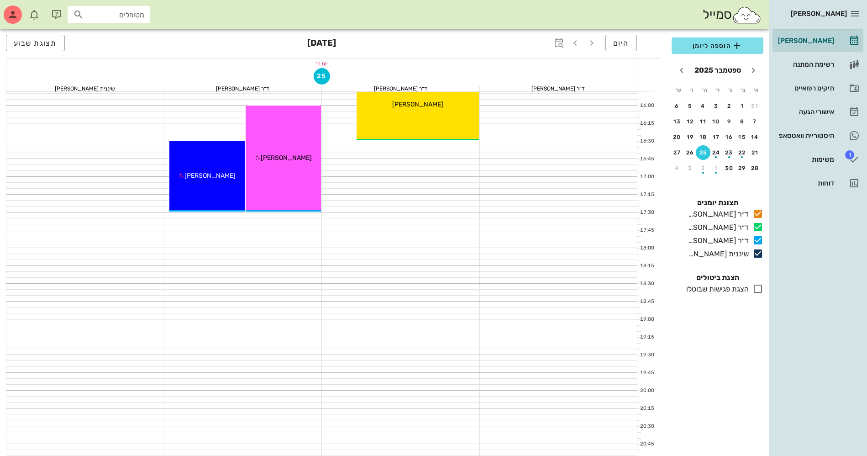
scroll to position [285, 0]
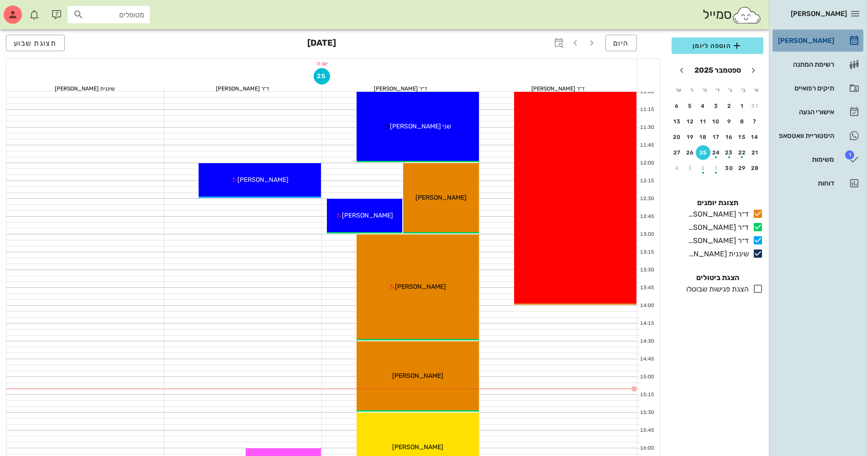
click at [820, 37] on div "[PERSON_NAME]" at bounding box center [805, 40] width 58 height 15
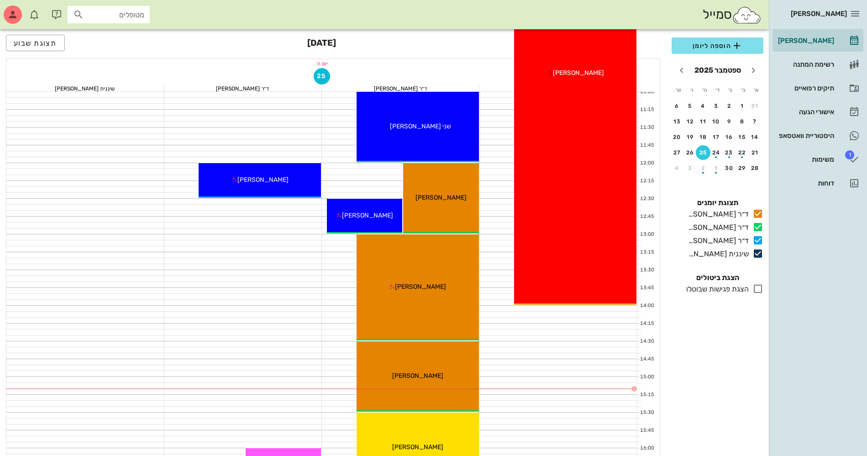
click at [551, 53] on div "07:30 - 14:00 ד״ר ג׳[PERSON_NAME] [PERSON_NAME] (בת 45 ) תור ראשון עם ד״ר ג׳[PE…" at bounding box center [575, 74] width 122 height 462
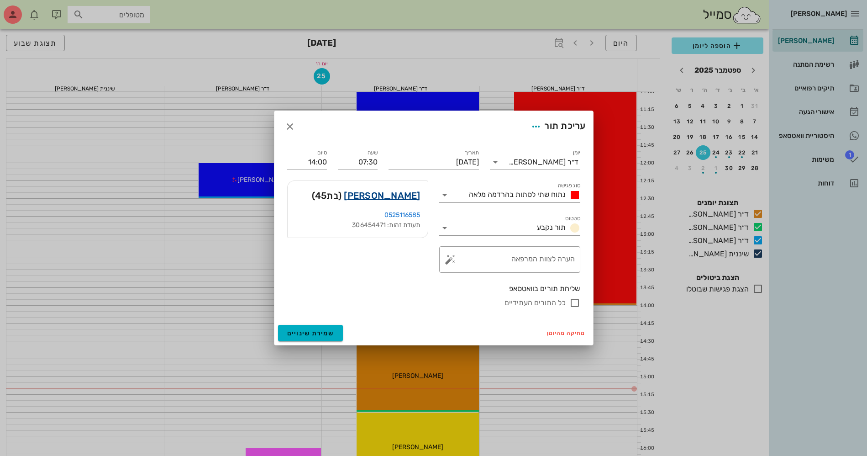
click at [401, 190] on link "[PERSON_NAME]" at bounding box center [382, 195] width 76 height 15
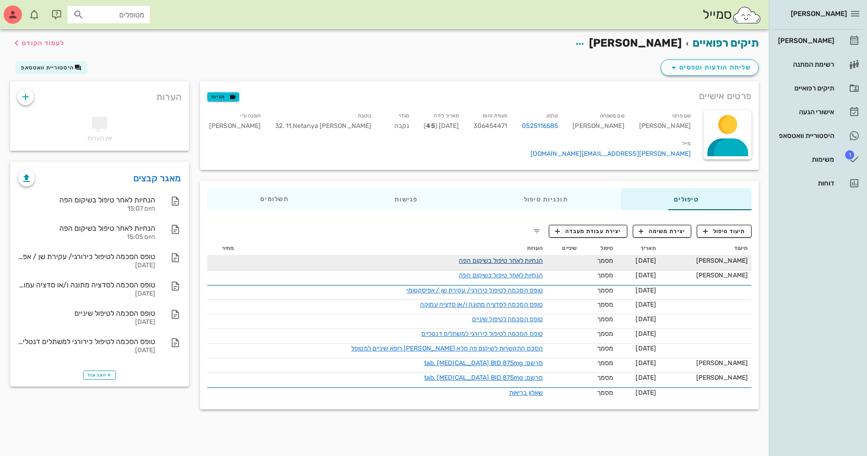
click at [459, 258] on link "הנחיות לאחר טיפול בשיקום הפה" at bounding box center [501, 261] width 84 height 8
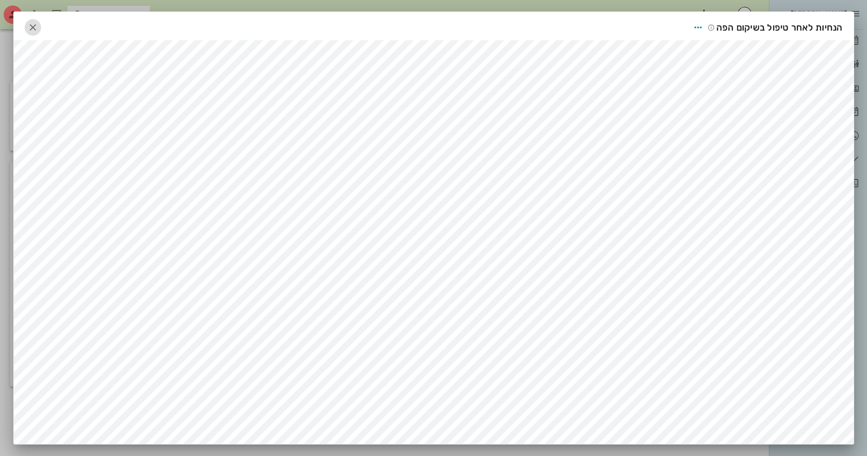
click at [35, 27] on icon "button" at bounding box center [32, 27] width 11 height 11
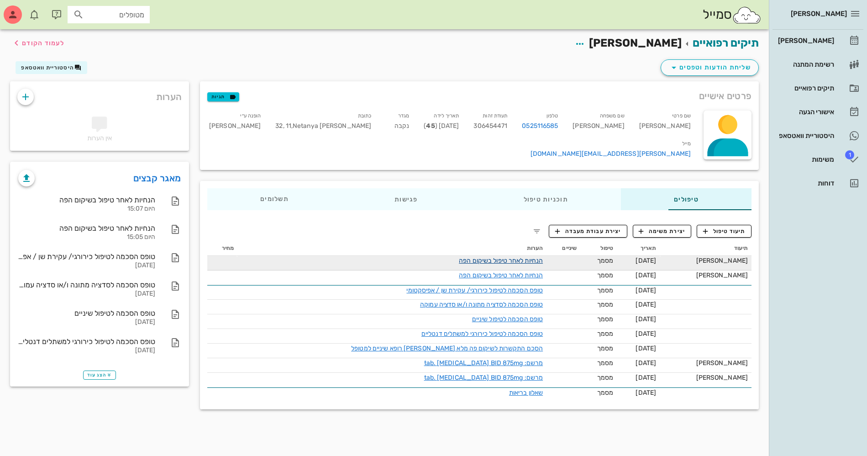
click at [483, 257] on link "הנחיות לאחר טיפול בשיקום הפה" at bounding box center [501, 261] width 84 height 8
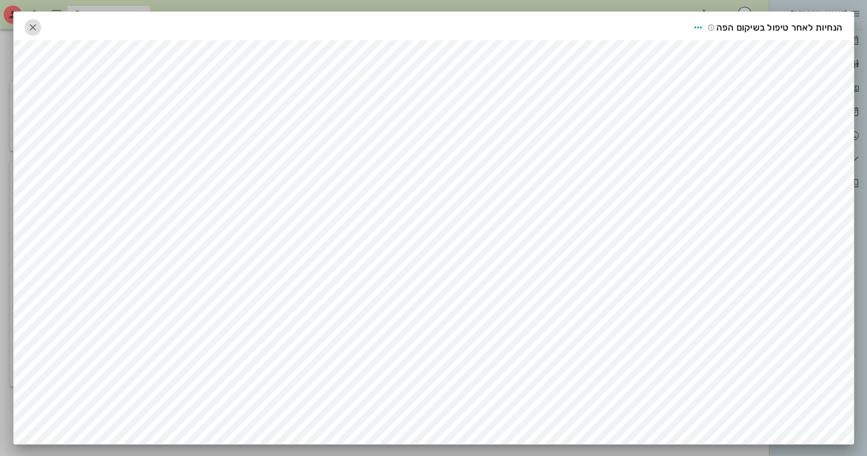
click at [38, 22] on icon "button" at bounding box center [32, 27] width 11 height 11
